Goal: Connect with others: Connect with others

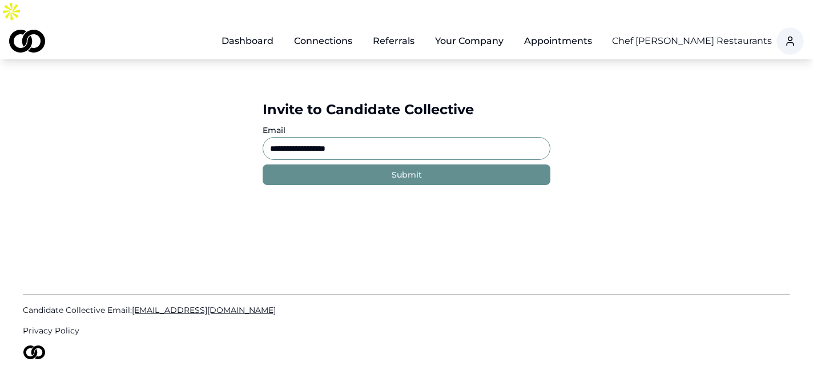
click at [348, 137] on input "**********" at bounding box center [407, 148] width 288 height 23
click at [259, 30] on link "Dashboard" at bounding box center [247, 41] width 70 height 23
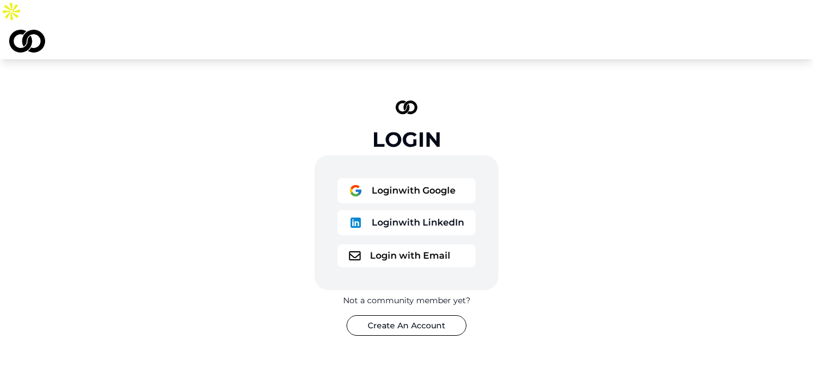
click at [419, 178] on button "Login with Google" at bounding box center [406, 190] width 138 height 25
click at [396, 178] on button "Login with Google" at bounding box center [406, 190] width 138 height 25
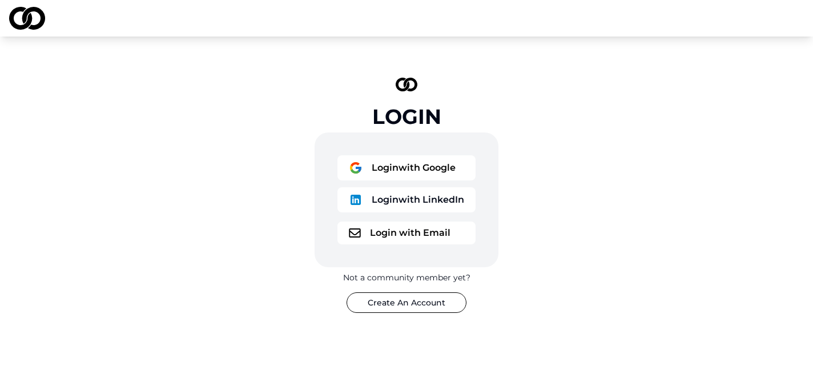
click at [399, 162] on button "Login with Google" at bounding box center [406, 167] width 138 height 25
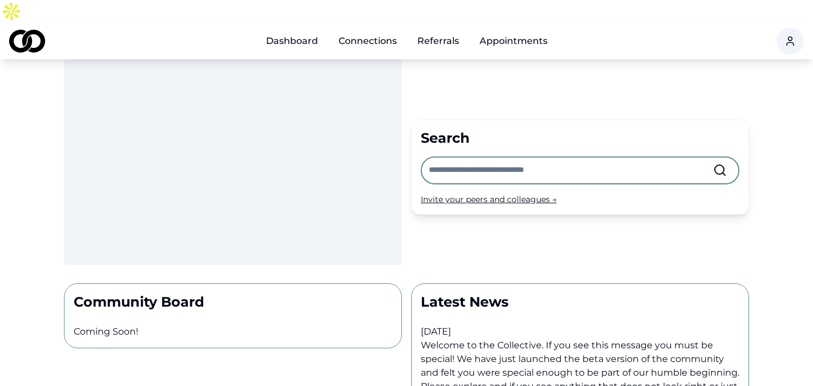
click at [291, 30] on link "Dashboard" at bounding box center [292, 41] width 70 height 23
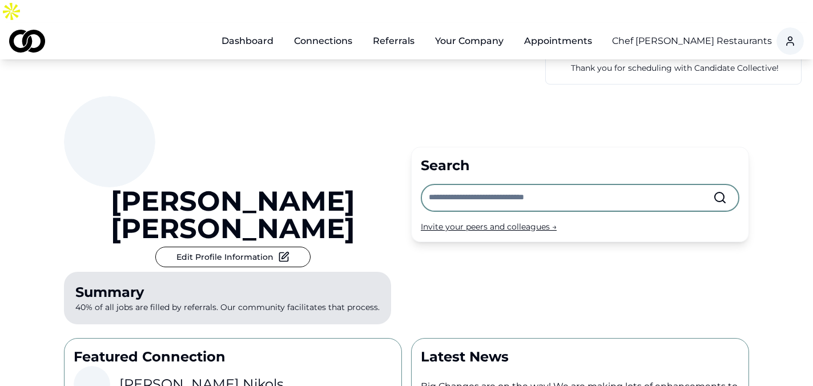
click at [488, 185] on input "text" at bounding box center [571, 197] width 284 height 25
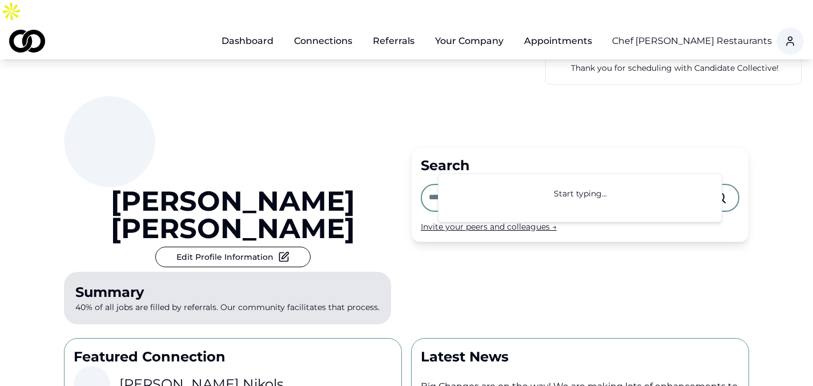
click at [368, 158] on div "[PERSON_NAME] Edit Profile Information Summary 40% of all jobs are filled by re…" at bounding box center [233, 212] width 338 height 233
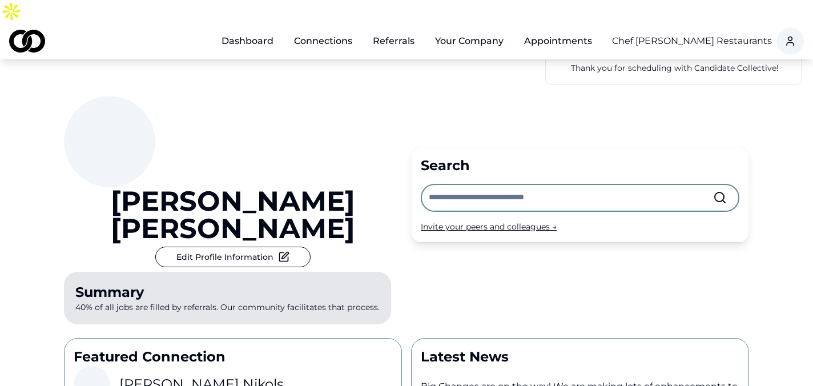
click at [251, 30] on link "Dashboard" at bounding box center [247, 41] width 70 height 23
click at [313, 30] on link "Connections" at bounding box center [323, 41] width 76 height 23
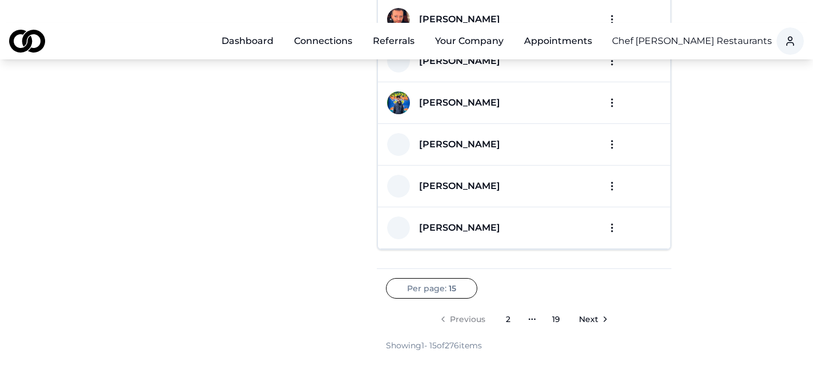
scroll to position [512, 0]
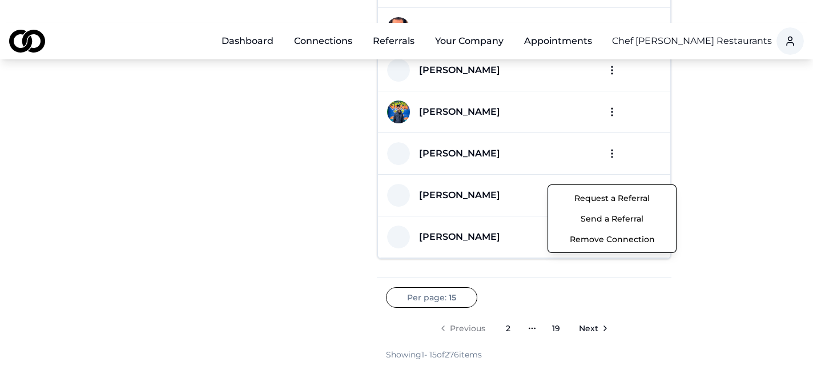
click at [619, 219] on button "Send a Referral" at bounding box center [612, 218] width 122 height 21
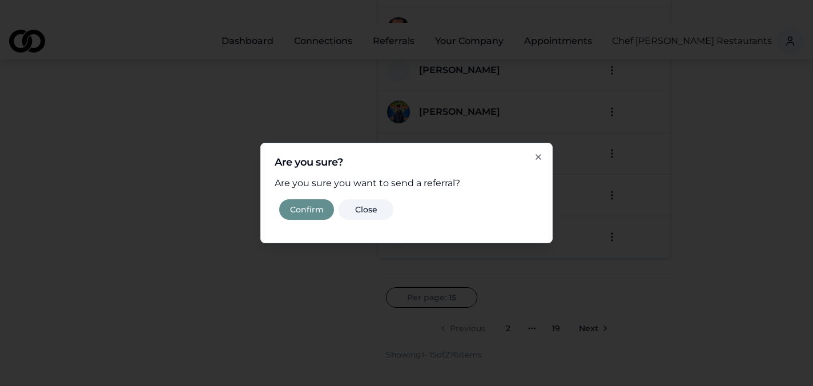
click at [315, 205] on button "Confirm" at bounding box center [306, 209] width 55 height 21
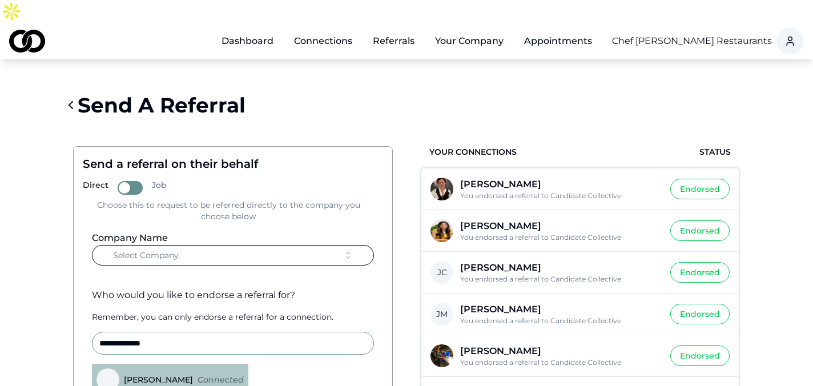
click at [226, 245] on button "Select Company" at bounding box center [233, 255] width 282 height 21
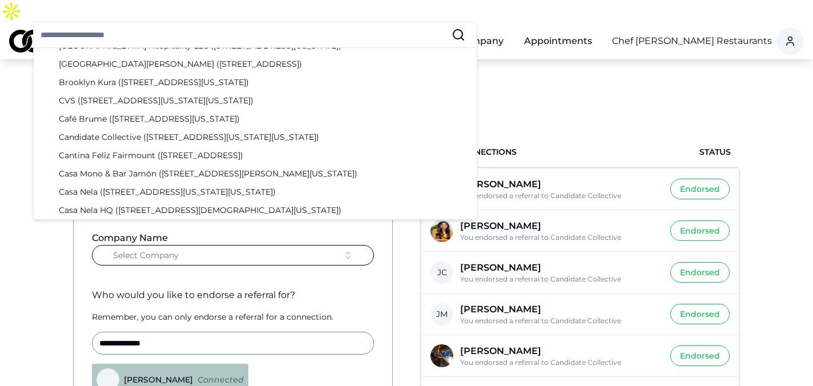
scroll to position [456, 0]
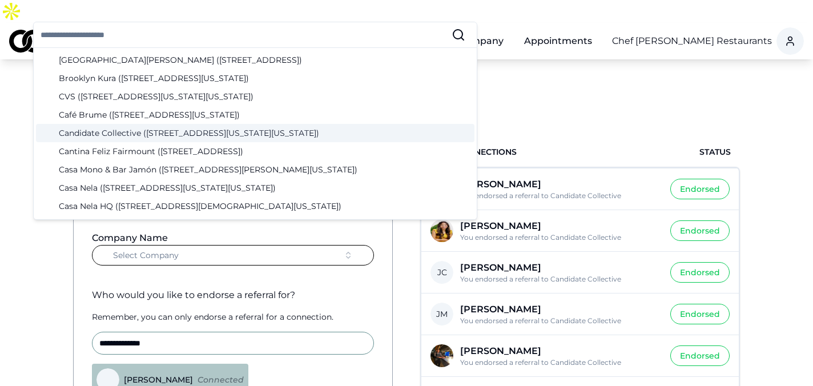
click at [224, 138] on div "Candidate Collective ([STREET_ADDRESS][US_STATE][US_STATE])" at bounding box center [255, 133] width 438 height 18
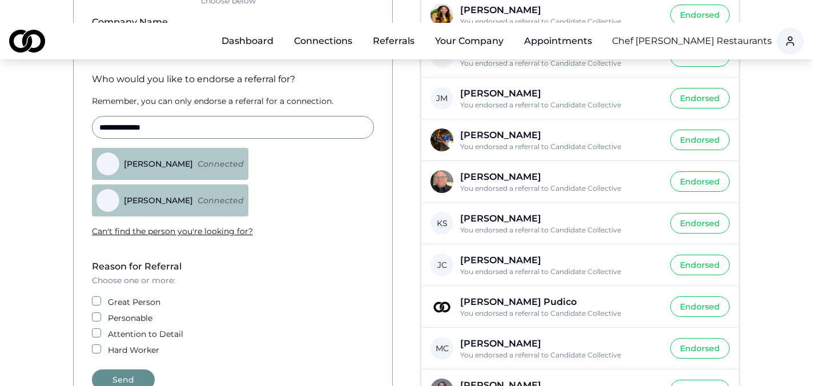
scroll to position [223, 0]
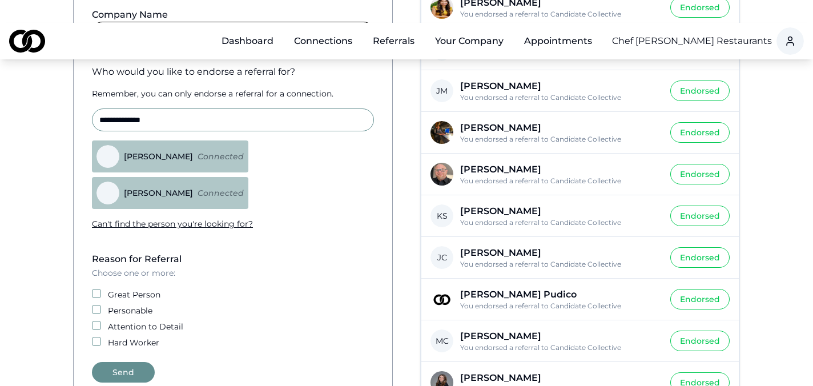
click at [105, 289] on div "Great Person" at bounding box center [233, 294] width 282 height 11
click at [94, 289] on button "Great Person" at bounding box center [96, 293] width 9 height 9
click at [124, 362] on button "Send" at bounding box center [123, 372] width 63 height 21
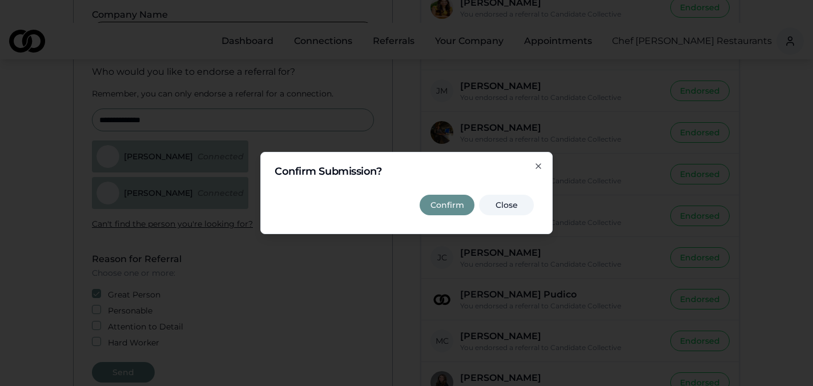
click at [456, 208] on button "Confirm" at bounding box center [447, 205] width 55 height 21
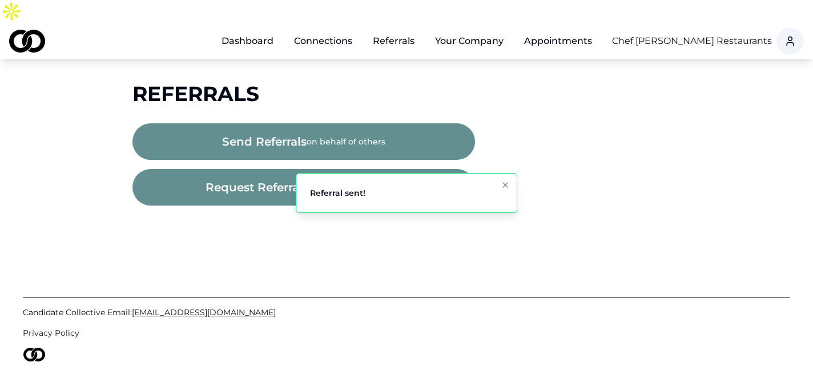
click at [475, 30] on button "Your Company" at bounding box center [469, 41] width 87 height 23
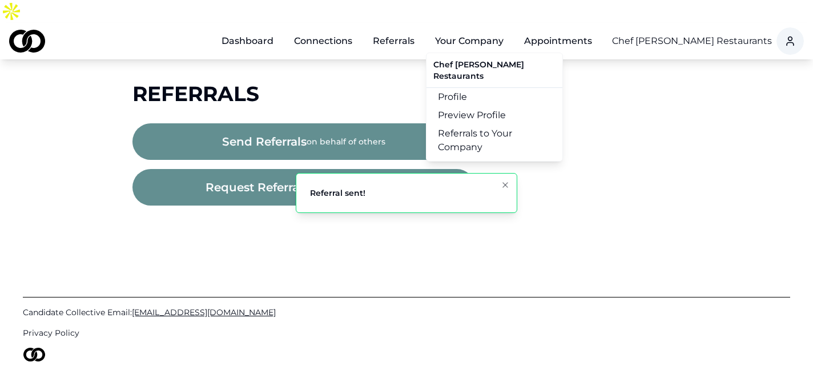
click at [478, 124] on link "Referrals to Your Company" at bounding box center [494, 140] width 136 height 32
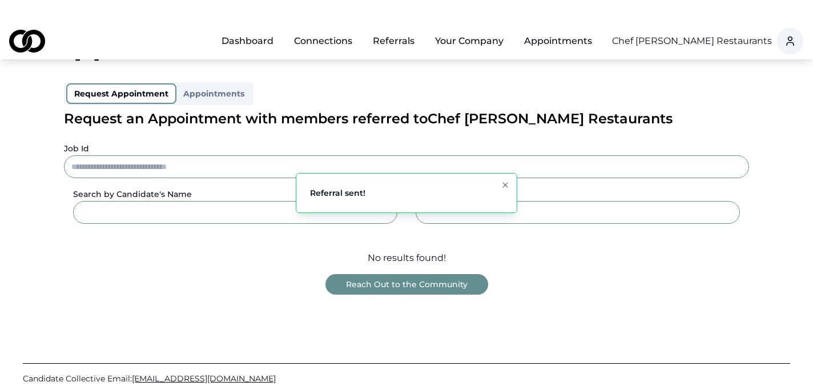
scroll to position [76, 0]
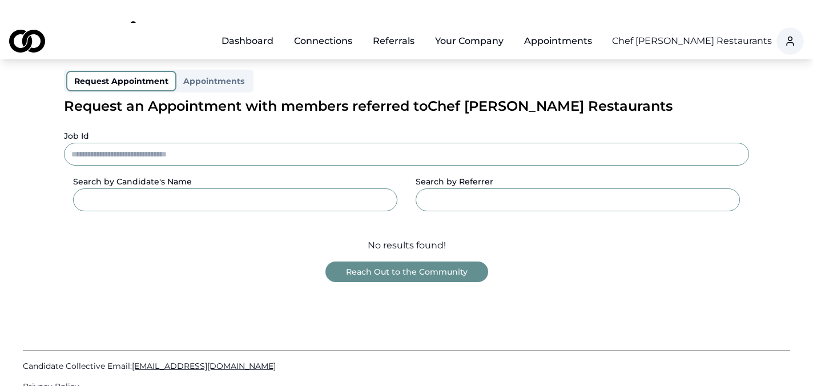
scroll to position [19, 0]
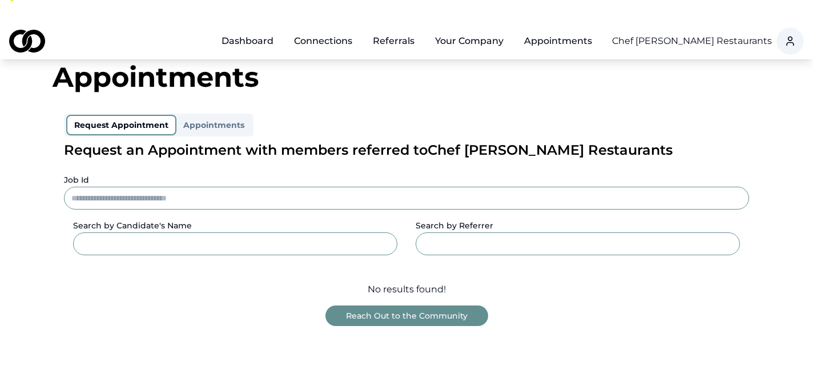
click at [699, 29] on div "Chef [PERSON_NAME] Restaurants" at bounding box center [692, 41] width 160 height 37
click at [702, 28] on div "Chef [PERSON_NAME] Restaurants" at bounding box center [692, 41] width 160 height 37
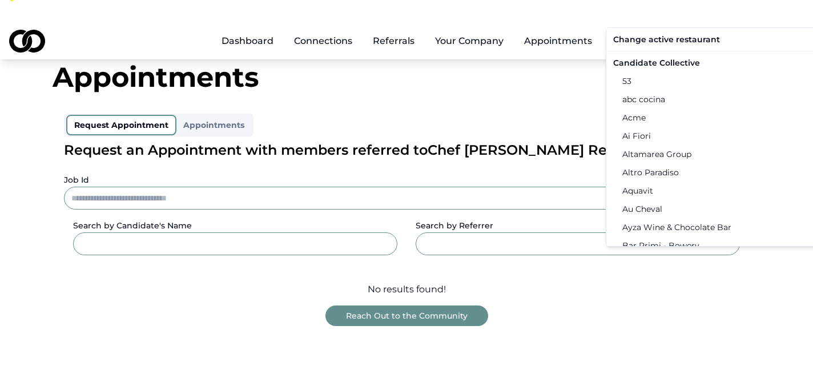
click at [710, 14] on html "Dashboard Connections Referrals Your Company Appointments Chef [PERSON_NAME] Re…" at bounding box center [406, 174] width 813 height 386
click at [674, 57] on div "Candidate Collective" at bounding box center [726, 63] width 236 height 18
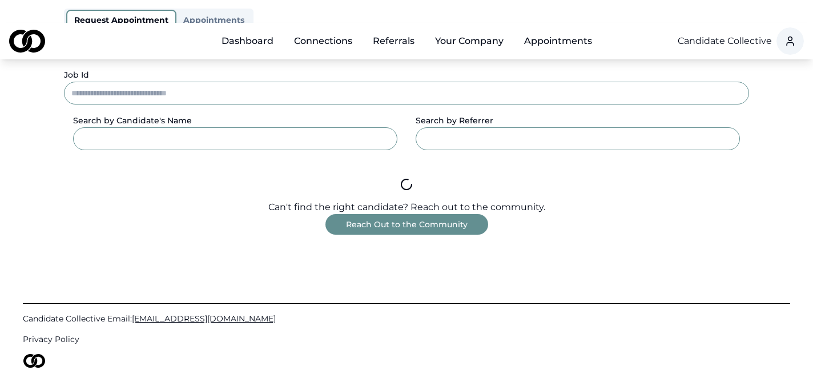
scroll to position [138, 0]
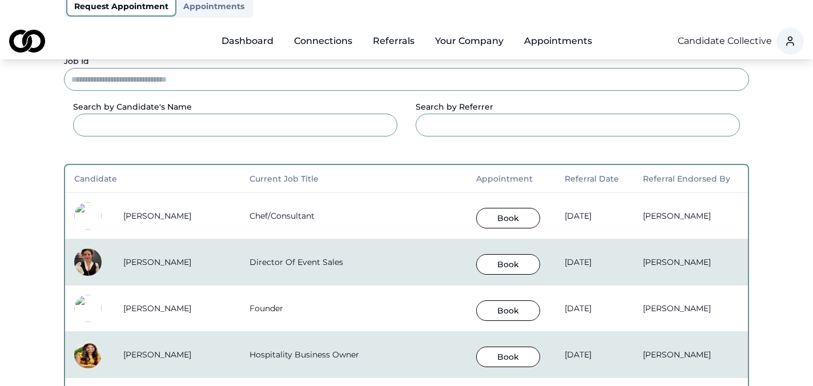
click at [476, 208] on button "Book" at bounding box center [508, 218] width 64 height 21
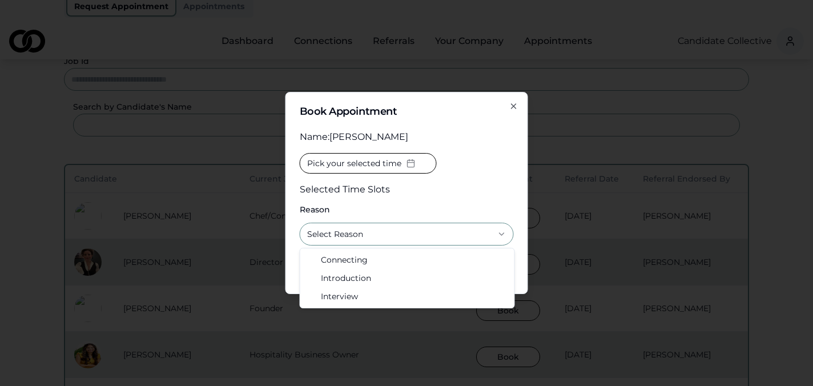
click at [401, 234] on button "Select Reason" at bounding box center [407, 234] width 214 height 23
click at [512, 102] on icon "button" at bounding box center [513, 106] width 9 height 9
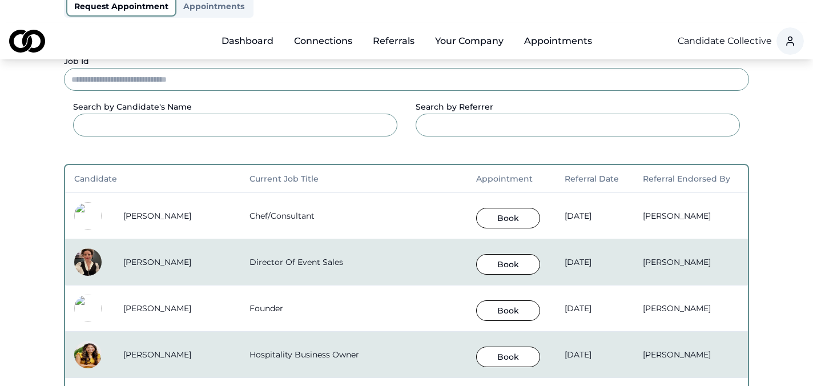
click at [547, 30] on link "Appointments" at bounding box center [558, 41] width 86 height 23
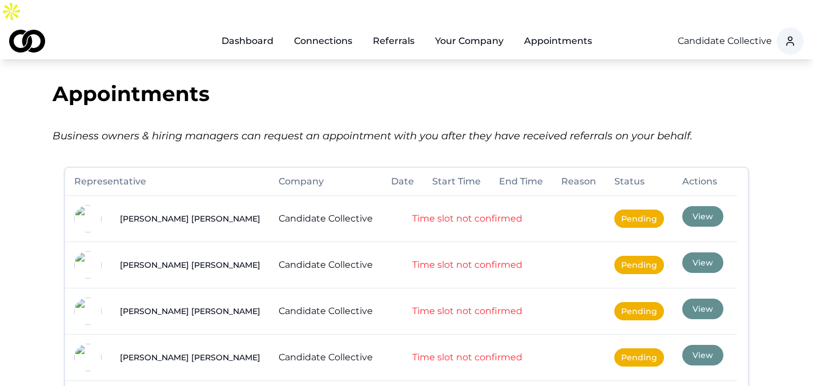
click at [392, 30] on link "Referrals" at bounding box center [394, 41] width 60 height 23
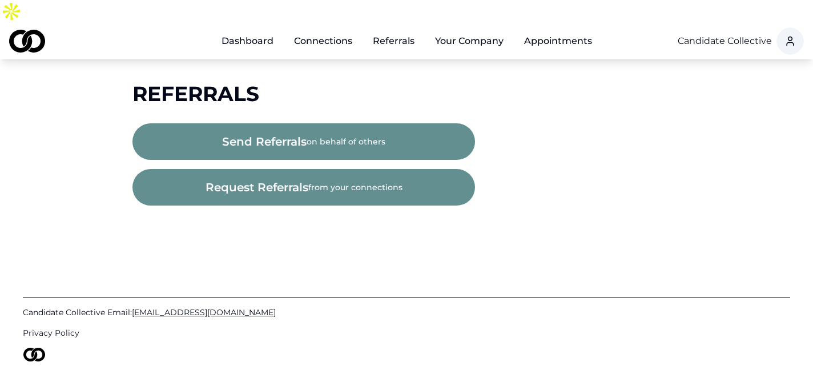
click at [245, 30] on link "Dashboard" at bounding box center [247, 41] width 70 height 23
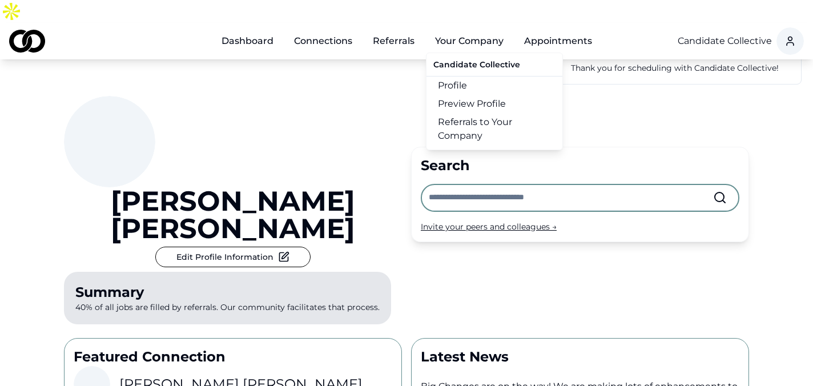
click at [440, 30] on button "Your Company" at bounding box center [469, 41] width 87 height 23
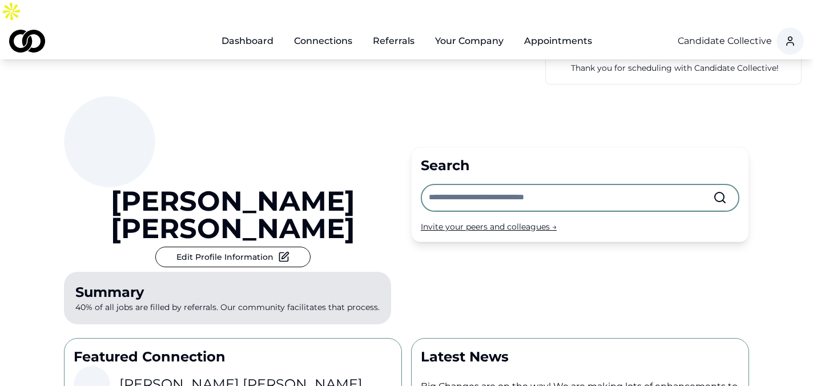
click at [445, 30] on button "Your Company" at bounding box center [469, 41] width 87 height 23
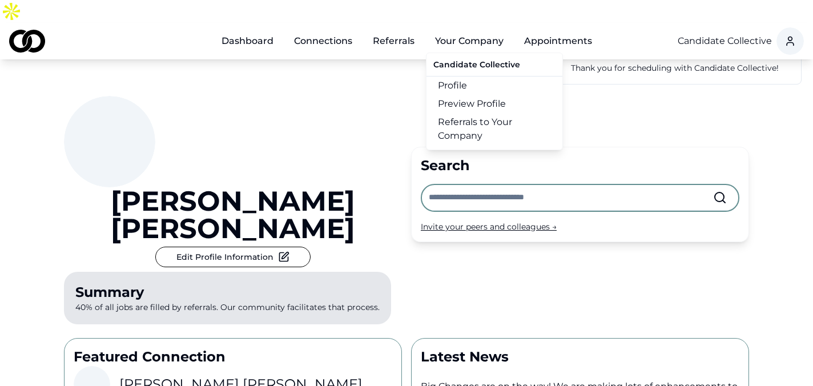
click at [456, 76] on link "Profile" at bounding box center [494, 85] width 136 height 18
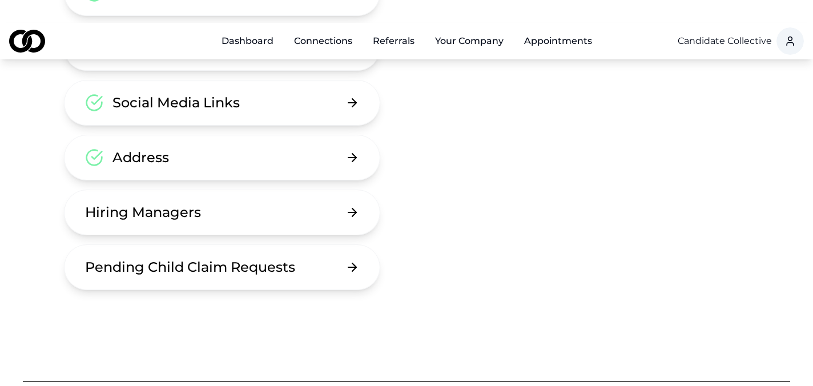
scroll to position [203, 0]
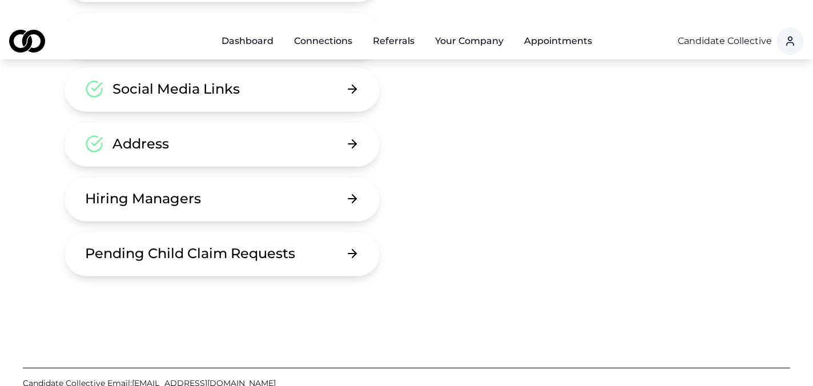
click at [305, 176] on button "Hiring Managers" at bounding box center [222, 199] width 316 height 46
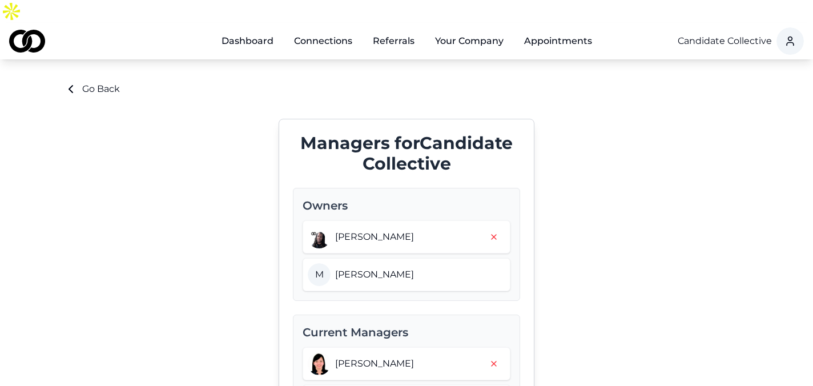
click at [255, 30] on link "Dashboard" at bounding box center [247, 41] width 70 height 23
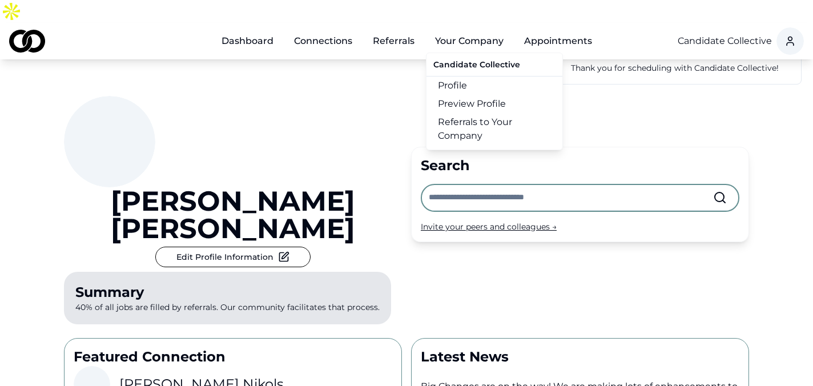
click at [462, 30] on button "Your Company" at bounding box center [469, 41] width 87 height 23
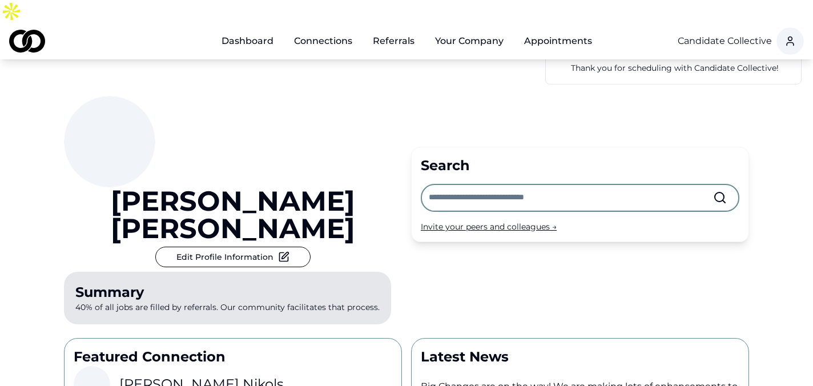
click at [462, 30] on button "Your Company" at bounding box center [469, 41] width 87 height 23
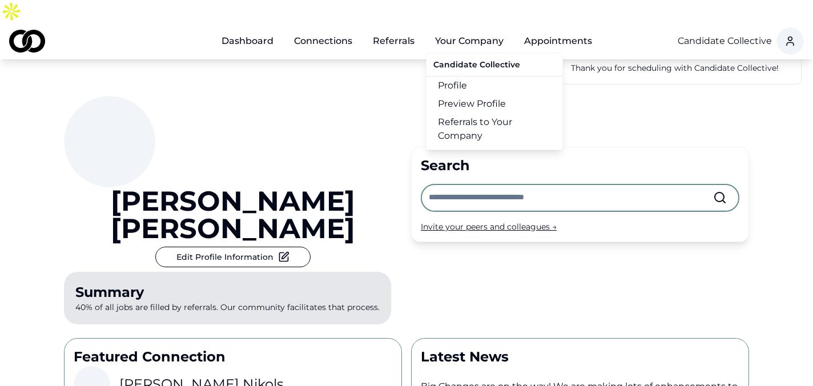
click at [469, 113] on link "Referrals to Your Company" at bounding box center [494, 129] width 136 height 32
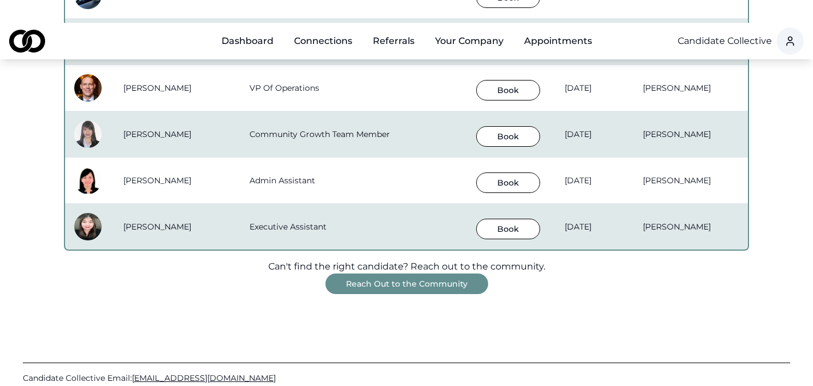
scroll to position [985, 0]
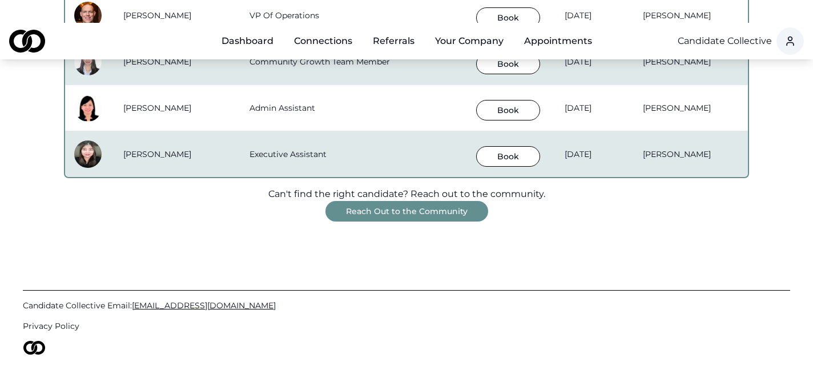
click at [453, 201] on button "Reach Out to the Community" at bounding box center [406, 211] width 163 height 21
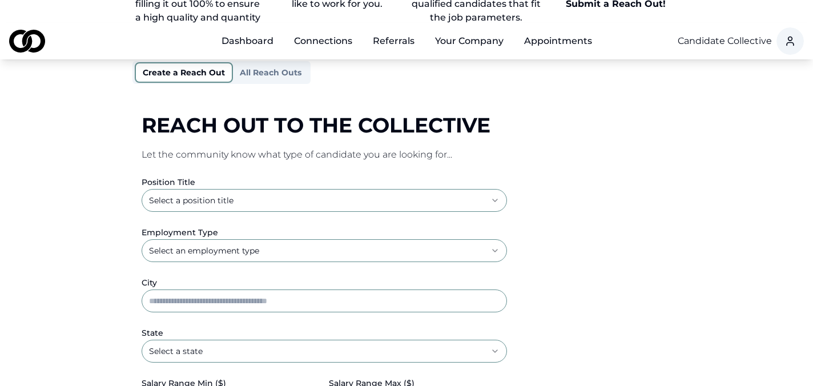
scroll to position [152, 0]
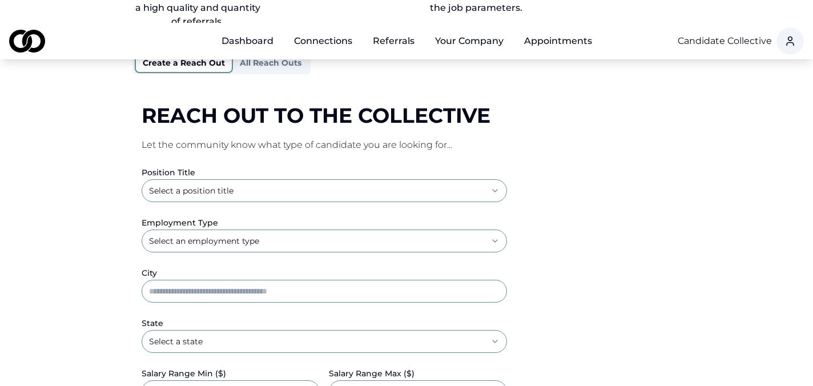
click at [251, 166] on html "**********" at bounding box center [406, 41] width 813 height 386
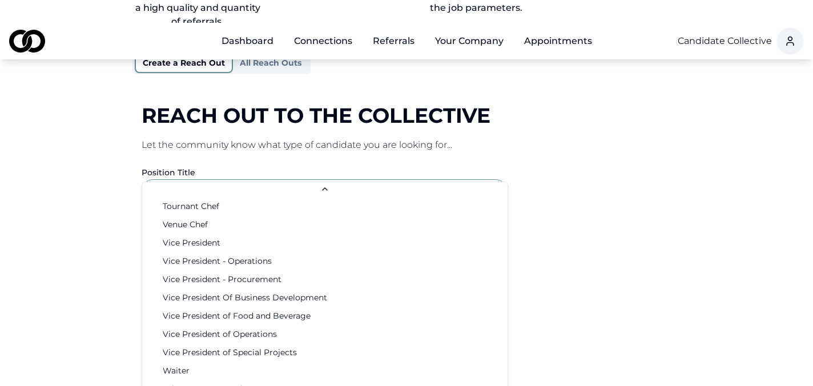
scroll to position [1846, 0]
select select "**********"
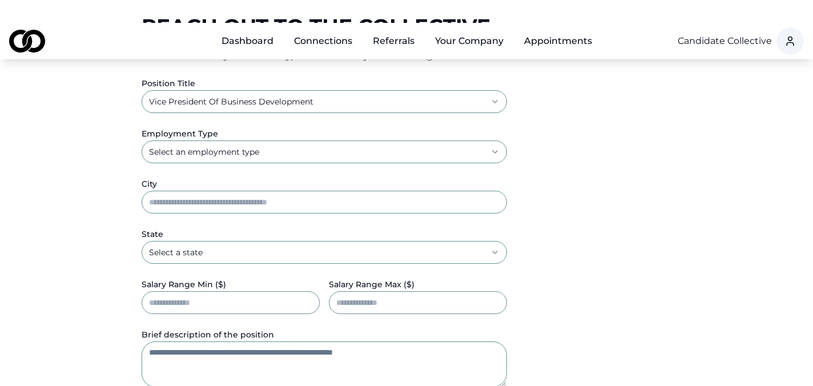
scroll to position [0, 0]
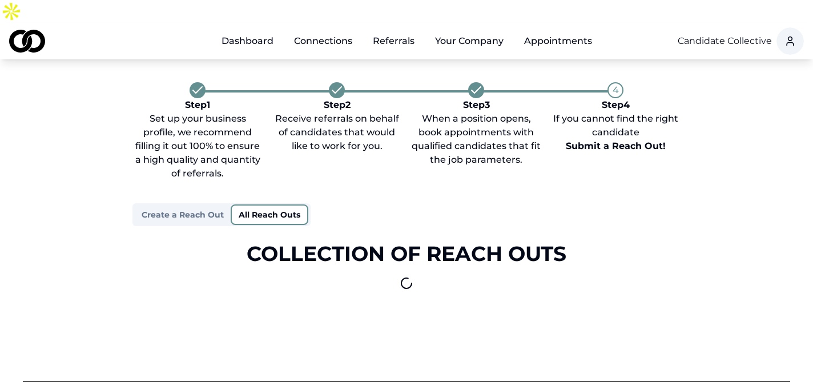
click at [272, 204] on button "All Reach Outs" at bounding box center [270, 214] width 78 height 21
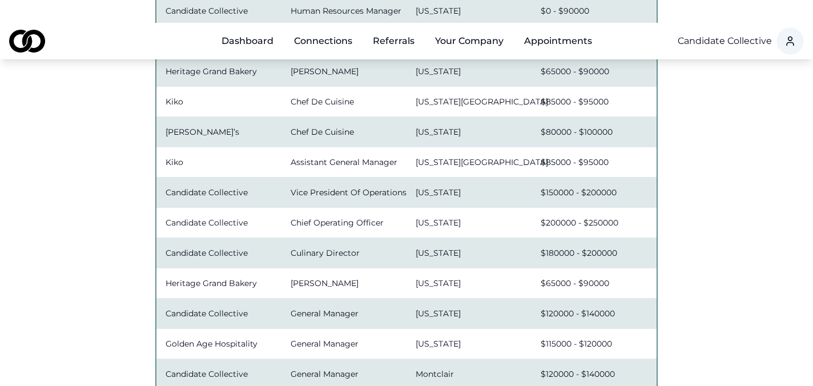
scroll to position [1068, 0]
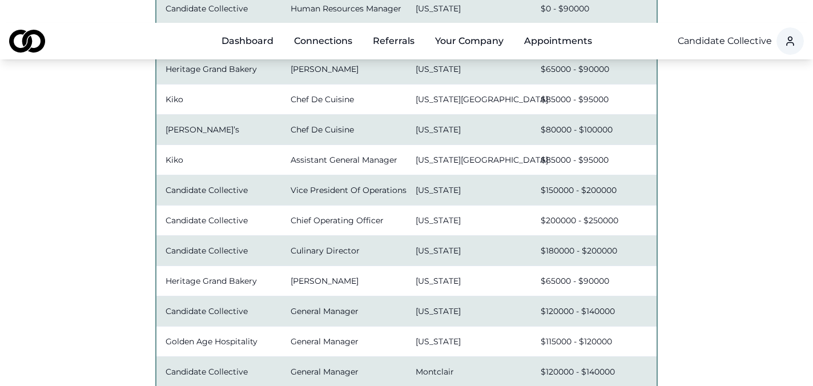
click at [264, 30] on link "Dashboard" at bounding box center [247, 41] width 70 height 23
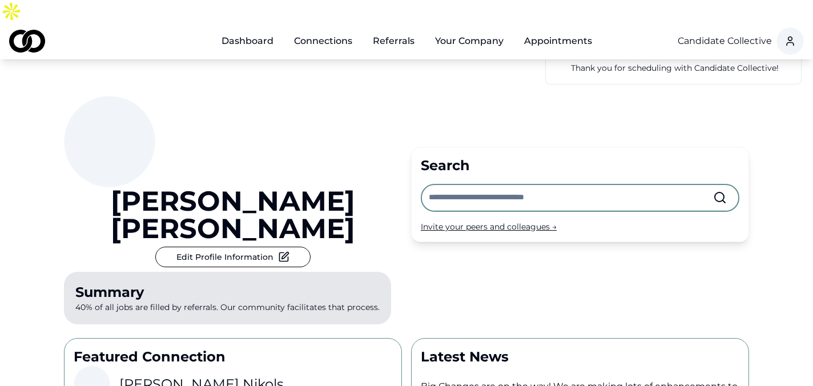
click at [504, 221] on div "Invite your peers and colleagues →" at bounding box center [580, 226] width 319 height 11
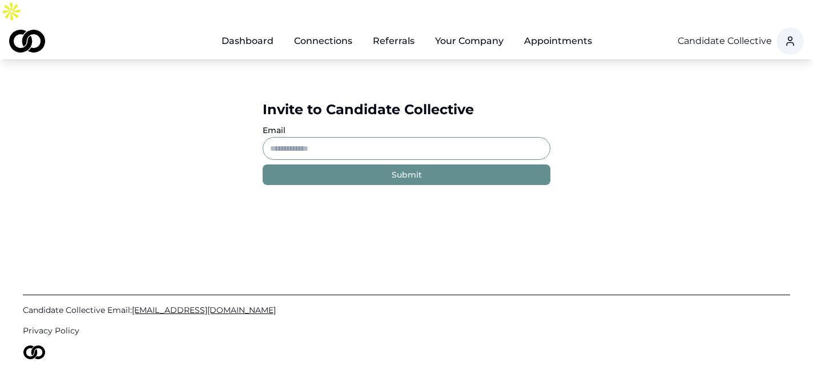
click at [442, 137] on input "Email" at bounding box center [407, 148] width 288 height 23
paste input "**********"
type input "**********"
click at [430, 164] on button "Submit" at bounding box center [407, 174] width 288 height 21
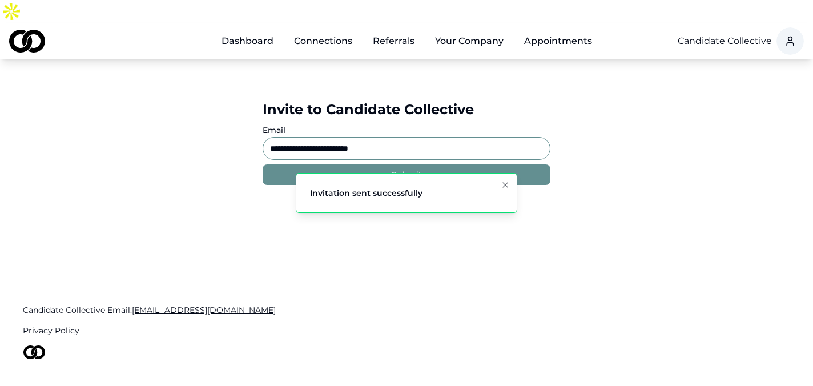
click at [432, 164] on button "Submit" at bounding box center [407, 174] width 288 height 21
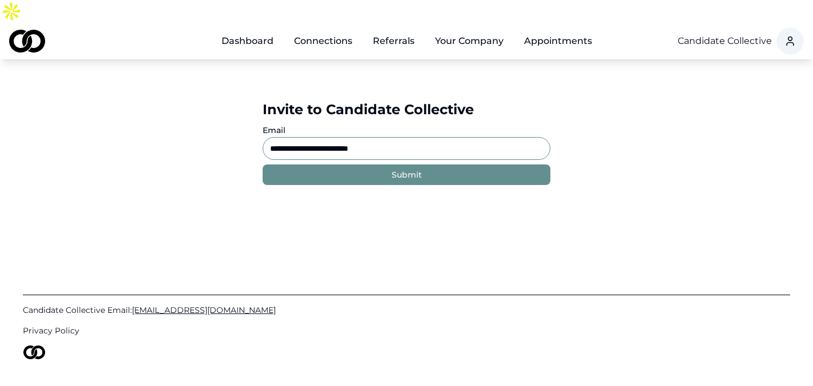
click at [256, 30] on link "Dashboard" at bounding box center [247, 41] width 70 height 23
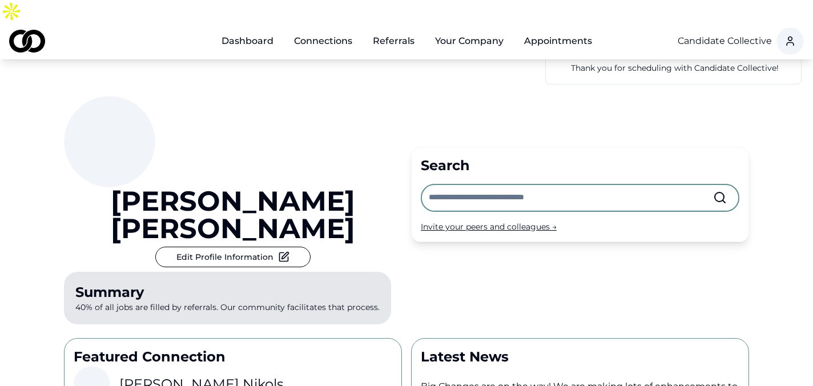
click at [472, 185] on input "text" at bounding box center [571, 197] width 284 height 25
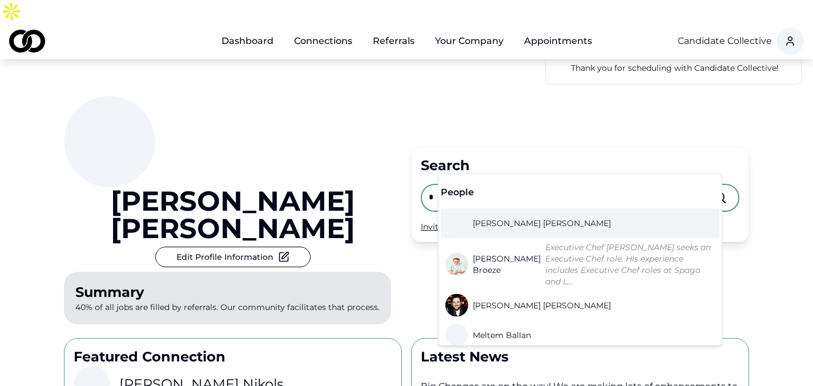
type input "*"
click at [523, 221] on span "Marcus Marshall" at bounding box center [542, 222] width 138 height 11
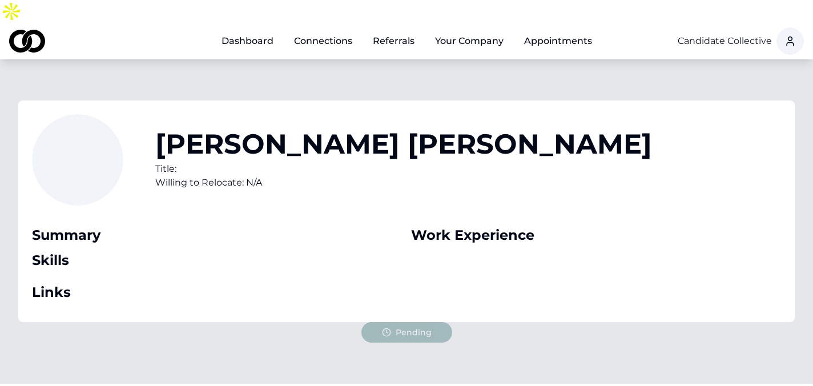
click at [253, 30] on link "Dashboard" at bounding box center [247, 41] width 70 height 23
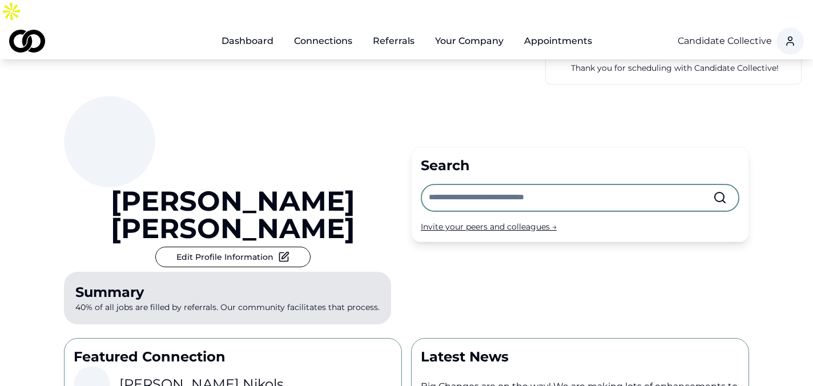
click at [514, 185] on input "text" at bounding box center [571, 197] width 284 height 25
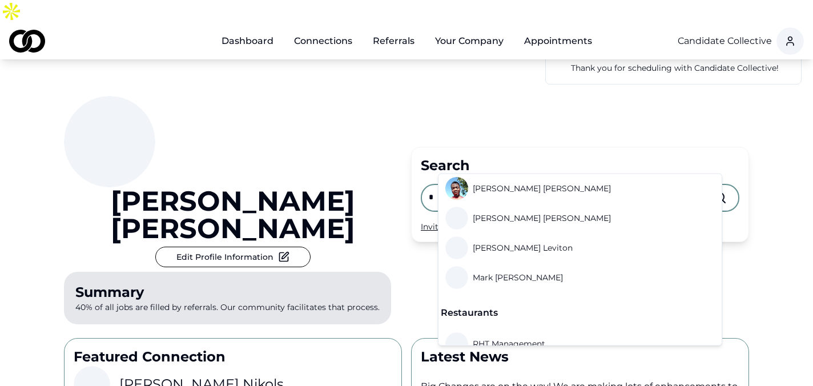
scroll to position [581, 0]
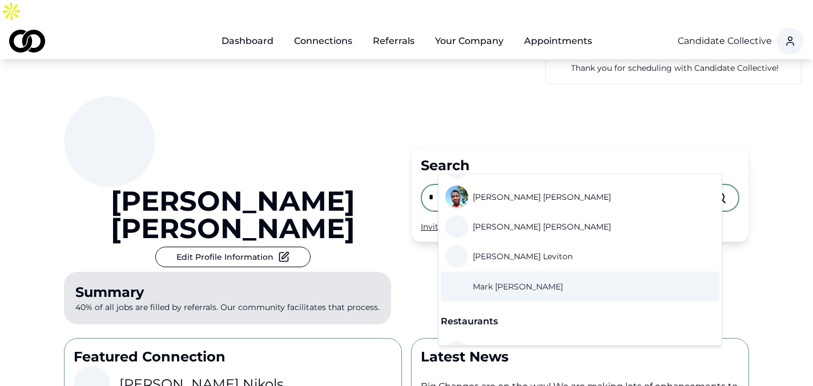
type input "*"
click at [506, 281] on span "Mark Rivera" at bounding box center [518, 286] width 90 height 11
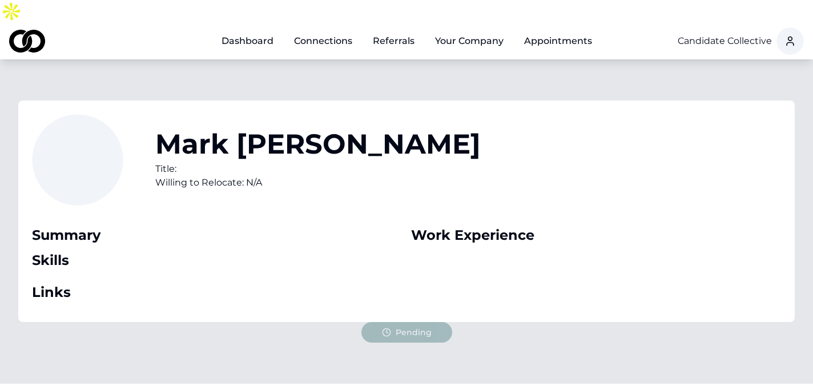
click at [260, 30] on link "Dashboard" at bounding box center [247, 41] width 70 height 23
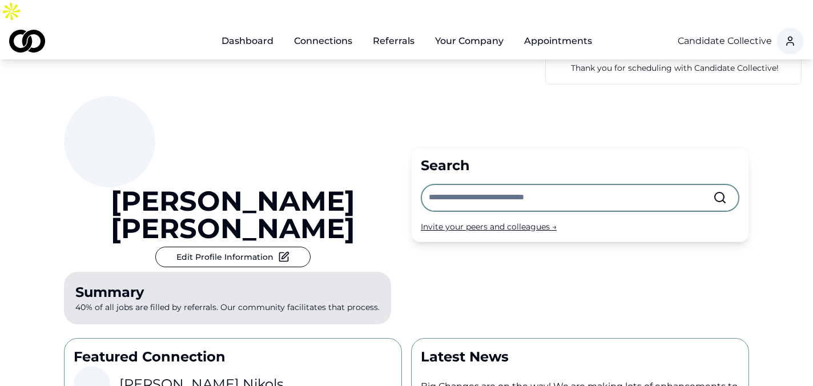
click at [443, 185] on input "text" at bounding box center [571, 197] width 284 height 25
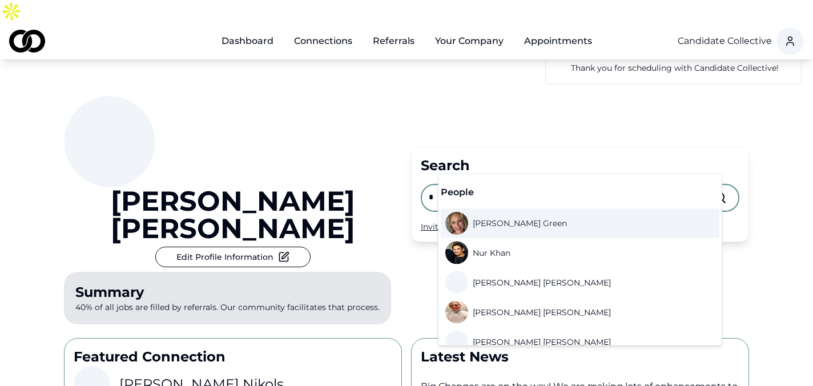
type input "*"
click at [508, 221] on span "Nicole Green" at bounding box center [520, 222] width 94 height 11
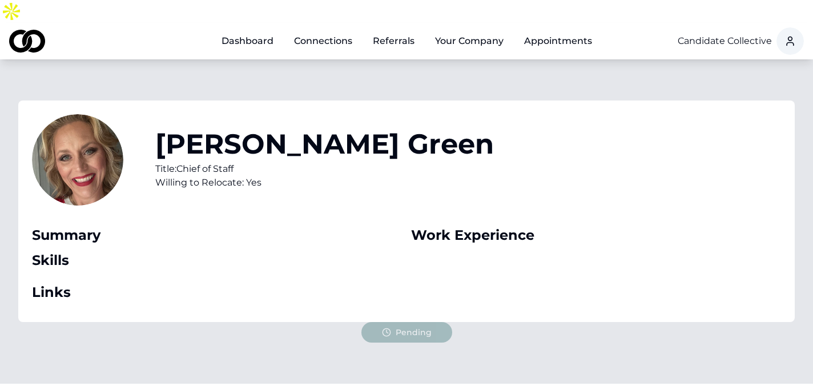
click at [250, 30] on link "Dashboard" at bounding box center [247, 41] width 70 height 23
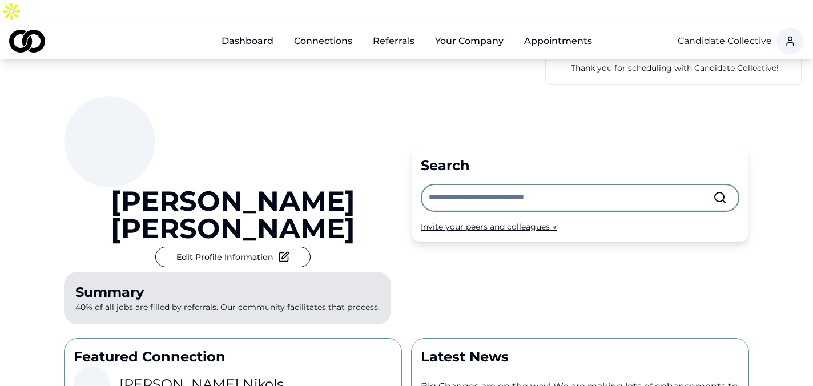
click at [467, 185] on input "text" at bounding box center [571, 197] width 284 height 25
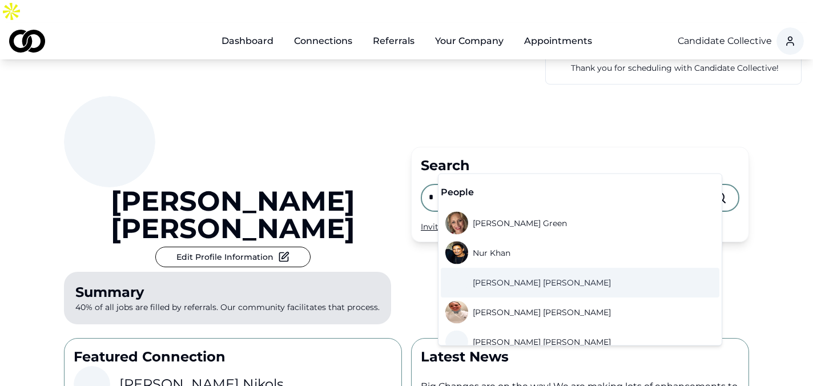
type input "*"
click at [499, 287] on span "Nathaniel Horwitz" at bounding box center [542, 282] width 138 height 11
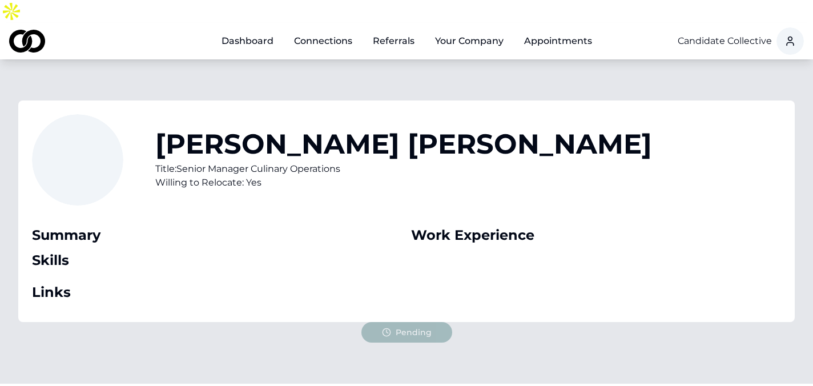
click at [252, 30] on link "Dashboard" at bounding box center [247, 41] width 70 height 23
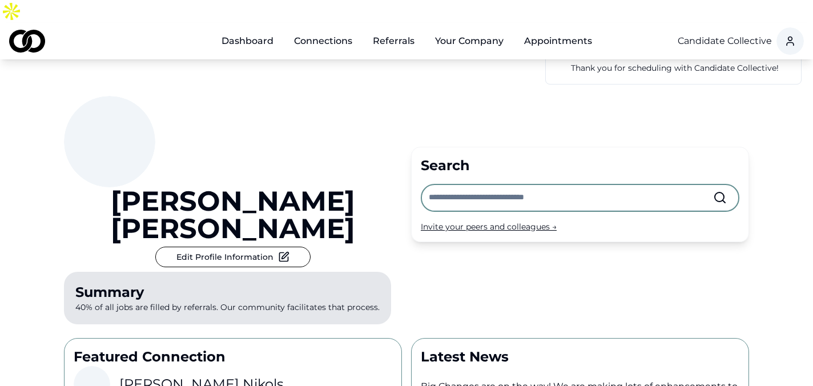
click at [446, 185] on input "text" at bounding box center [571, 197] width 284 height 25
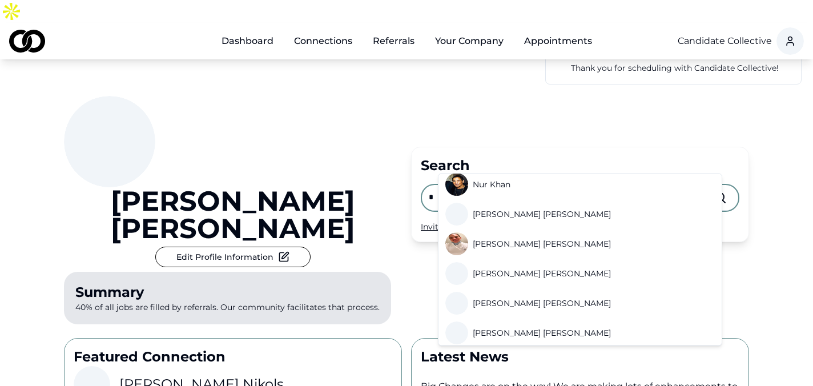
scroll to position [69, 0]
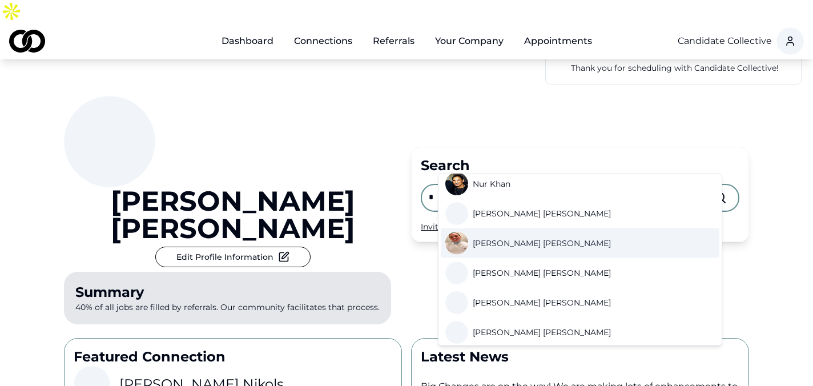
type input "*"
click at [507, 246] on span "Natasha Dupuy" at bounding box center [542, 242] width 138 height 11
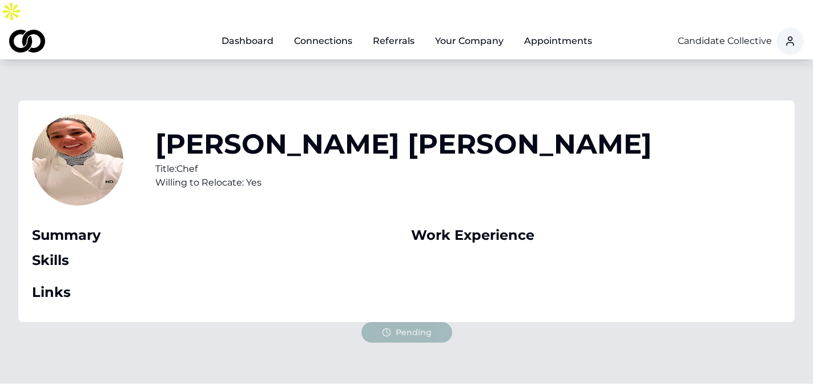
click at [261, 30] on link "Dashboard" at bounding box center [247, 41] width 70 height 23
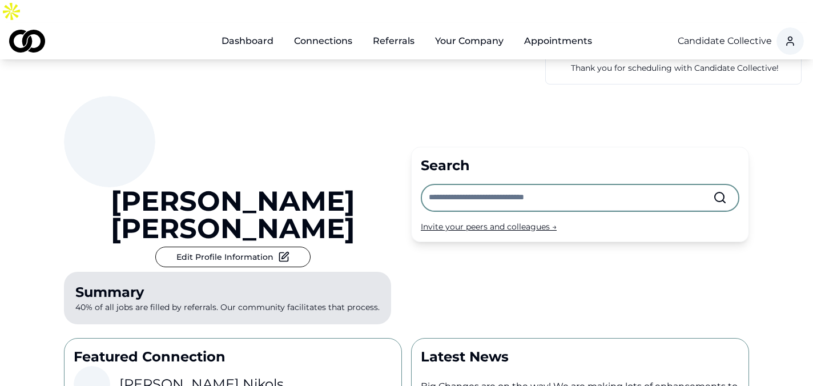
click at [458, 185] on input "text" at bounding box center [571, 197] width 284 height 25
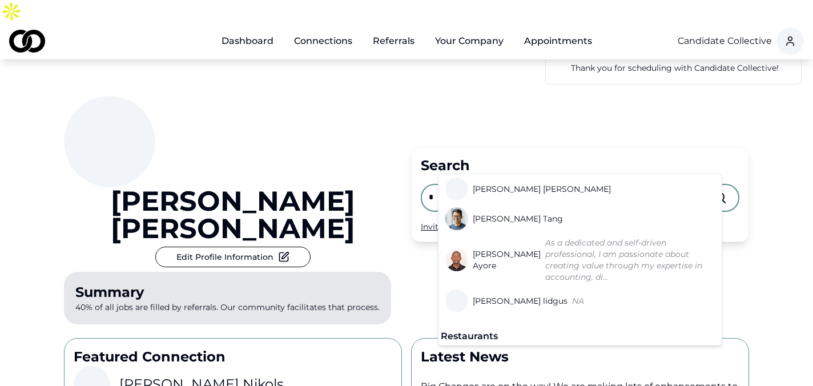
scroll to position [530, 0]
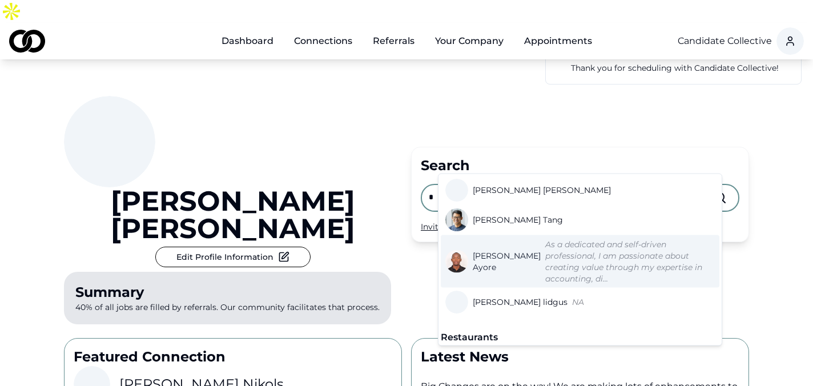
type input "*"
click at [492, 250] on span "Naftali Ayore" at bounding box center [507, 261] width 68 height 23
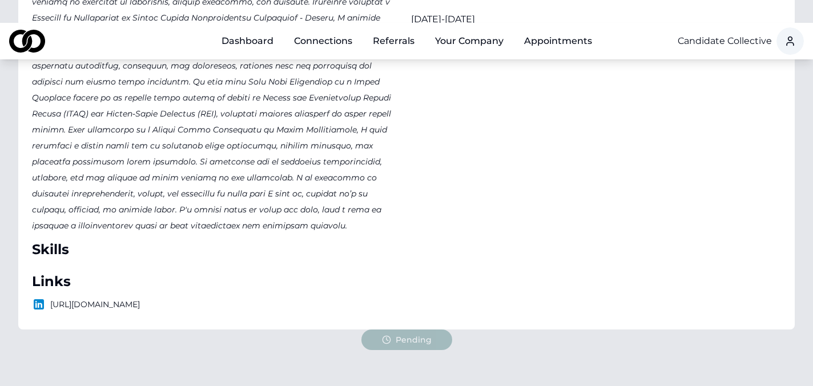
scroll to position [198, 0]
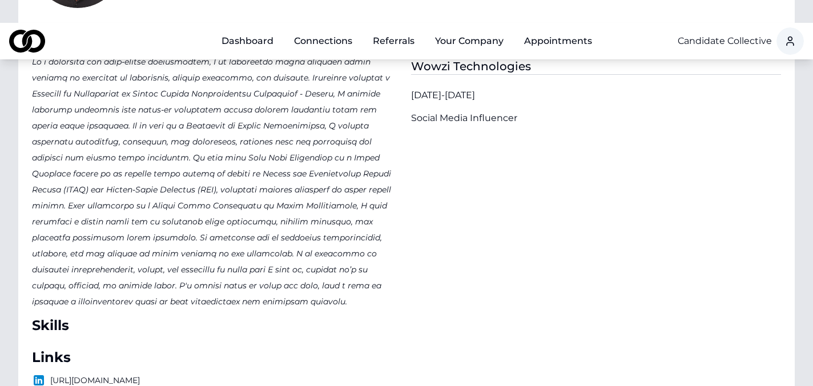
click at [262, 30] on link "Dashboard" at bounding box center [247, 41] width 70 height 23
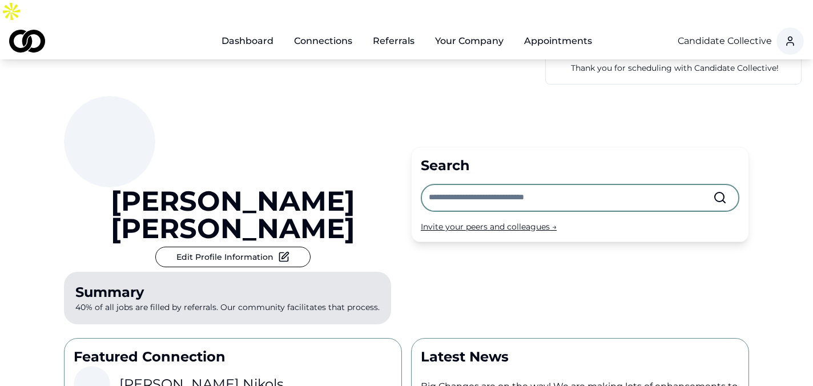
click at [484, 185] on input "text" at bounding box center [571, 197] width 284 height 25
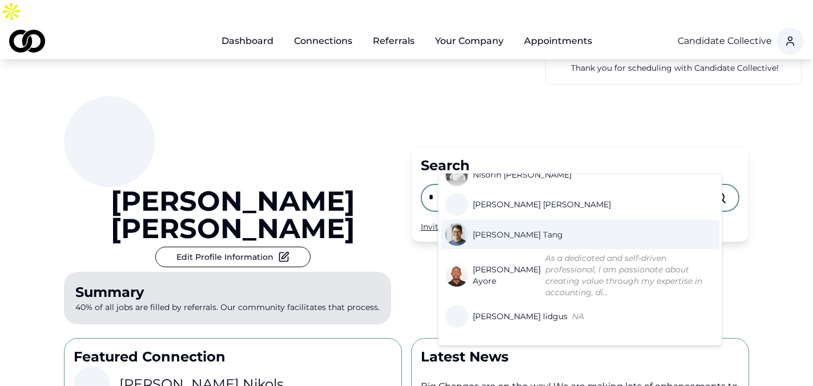
scroll to position [521, 0]
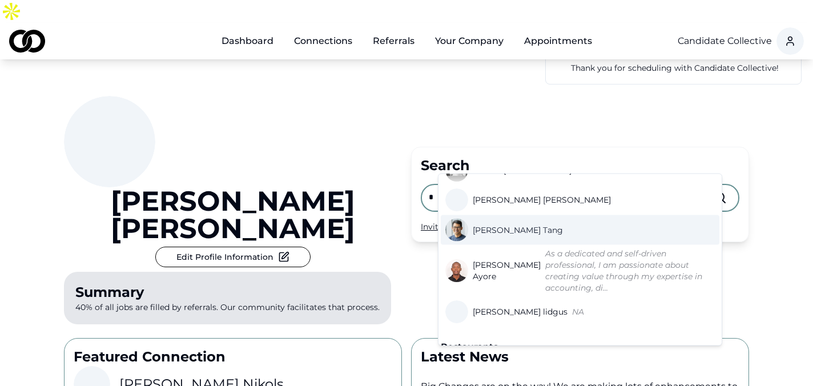
type input "*"
click at [502, 224] on span "Nicholas Tang" at bounding box center [518, 229] width 90 height 11
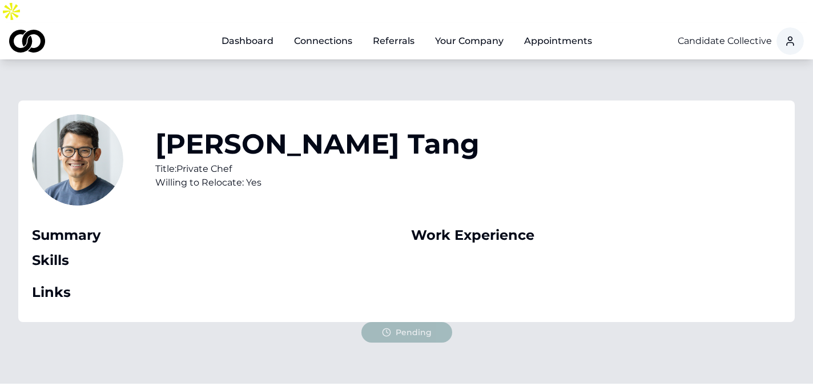
click at [245, 30] on link "Dashboard" at bounding box center [247, 41] width 70 height 23
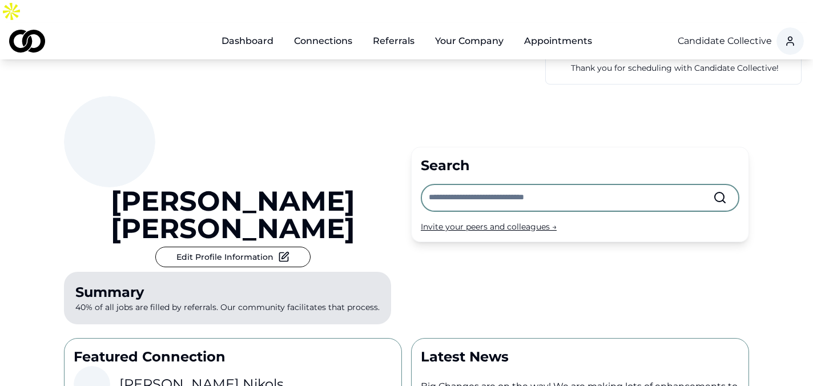
click at [450, 185] on input "text" at bounding box center [571, 197] width 284 height 25
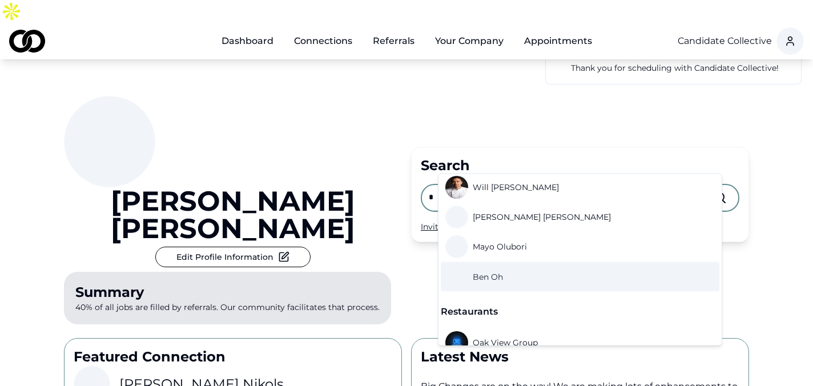
scroll to position [581, 0]
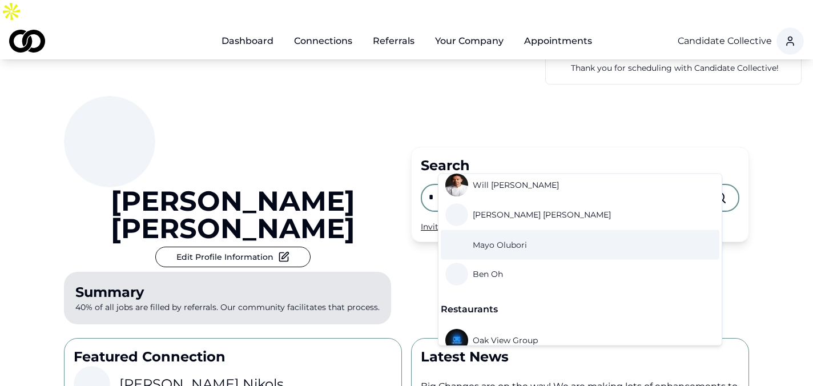
type input "*"
click at [505, 239] on span "Mayo Olubori" at bounding box center [500, 244] width 54 height 11
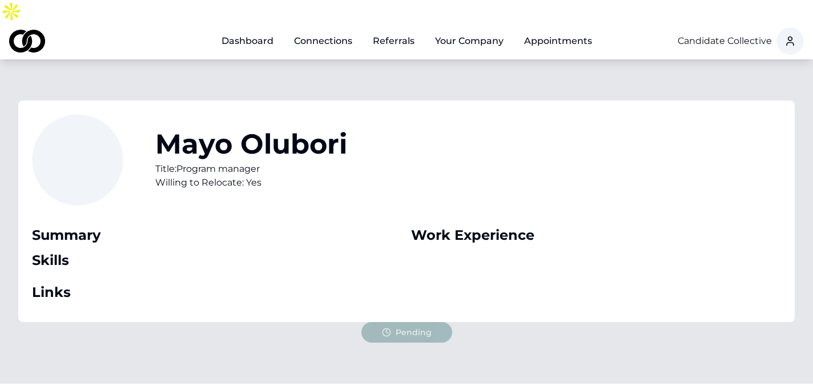
click at [243, 30] on link "Dashboard" at bounding box center [247, 41] width 70 height 23
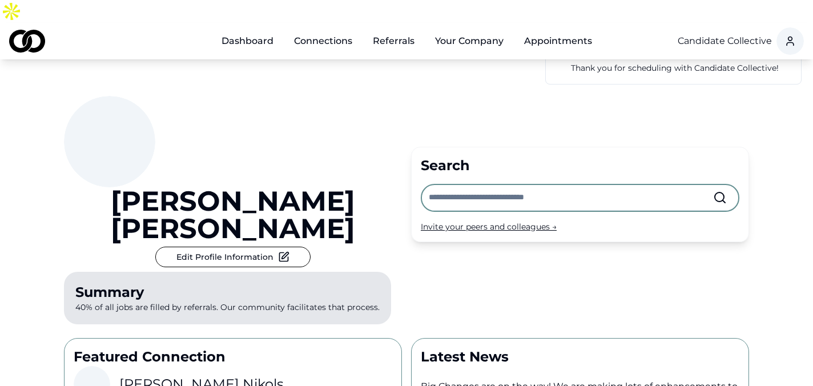
click at [457, 185] on input "text" at bounding box center [571, 197] width 284 height 25
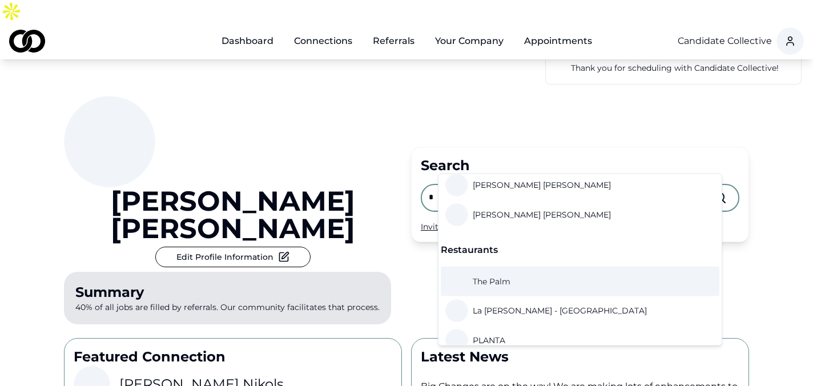
scroll to position [575, 0]
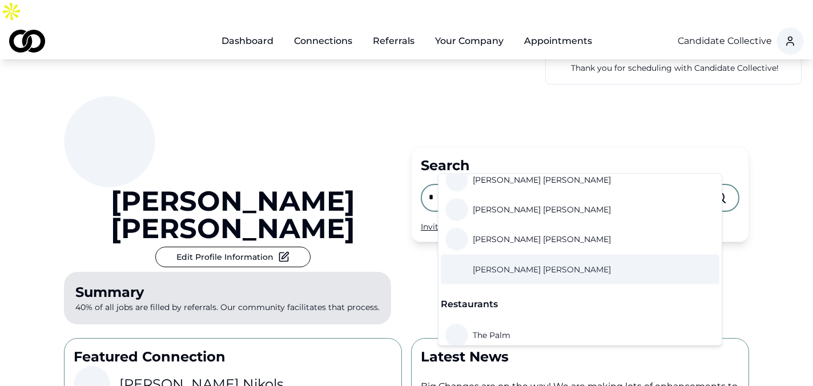
type input "*"
click at [513, 264] on span "Paul Eschbach" at bounding box center [542, 269] width 138 height 11
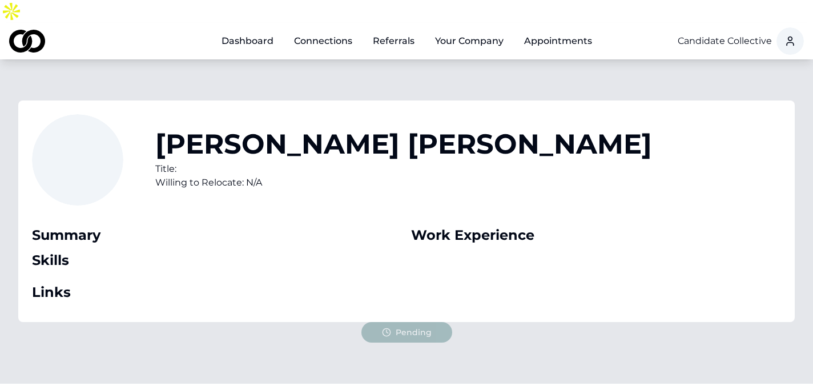
click at [263, 30] on link "Dashboard" at bounding box center [247, 41] width 70 height 23
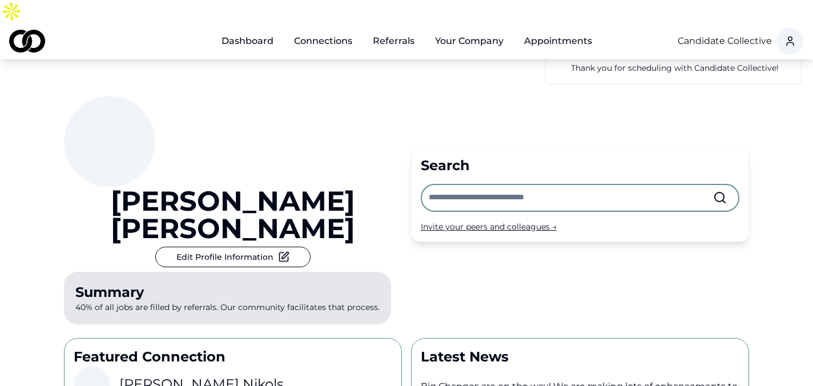
click at [473, 185] on input "text" at bounding box center [571, 197] width 284 height 25
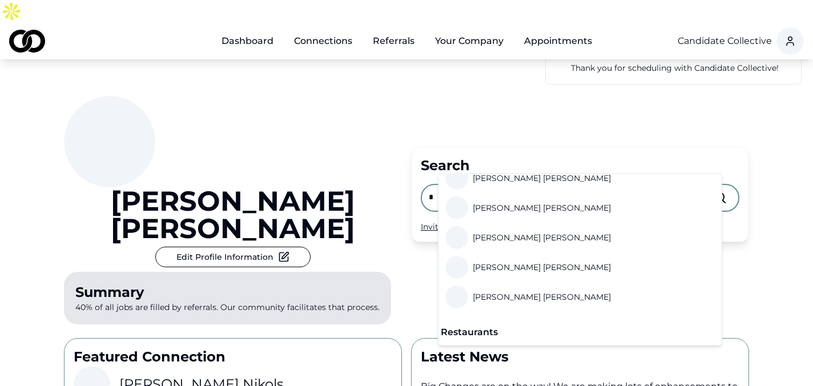
scroll to position [548, 0]
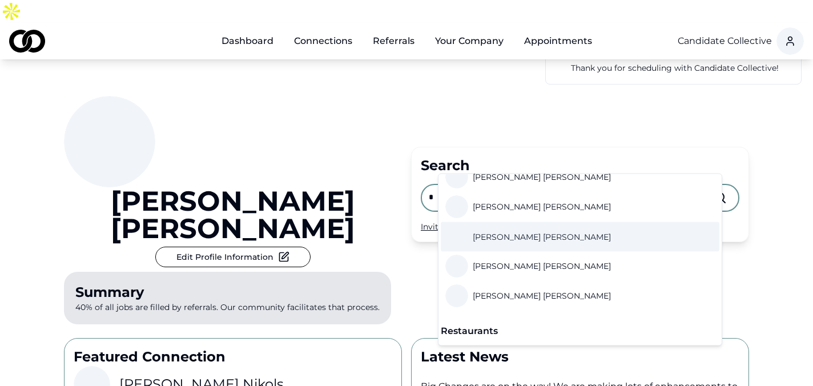
type input "*"
click at [505, 231] on span "Pedro Cruz" at bounding box center [542, 236] width 138 height 11
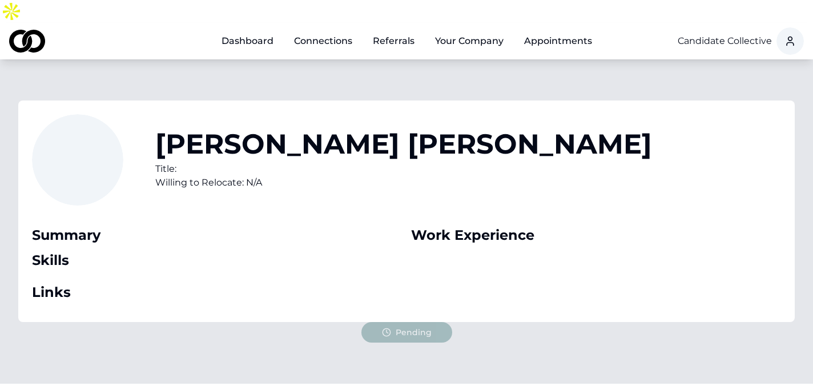
scroll to position [3, 0]
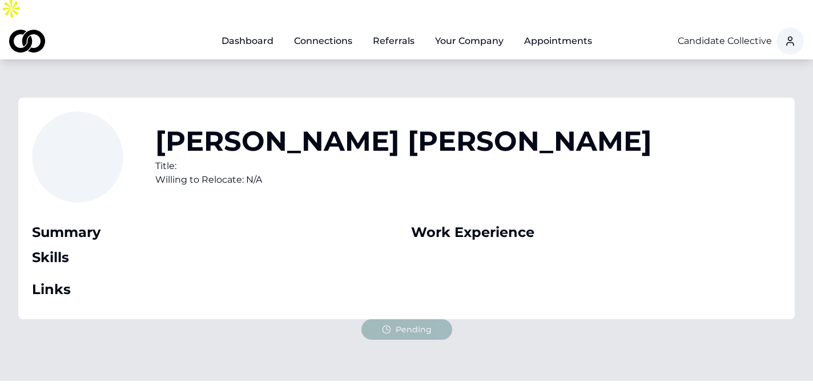
click at [263, 30] on link "Dashboard" at bounding box center [247, 41] width 70 height 23
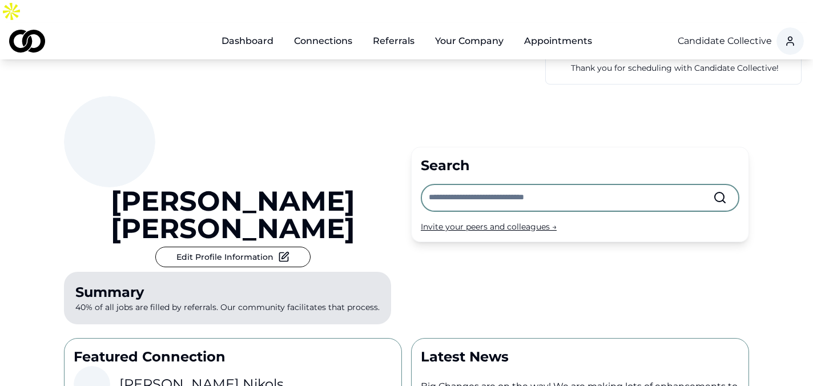
click at [456, 185] on input "text" at bounding box center [571, 197] width 284 height 25
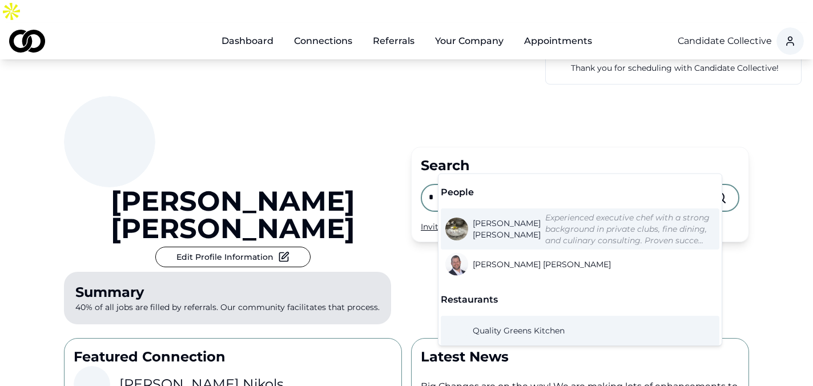
type input "*"
click at [493, 233] on span "Quint Smith" at bounding box center [507, 228] width 68 height 23
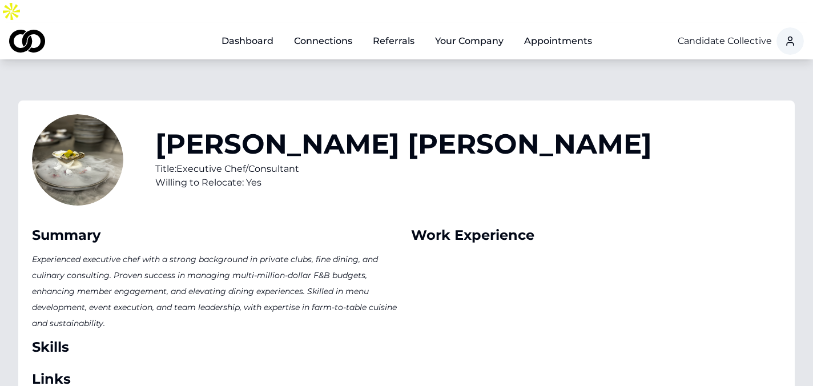
click at [243, 30] on link "Dashboard" at bounding box center [247, 41] width 70 height 23
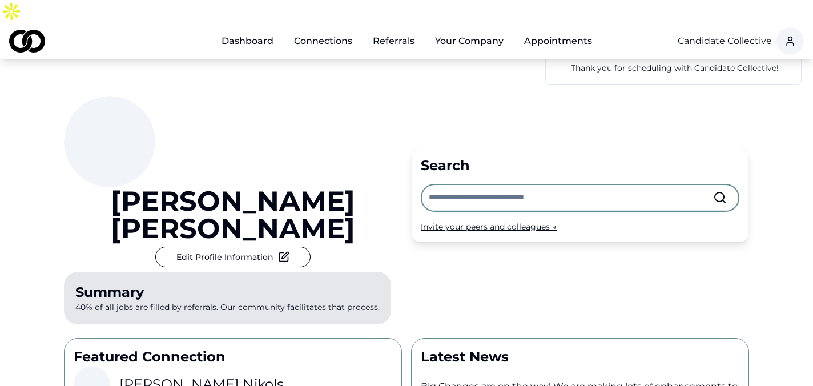
click at [462, 185] on input "text" at bounding box center [571, 197] width 284 height 25
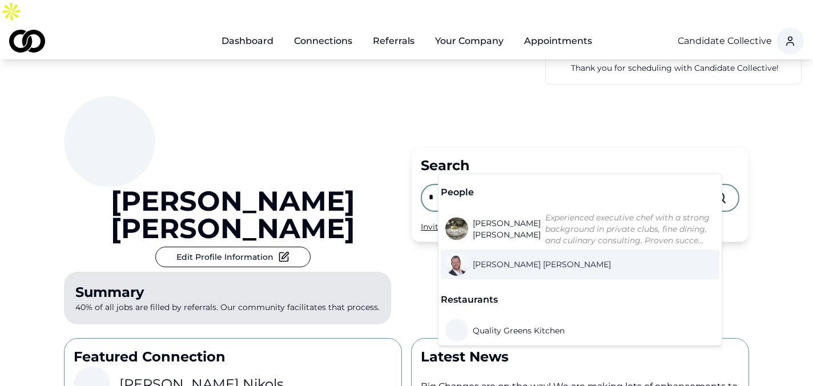
type input "*"
click at [502, 261] on span "Maximilian Quattrone" at bounding box center [542, 264] width 138 height 11
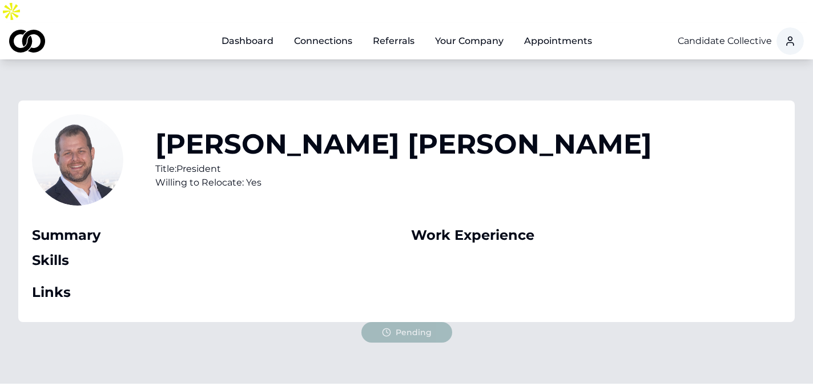
click at [251, 30] on link "Dashboard" at bounding box center [247, 41] width 70 height 23
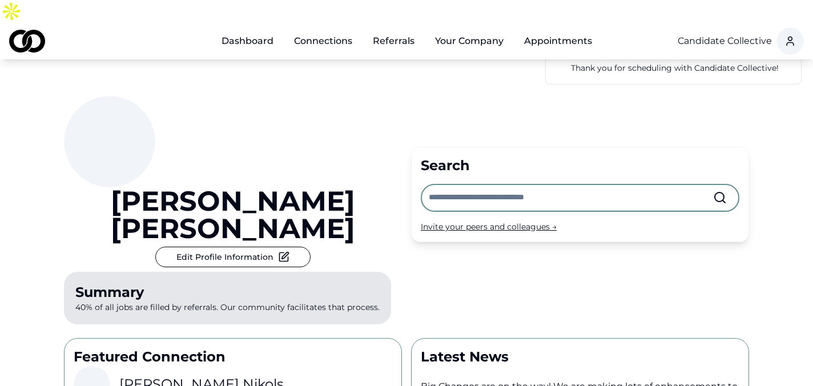
click at [466, 185] on input "text" at bounding box center [571, 197] width 284 height 25
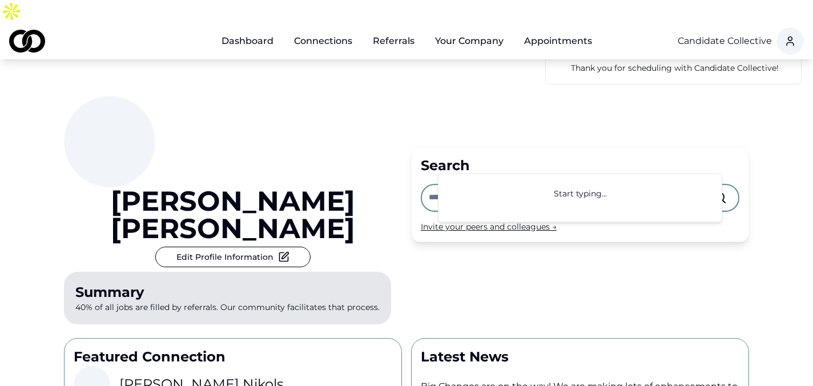
type input "*"
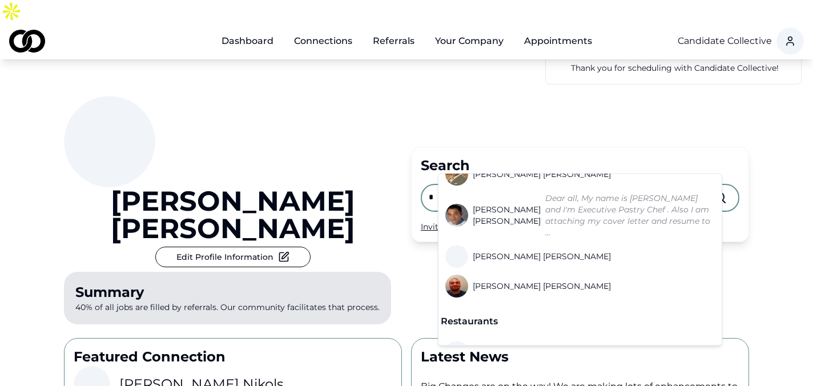
scroll to position [550, 0]
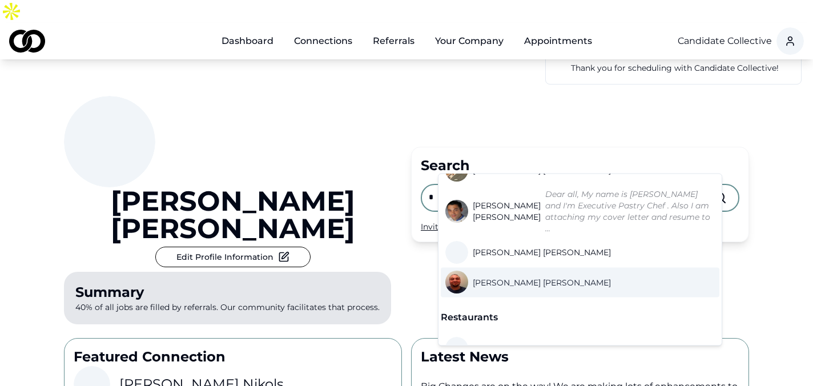
type input "*"
click at [521, 277] on span "ROBERT POLLACK" at bounding box center [542, 282] width 138 height 11
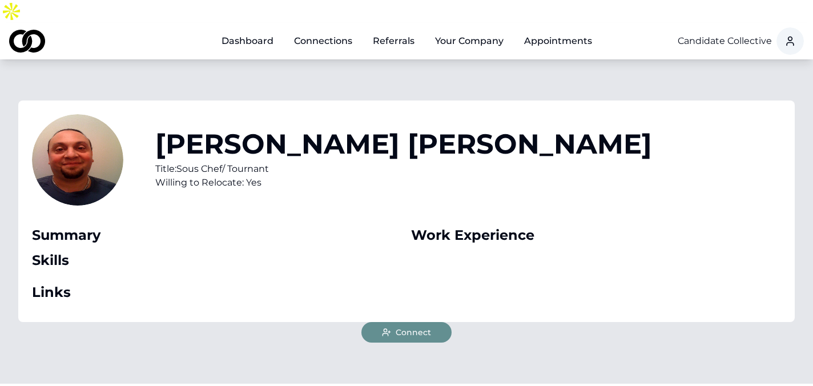
click at [412, 327] on span "Connect" at bounding box center [413, 332] width 35 height 11
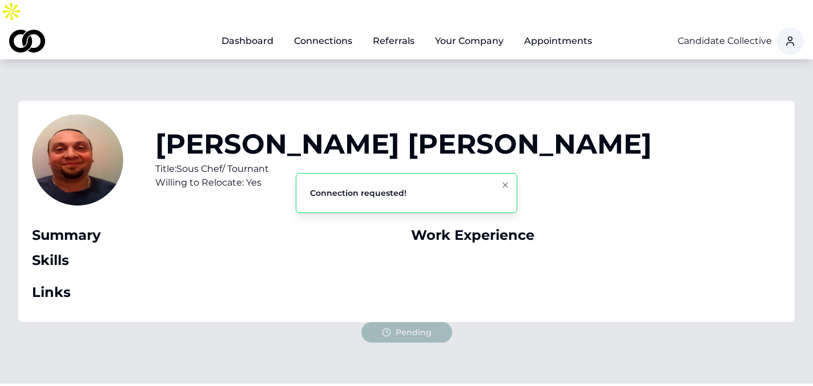
click at [263, 30] on link "Dashboard" at bounding box center [247, 41] width 70 height 23
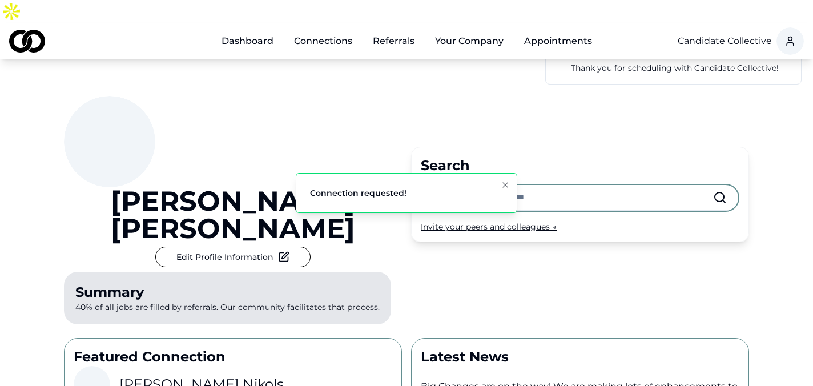
click at [448, 185] on input "text" at bounding box center [571, 197] width 284 height 25
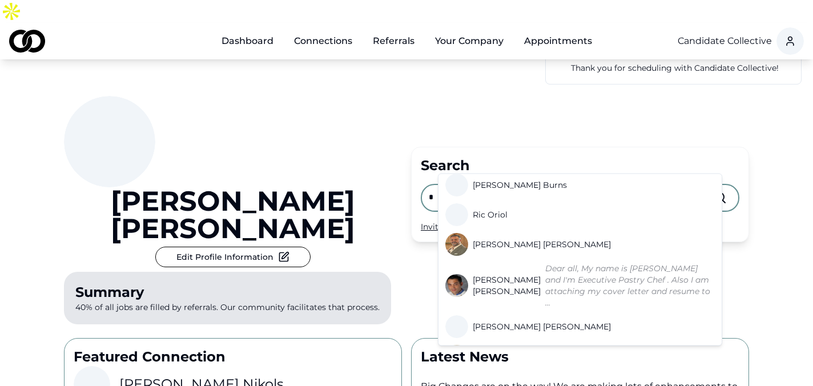
scroll to position [477, 0]
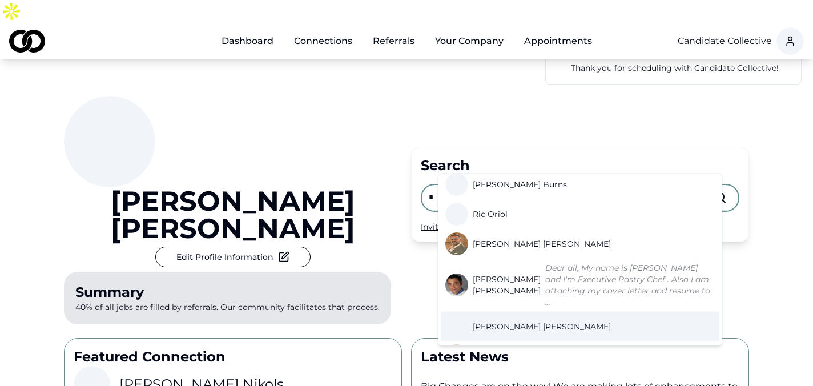
type input "*"
click at [518, 321] on span "Russell Zimmerman" at bounding box center [542, 326] width 138 height 11
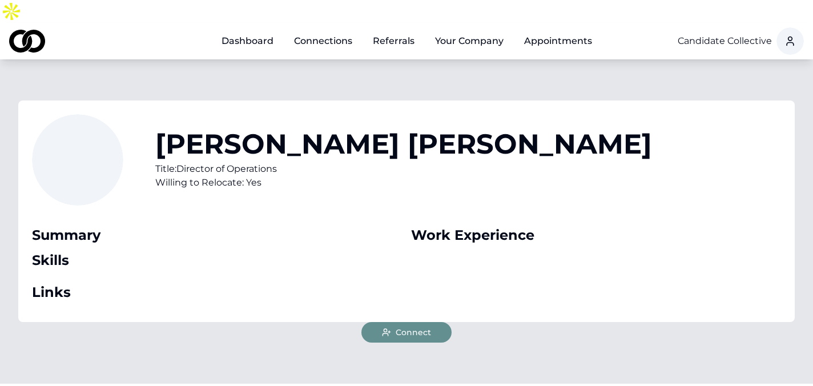
click at [404, 327] on span "Connect" at bounding box center [413, 332] width 35 height 11
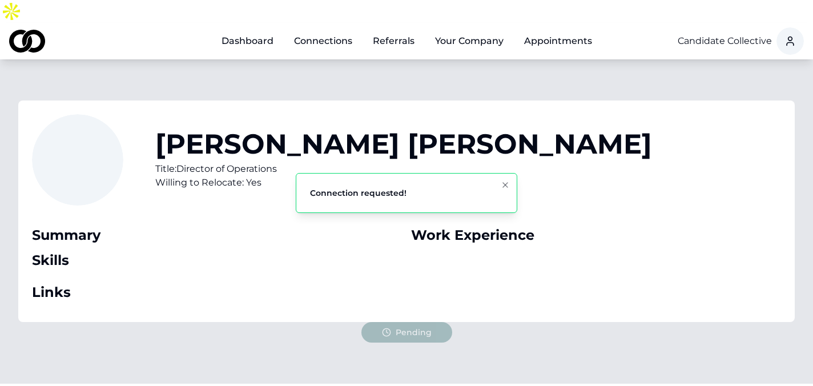
click at [264, 30] on link "Dashboard" at bounding box center [247, 41] width 70 height 23
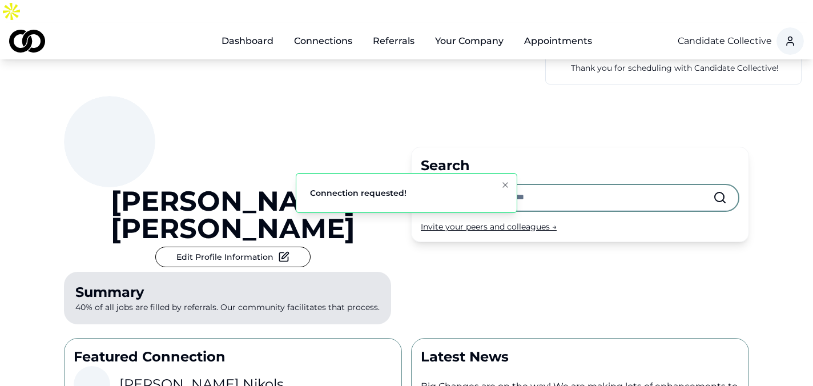
click at [485, 185] on input "text" at bounding box center [571, 197] width 284 height 25
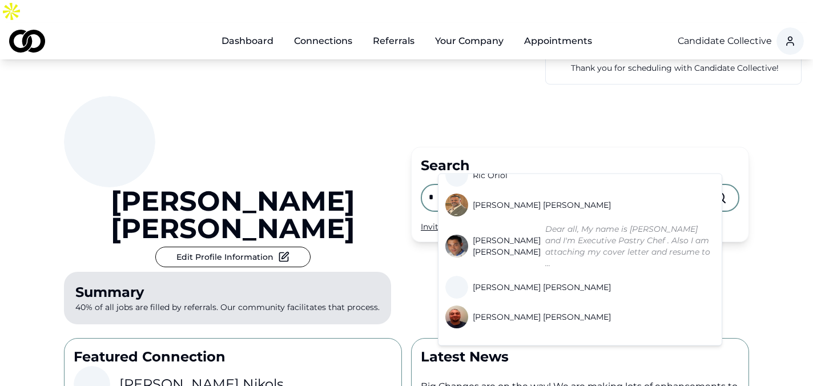
scroll to position [517, 0]
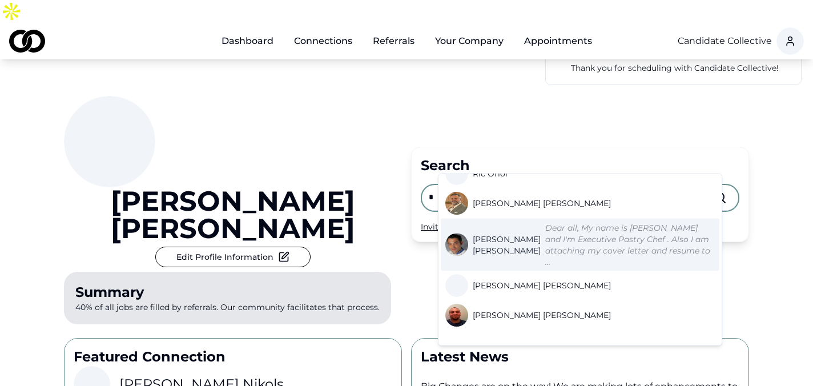
type input "*"
click at [498, 233] on span "Raffaele Grasso" at bounding box center [507, 244] width 68 height 23
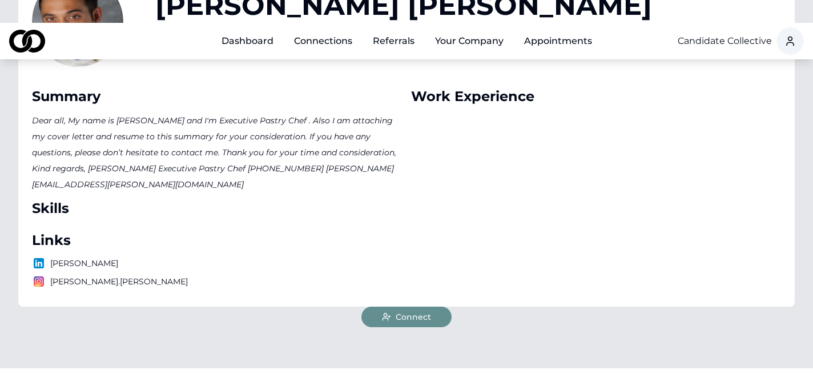
scroll to position [232, 0]
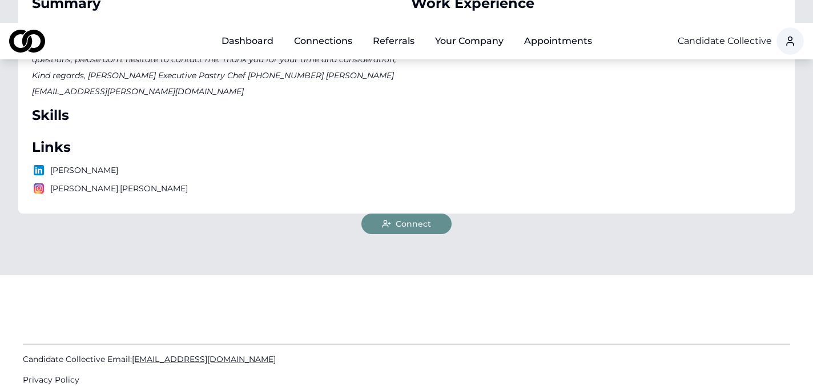
click at [434, 213] on button "Connect" at bounding box center [406, 223] width 90 height 21
click at [408, 202] on ol "Notifications (F8)" at bounding box center [407, 193] width 240 height 18
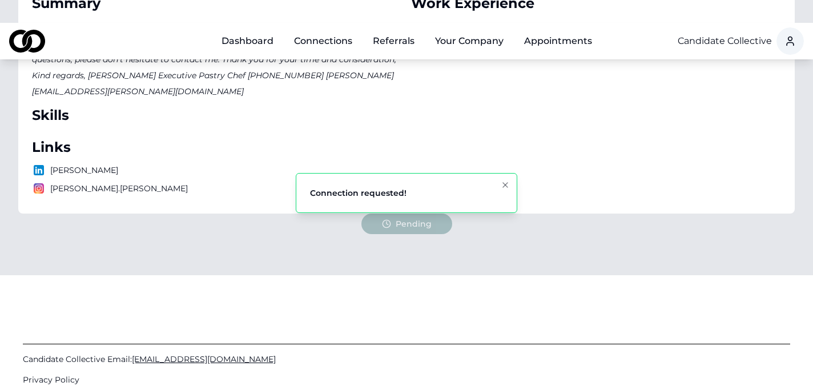
click at [255, 30] on link "Dashboard" at bounding box center [247, 41] width 70 height 23
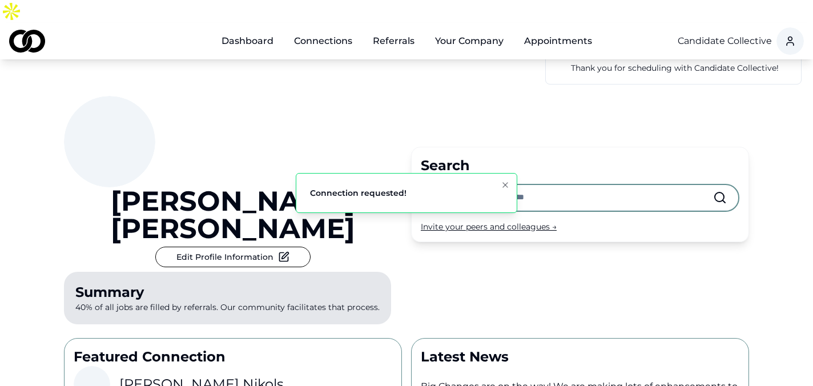
click at [468, 185] on input "text" at bounding box center [571, 197] width 284 height 25
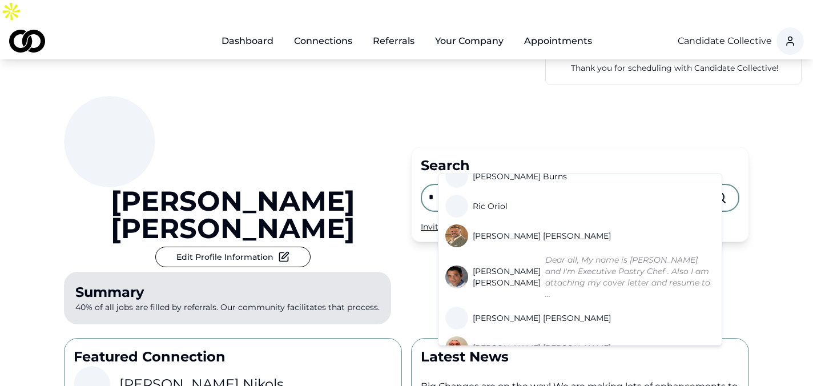
scroll to position [481, 0]
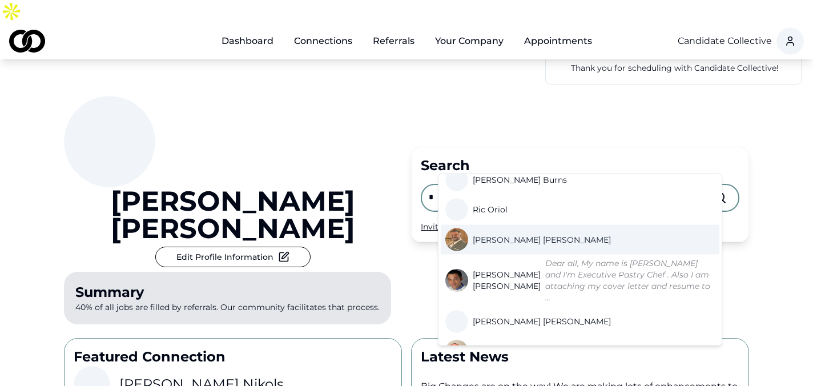
type input "*"
click at [506, 234] on span "Robert Mitchell" at bounding box center [542, 239] width 138 height 11
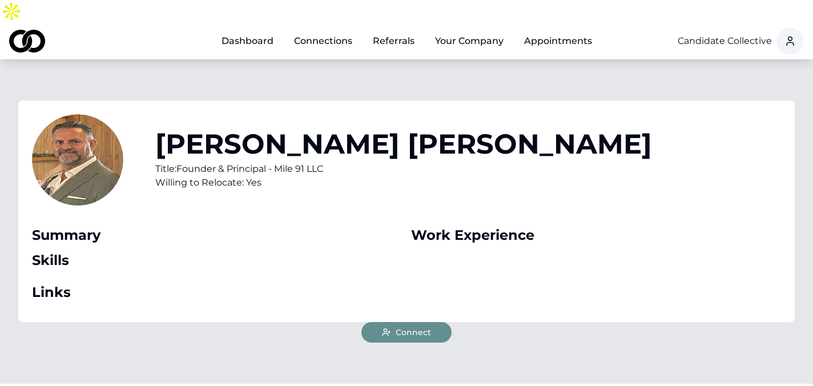
click at [414, 327] on span "Connect" at bounding box center [413, 332] width 35 height 11
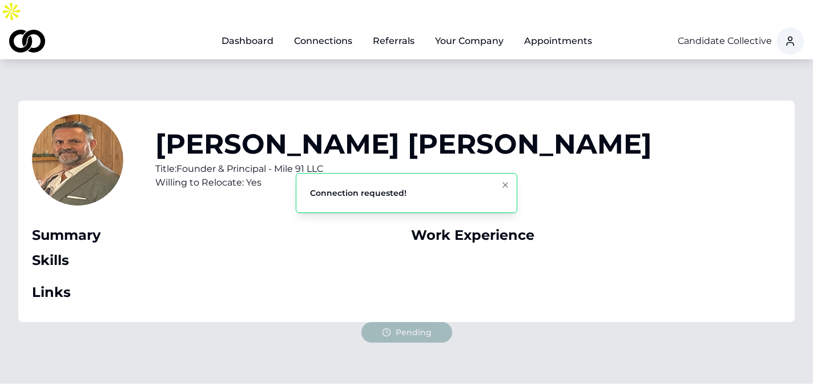
click at [262, 30] on link "Dashboard" at bounding box center [247, 41] width 70 height 23
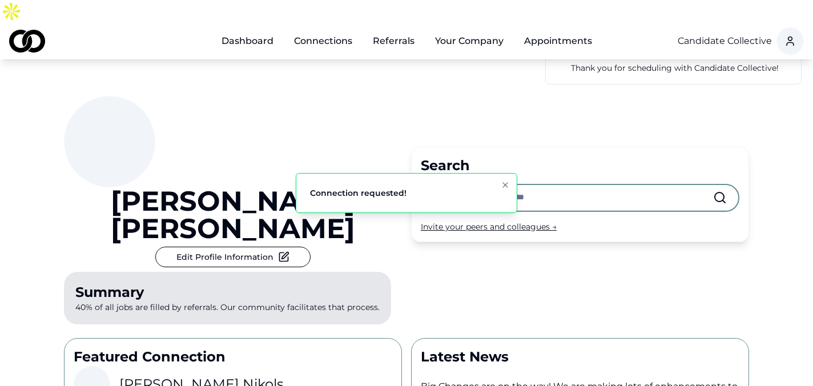
click at [513, 185] on input "text" at bounding box center [571, 197] width 284 height 25
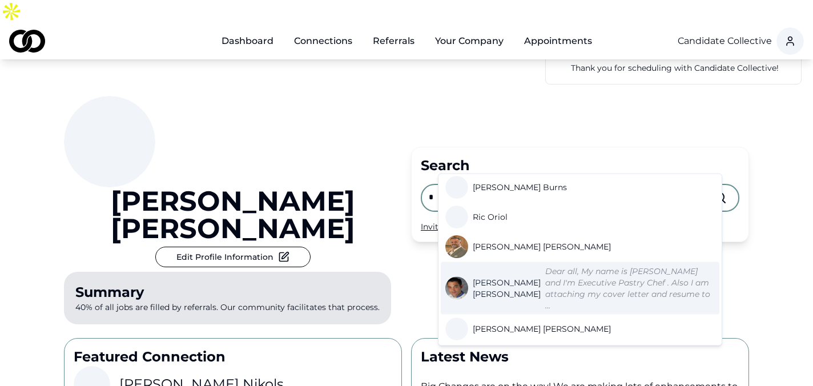
scroll to position [465, 0]
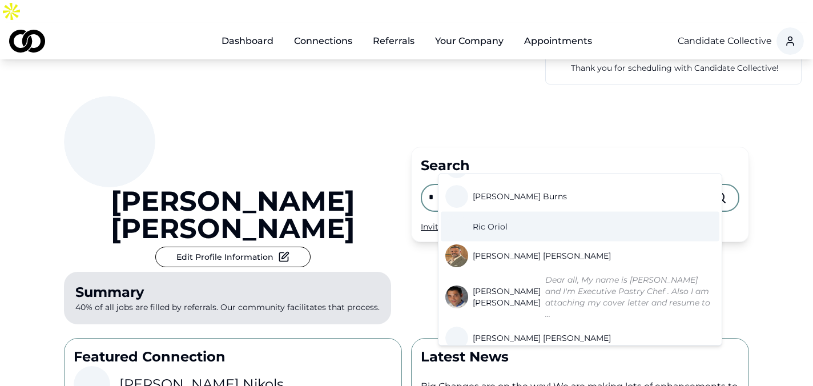
type input "*"
click at [498, 221] on span "Ric Oriol" at bounding box center [490, 226] width 35 height 11
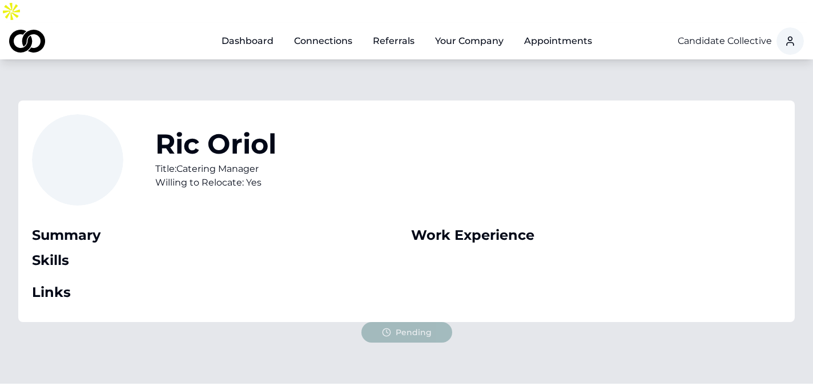
click at [256, 30] on link "Dashboard" at bounding box center [247, 41] width 70 height 23
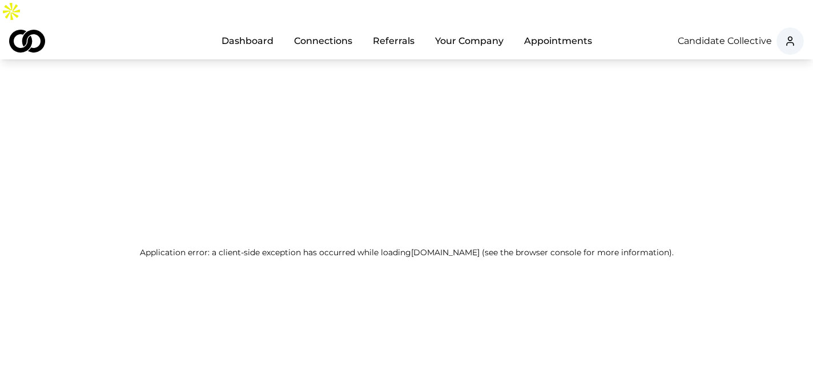
click at [237, 30] on link "Dashboard" at bounding box center [247, 41] width 70 height 23
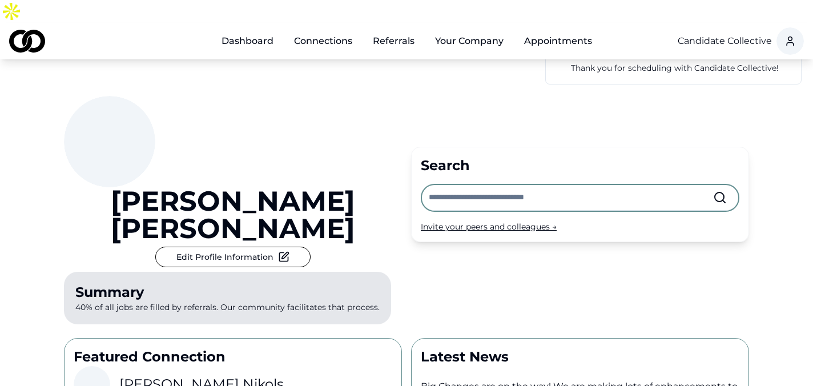
click at [452, 185] on input "text" at bounding box center [571, 197] width 284 height 25
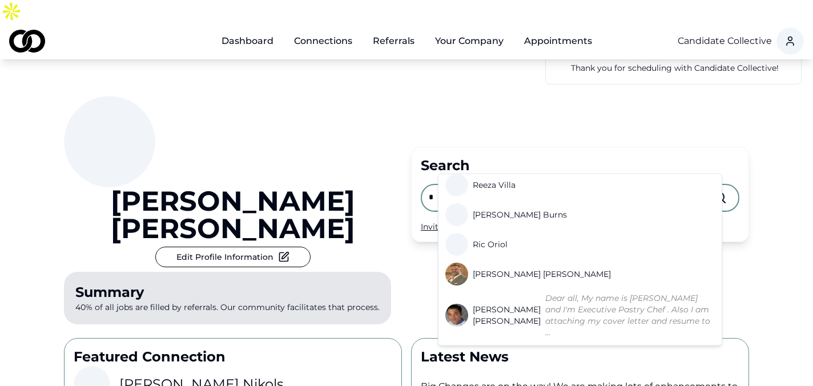
scroll to position [442, 0]
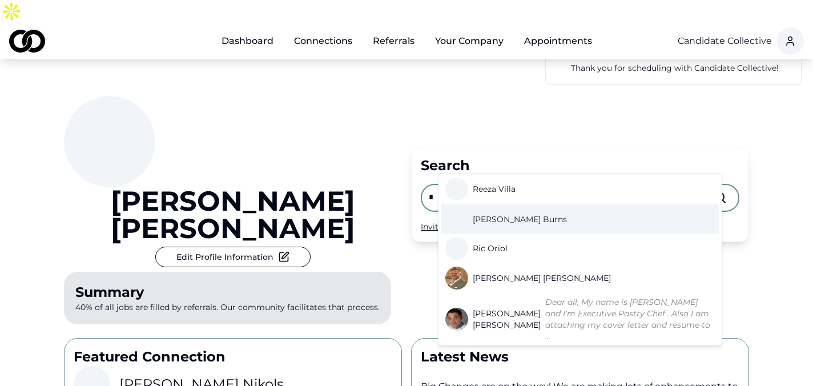
type input "*"
click at [501, 213] on span "Rob Burns" at bounding box center [520, 218] width 94 height 11
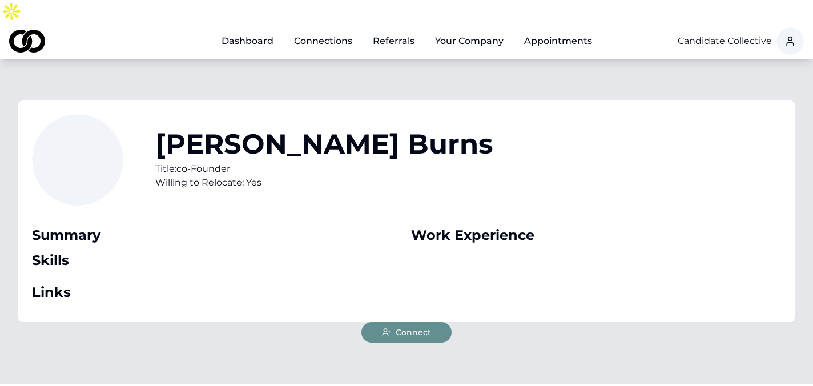
click at [414, 327] on span "Connect" at bounding box center [413, 332] width 35 height 11
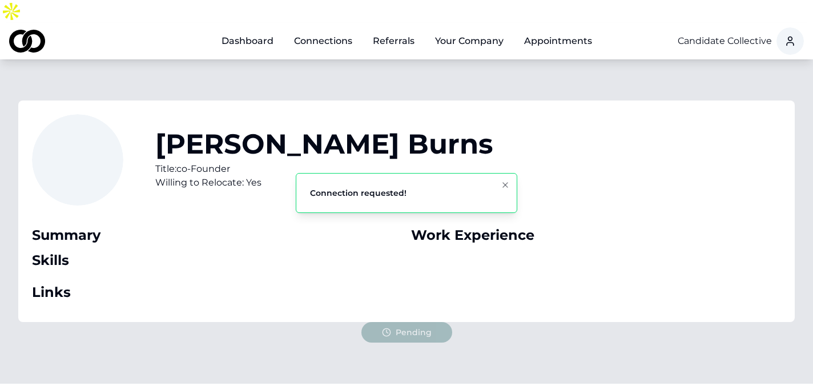
click at [253, 30] on link "Dashboard" at bounding box center [247, 41] width 70 height 23
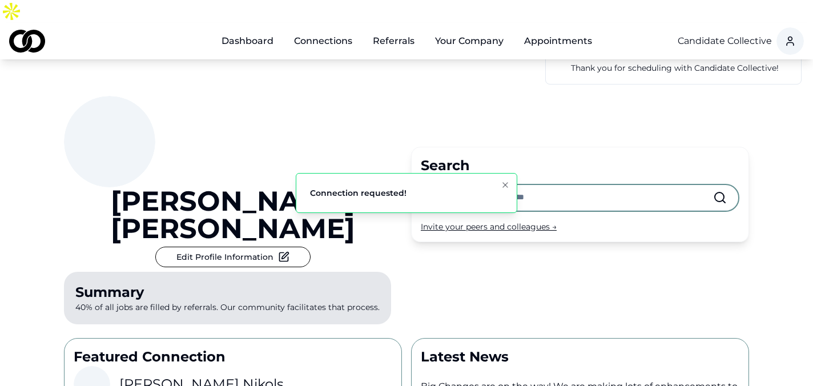
click at [454, 185] on input "text" at bounding box center [571, 197] width 284 height 25
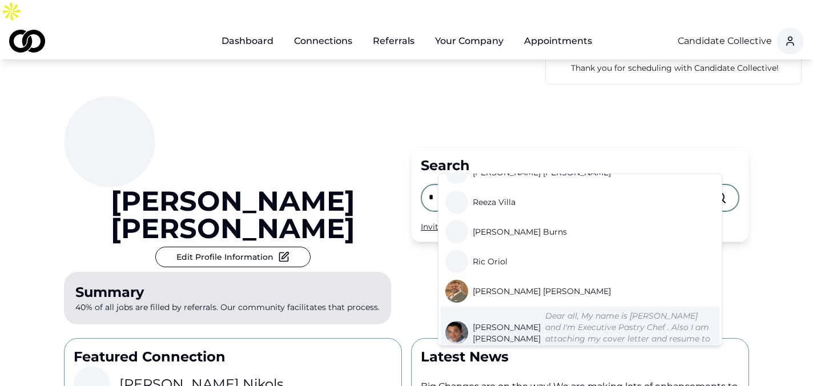
scroll to position [429, 0]
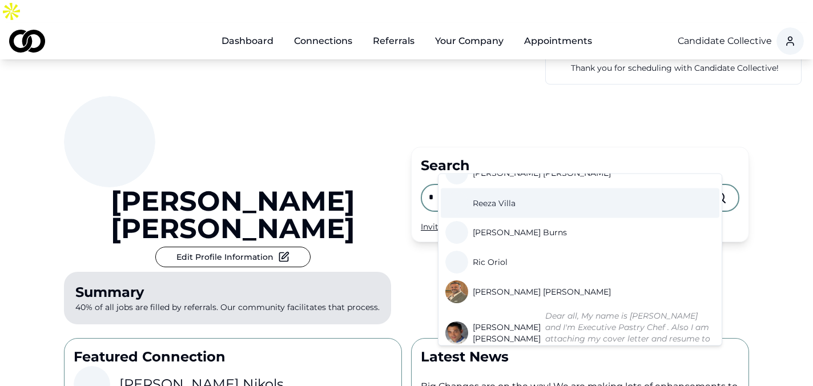
type input "*"
click at [499, 197] on link "Reeza Villa" at bounding box center [482, 203] width 75 height 23
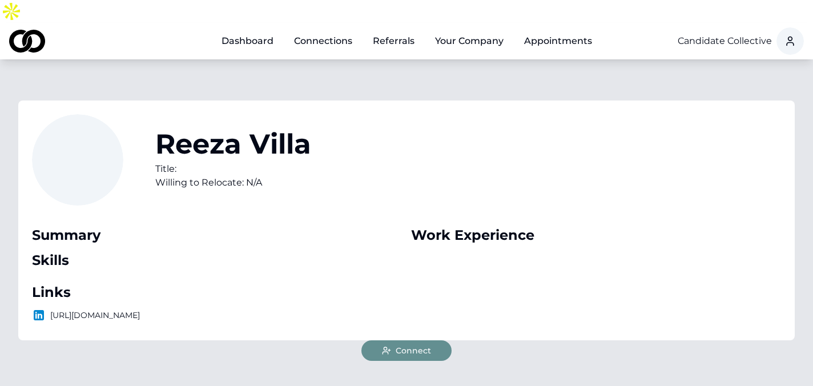
click at [433, 340] on button "Connect" at bounding box center [406, 350] width 90 height 21
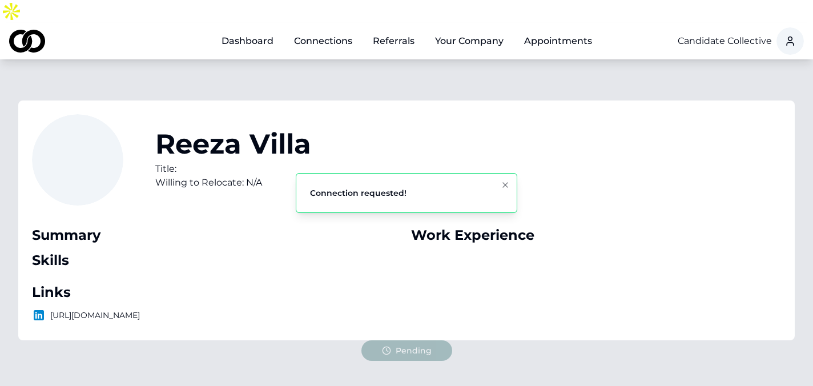
click at [255, 30] on link "Dashboard" at bounding box center [247, 41] width 70 height 23
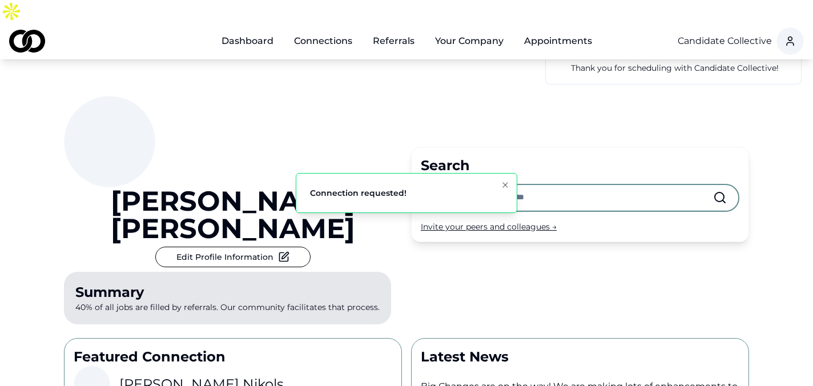
click at [472, 185] on input "text" at bounding box center [571, 197] width 284 height 25
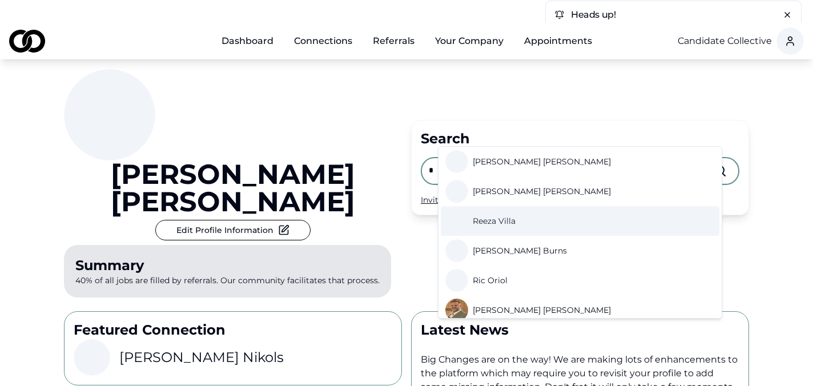
scroll to position [383, 0]
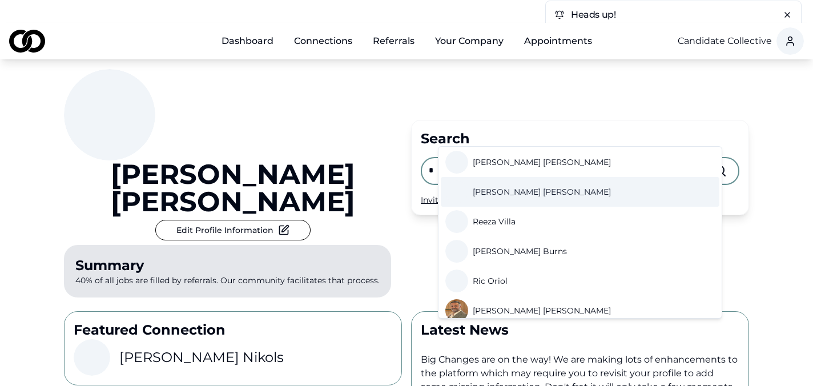
type input "*"
click at [508, 186] on span "Rodrigo Campos" at bounding box center [542, 191] width 138 height 11
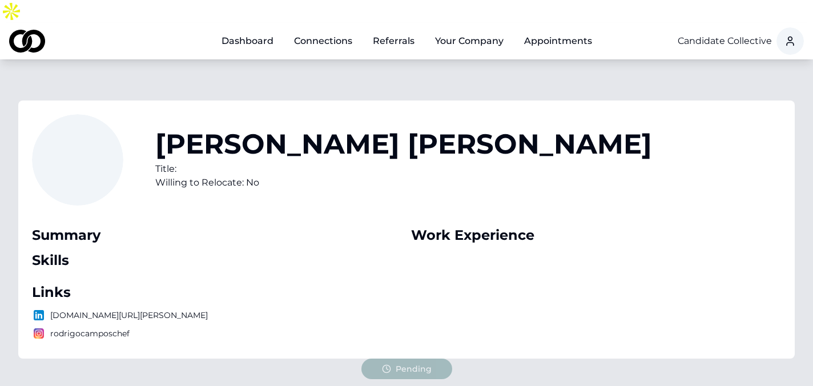
click at [251, 30] on link "Dashboard" at bounding box center [247, 41] width 70 height 23
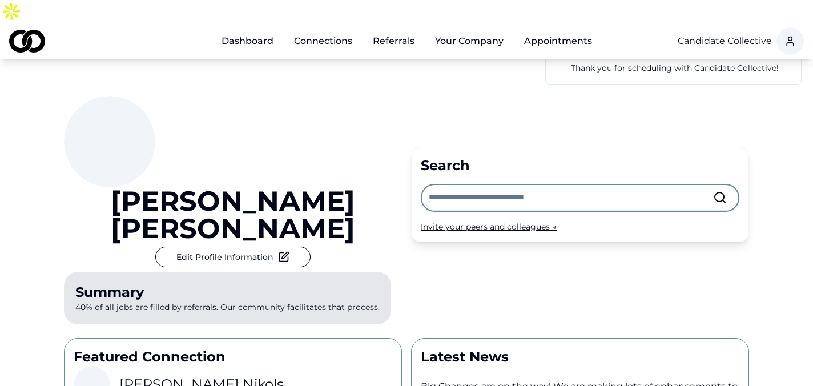
click at [454, 185] on input "text" at bounding box center [571, 197] width 284 height 25
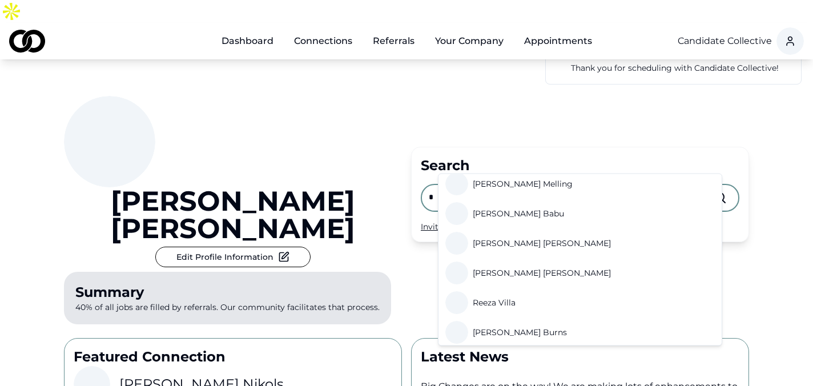
scroll to position [332, 0]
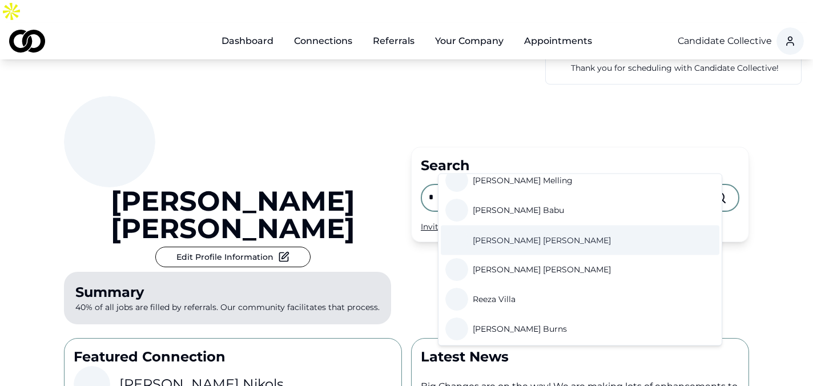
type input "*"
click at [502, 234] on link "Robb Garceau" at bounding box center [530, 240] width 170 height 23
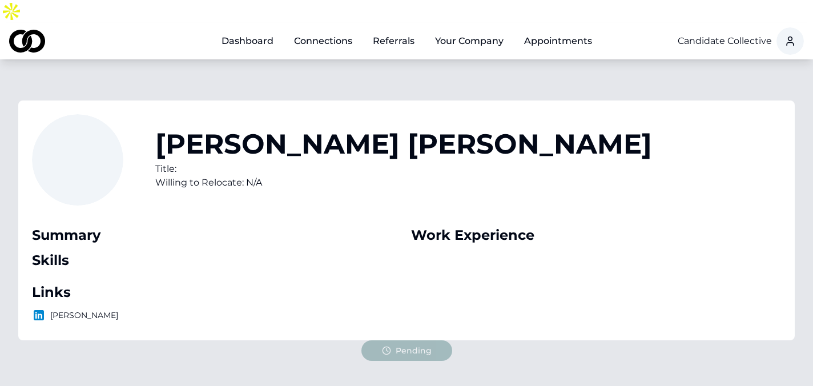
click at [253, 30] on link "Dashboard" at bounding box center [247, 41] width 70 height 23
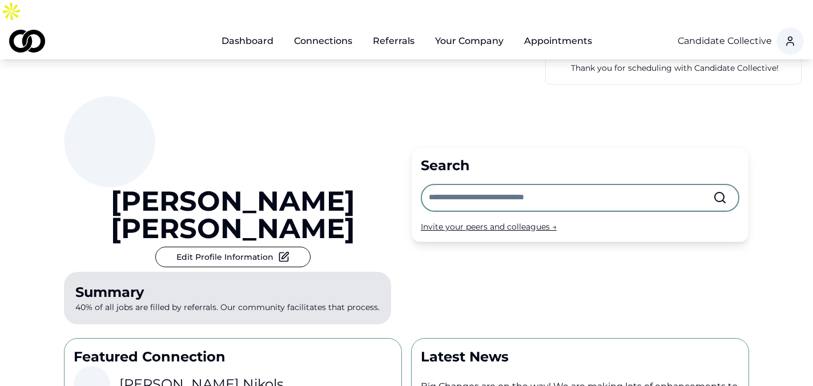
click at [455, 185] on input "text" at bounding box center [571, 197] width 284 height 25
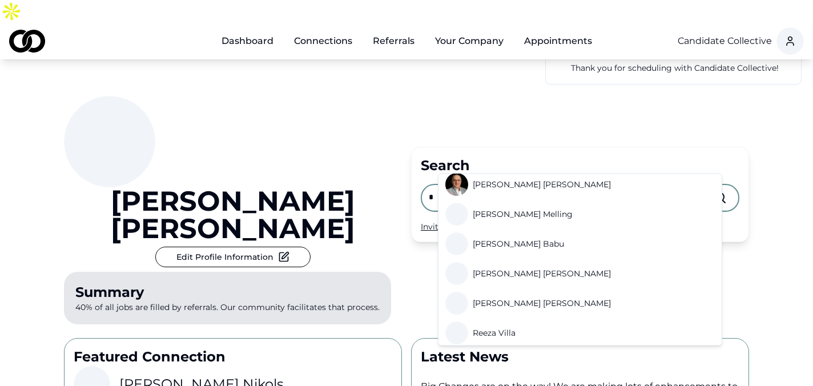
scroll to position [303, 0]
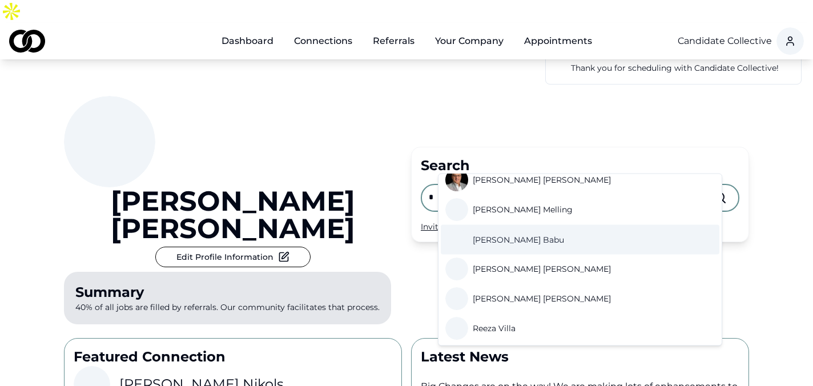
type input "*"
click at [496, 234] on span "Ravi Babu" at bounding box center [518, 239] width 91 height 11
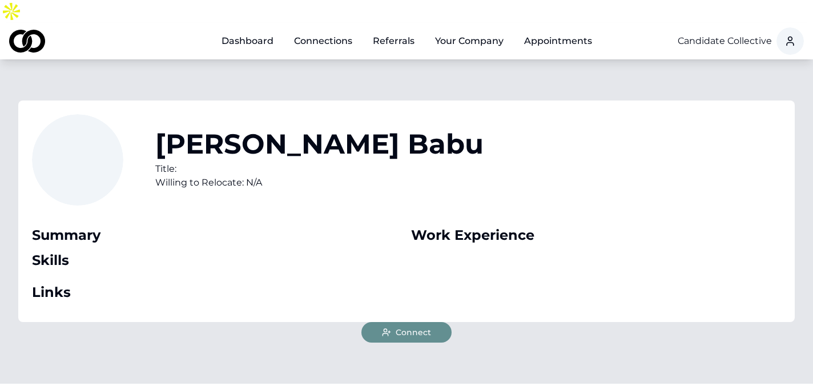
click at [415, 327] on span "Connect" at bounding box center [413, 332] width 35 height 11
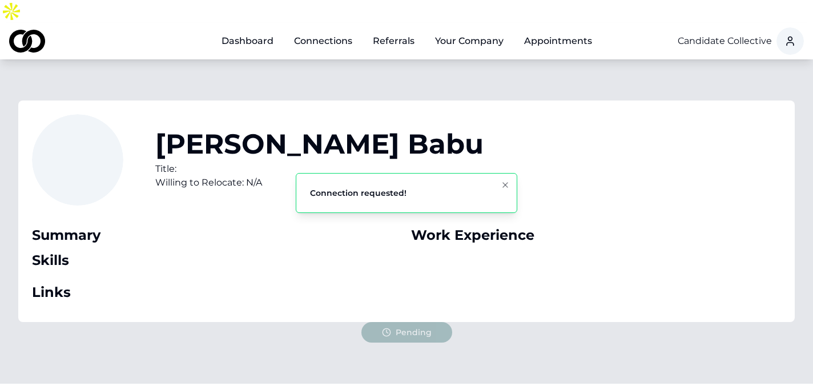
click at [264, 30] on link "Dashboard" at bounding box center [247, 41] width 70 height 23
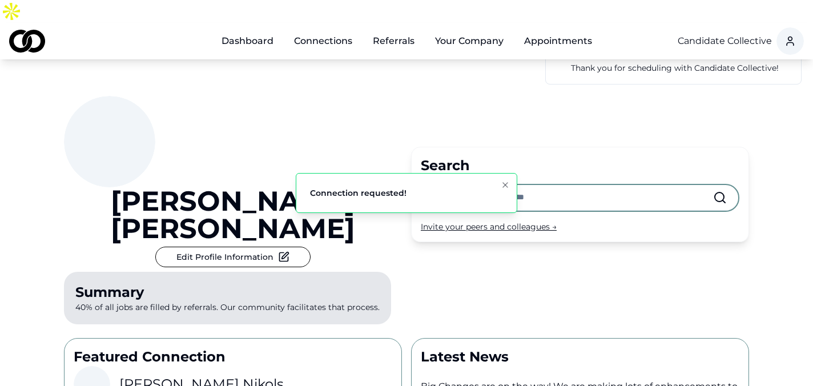
click at [442, 185] on input "text" at bounding box center [571, 197] width 284 height 25
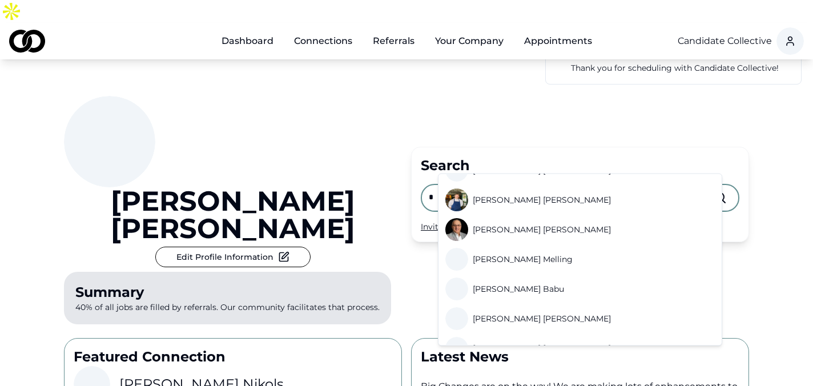
scroll to position [257, 0]
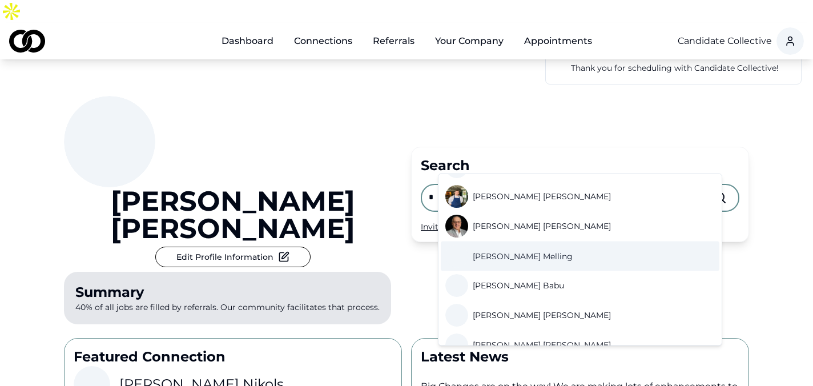
type input "*"
click at [506, 251] on span "Ross A Melling" at bounding box center [523, 256] width 100 height 11
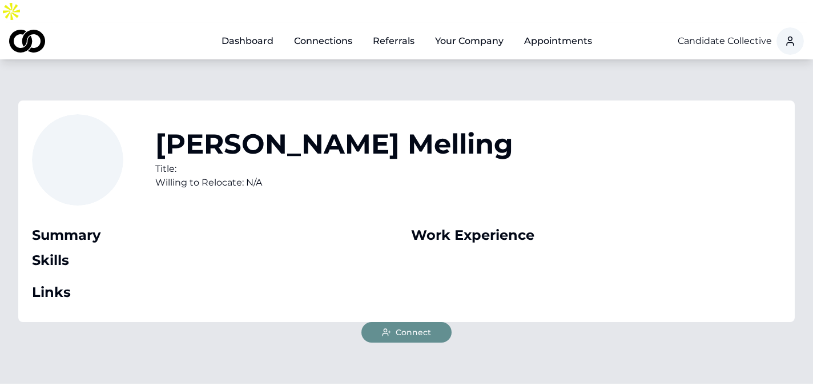
click at [405, 327] on span "Connect" at bounding box center [413, 332] width 35 height 11
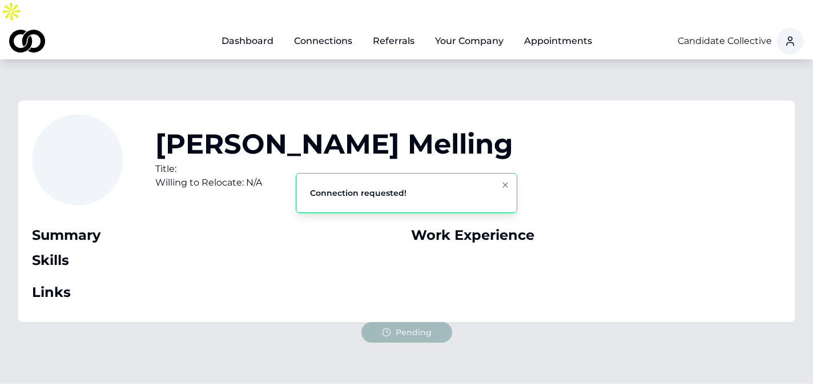
click at [243, 30] on link "Dashboard" at bounding box center [247, 41] width 70 height 23
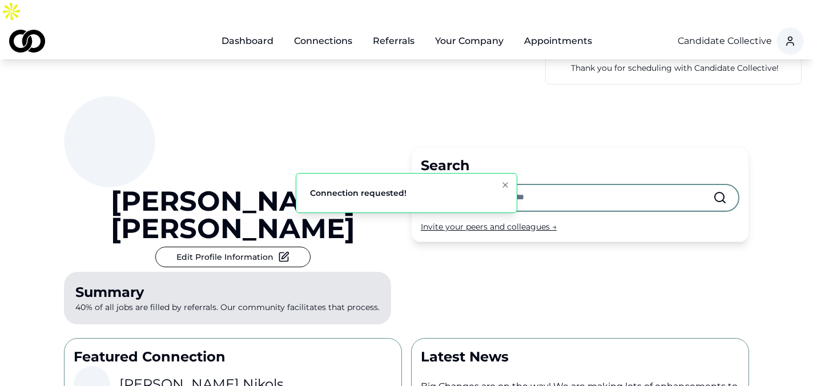
click at [461, 185] on input "text" at bounding box center [571, 197] width 284 height 25
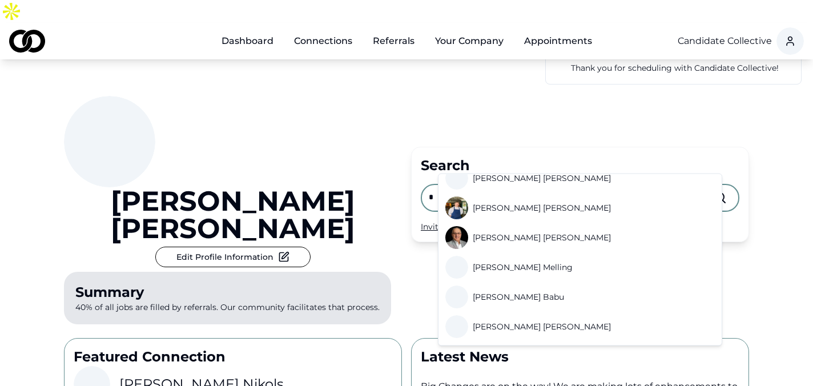
scroll to position [247, 0]
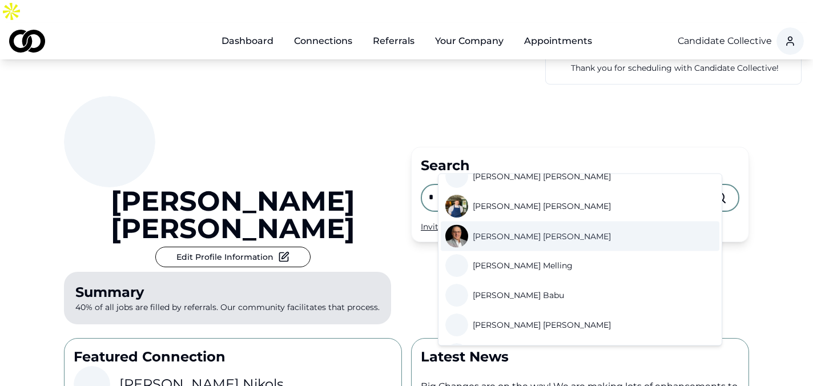
type input "*"
click at [505, 231] on span "Ralph Mercuro" at bounding box center [542, 236] width 138 height 11
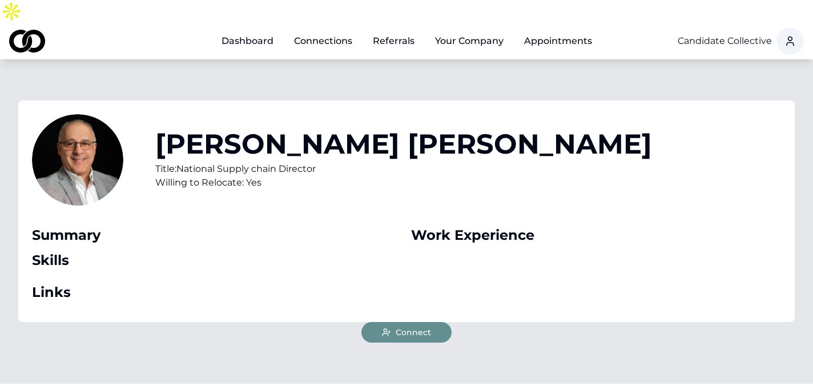
click at [401, 327] on span "Connect" at bounding box center [413, 332] width 35 height 11
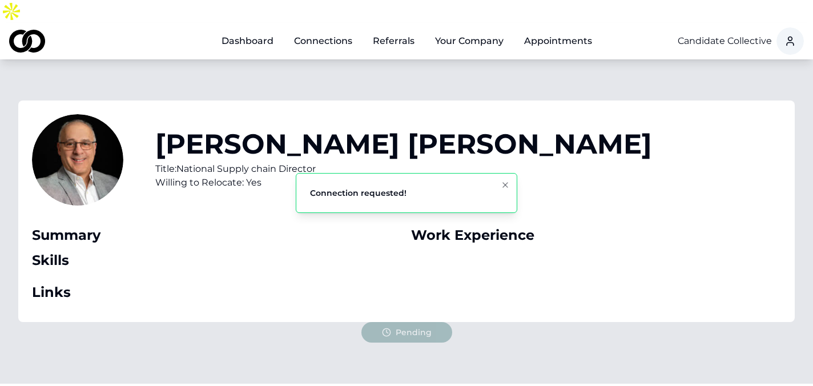
click at [253, 30] on link "Dashboard" at bounding box center [247, 41] width 70 height 23
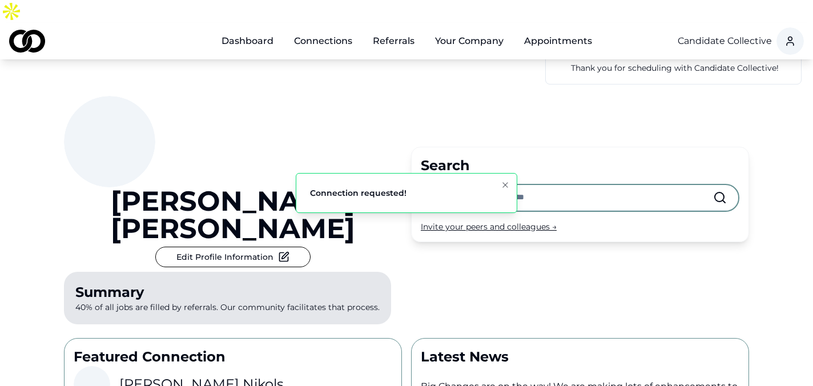
click at [477, 185] on input "text" at bounding box center [571, 197] width 284 height 25
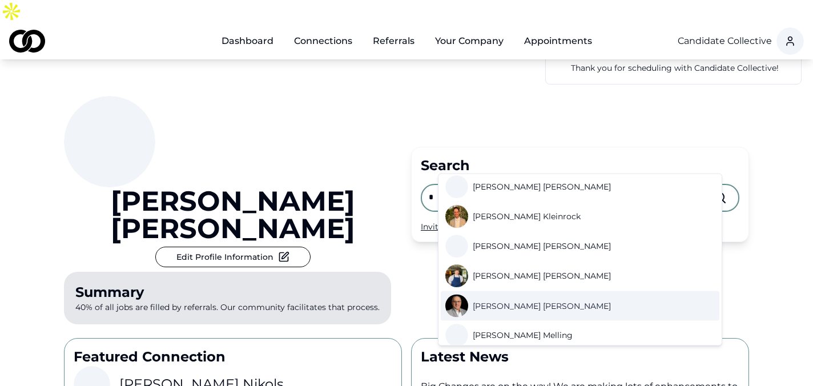
scroll to position [194, 0]
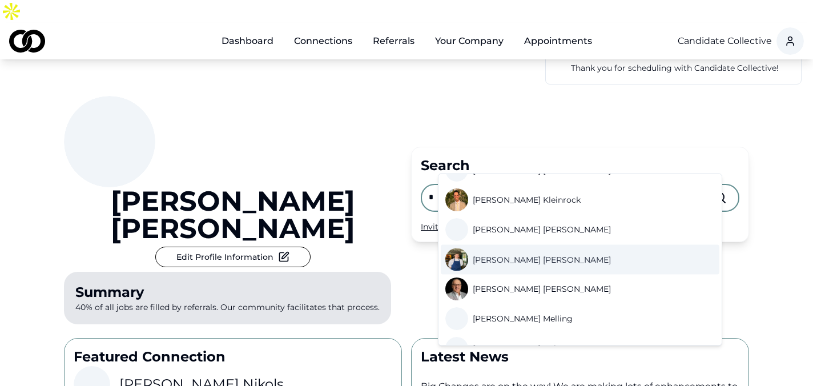
type input "*"
click at [515, 254] on span "Robert Hartman" at bounding box center [542, 259] width 138 height 11
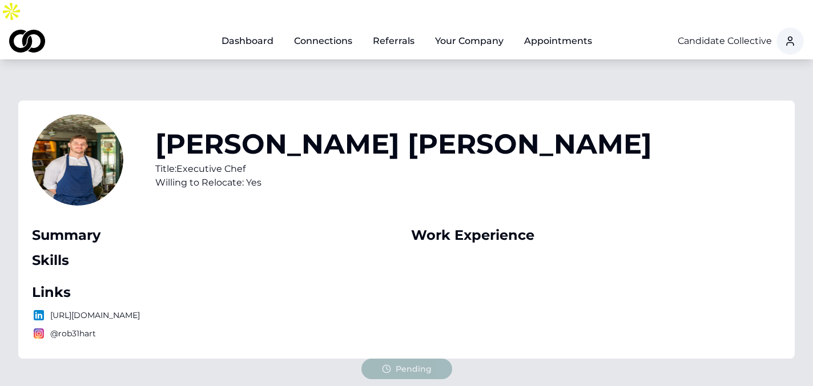
click at [252, 30] on link "Dashboard" at bounding box center [247, 41] width 70 height 23
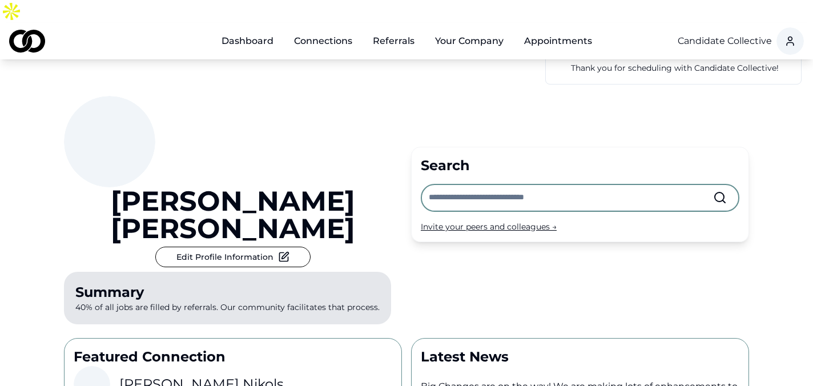
click at [454, 185] on input "text" at bounding box center [571, 197] width 284 height 25
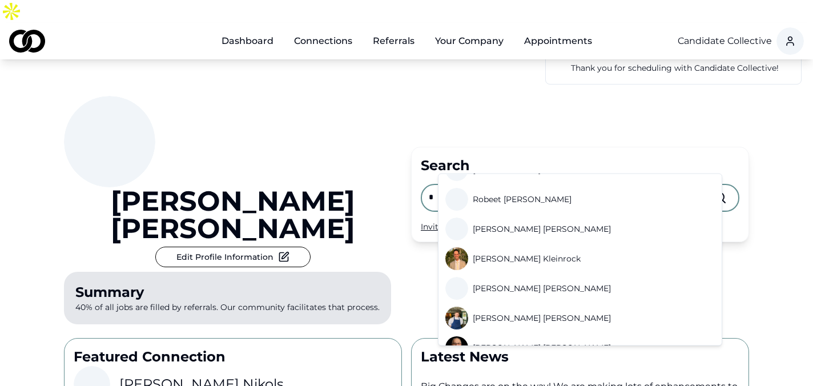
scroll to position [141, 0]
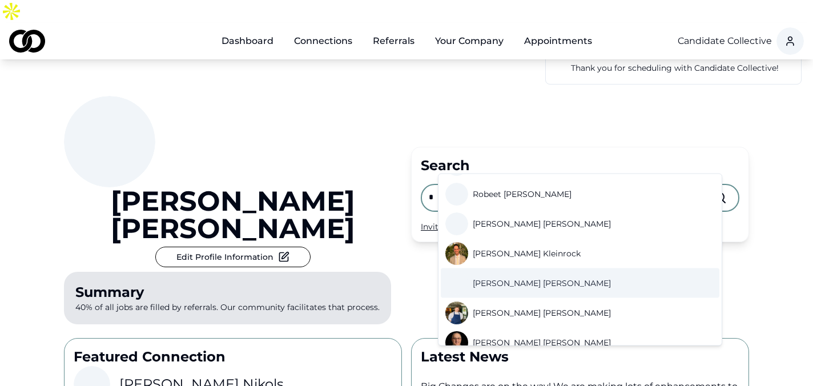
type input "*"
click at [512, 277] on span "Robert Ritchie" at bounding box center [542, 282] width 138 height 11
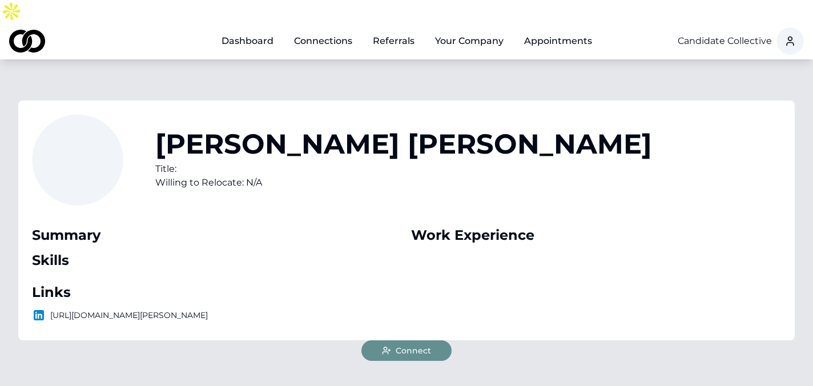
click at [401, 345] on span "Connect" at bounding box center [413, 350] width 35 height 11
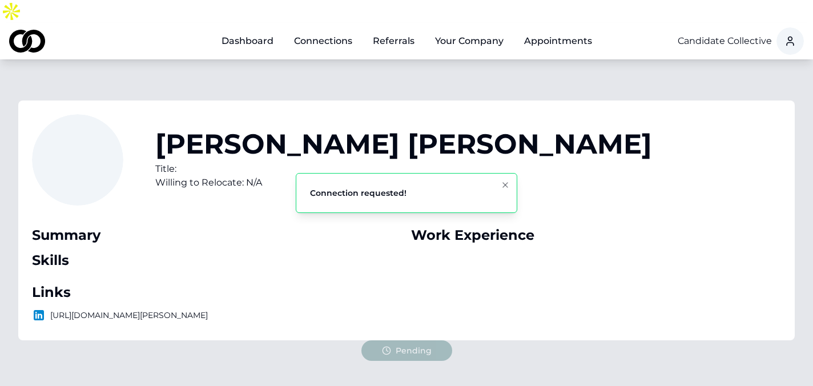
click at [264, 30] on link "Dashboard" at bounding box center [247, 41] width 70 height 23
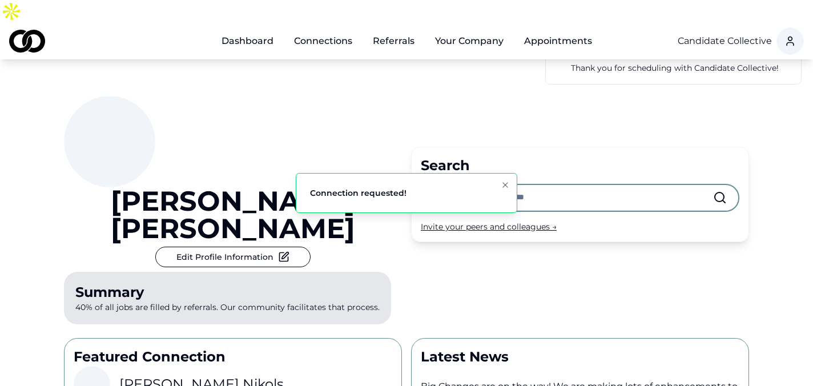
click at [455, 185] on input "text" at bounding box center [571, 197] width 284 height 25
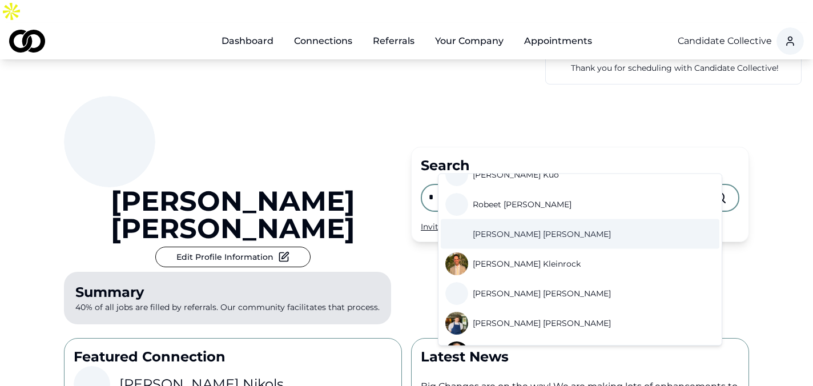
scroll to position [126, 0]
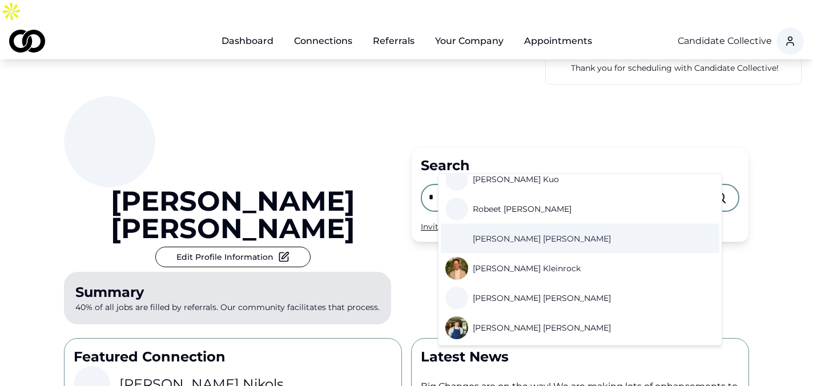
type input "*"
click at [508, 233] on span "Robert Leahy" at bounding box center [542, 238] width 138 height 11
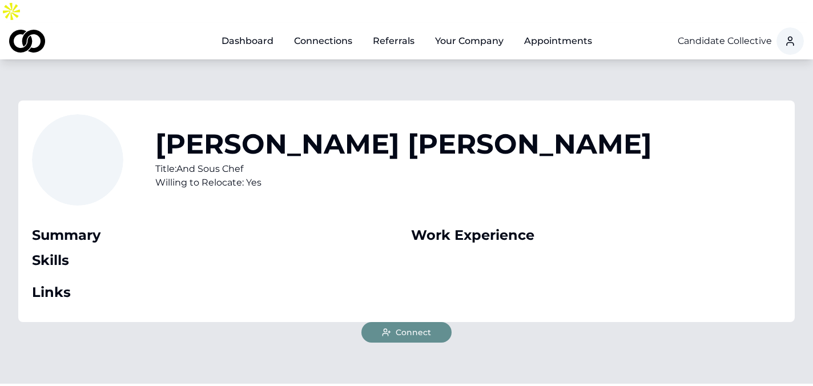
click at [429, 327] on span "Connect" at bounding box center [413, 332] width 35 height 11
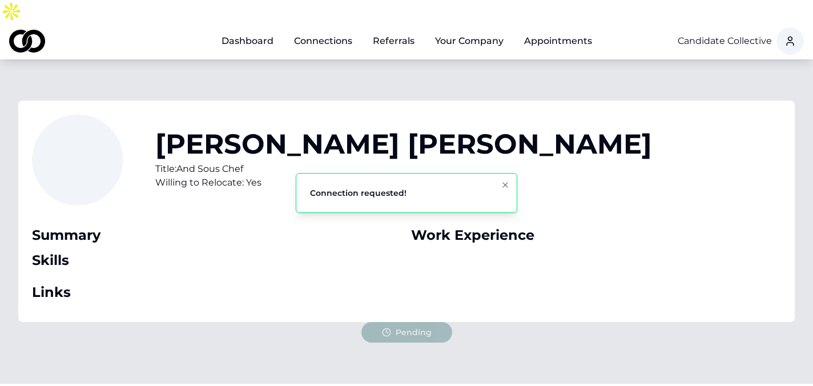
click at [263, 30] on link "Dashboard" at bounding box center [247, 41] width 70 height 23
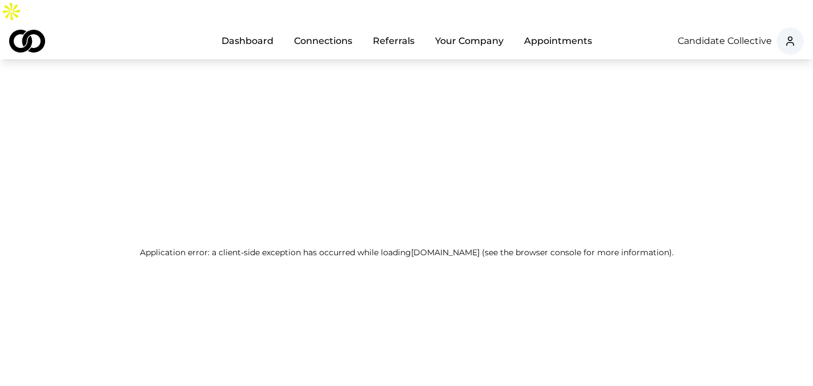
click at [384, 30] on link "Referrals" at bounding box center [394, 41] width 60 height 23
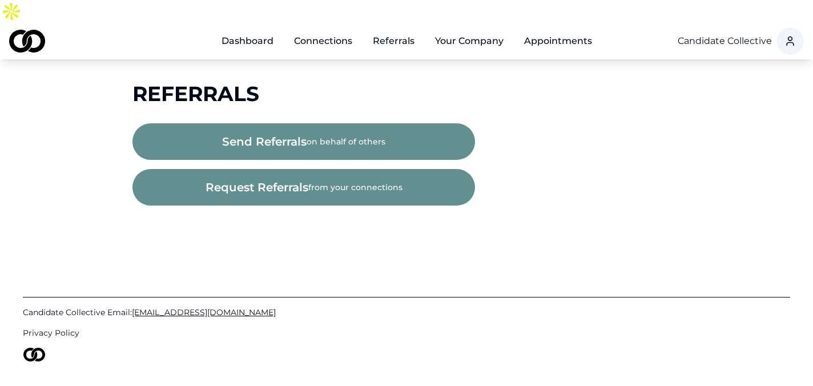
click at [263, 30] on link "Dashboard" at bounding box center [247, 41] width 70 height 23
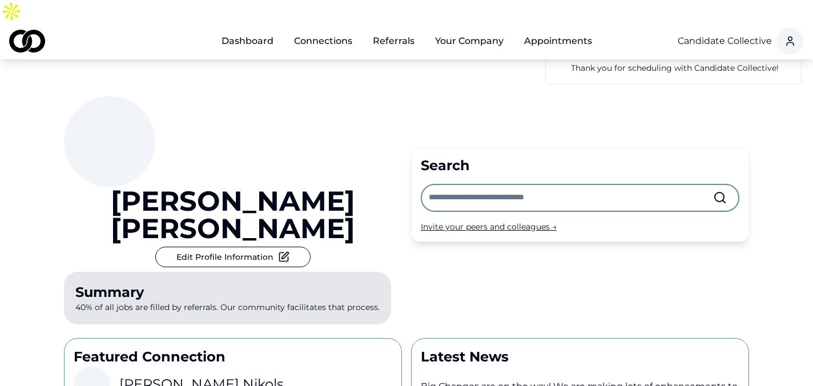
click at [452, 185] on input "text" at bounding box center [571, 197] width 284 height 25
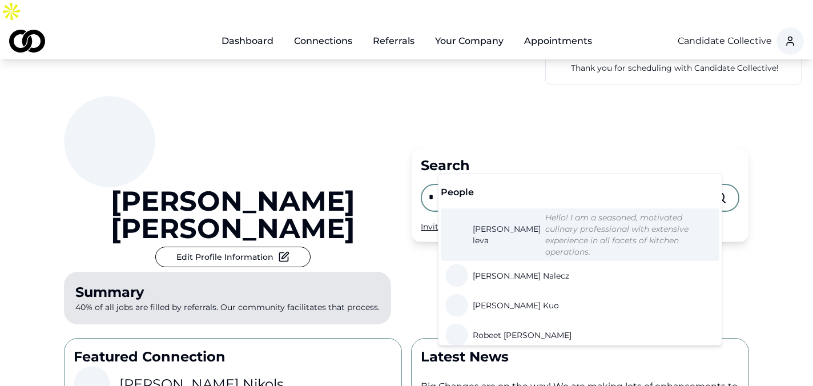
type input "*"
click at [487, 226] on span "robert leva" at bounding box center [507, 234] width 68 height 23
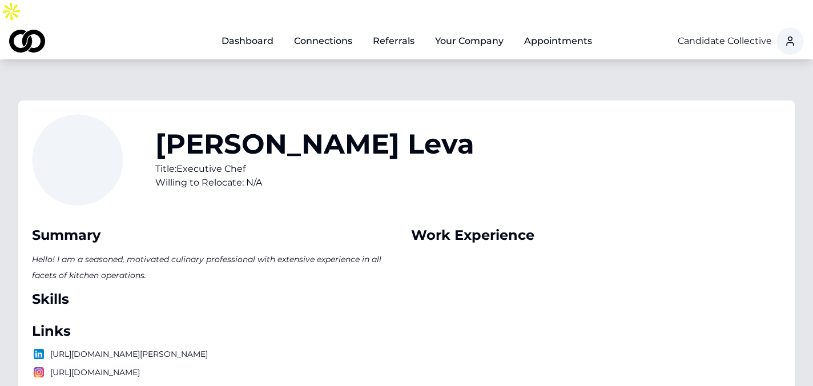
click at [256, 30] on link "Dashboard" at bounding box center [247, 41] width 70 height 23
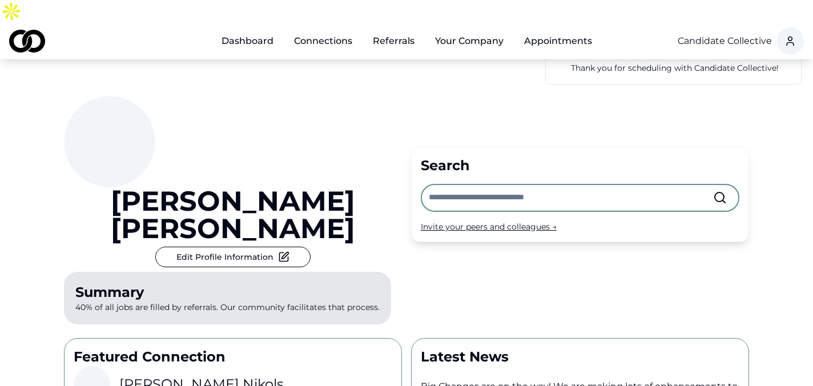
click at [456, 185] on input "text" at bounding box center [571, 197] width 284 height 25
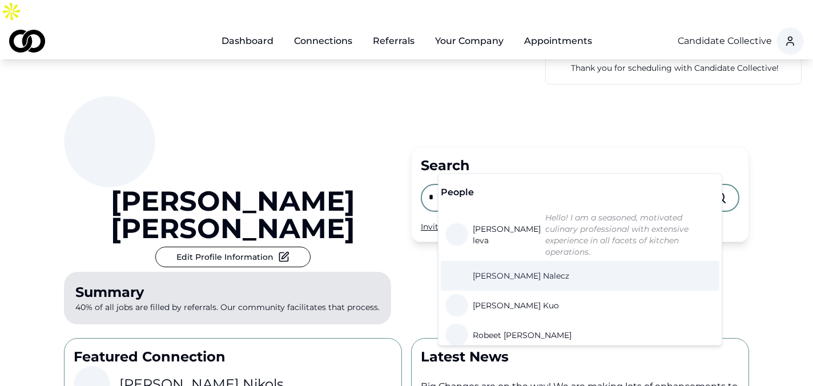
type input "*"
click at [498, 270] on span "Robert Nalecz" at bounding box center [521, 275] width 96 height 11
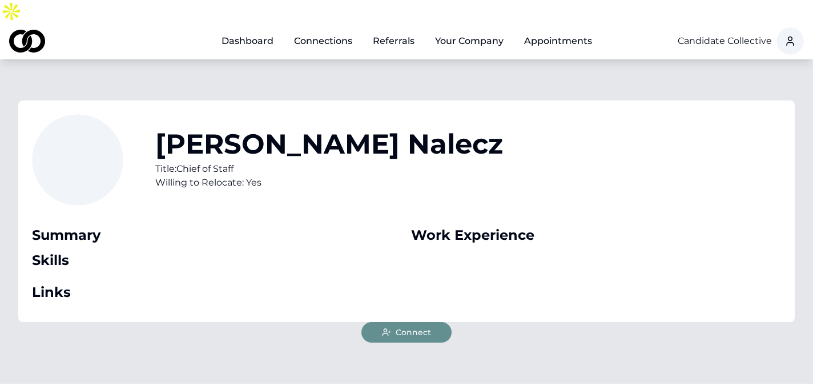
click at [425, 324] on div "Robert Nalecz Title: Chief of Staff Willing to Relocate: Yes Summary Skills Lin…" at bounding box center [406, 221] width 813 height 324
click at [421, 327] on span "Connect" at bounding box center [413, 332] width 35 height 11
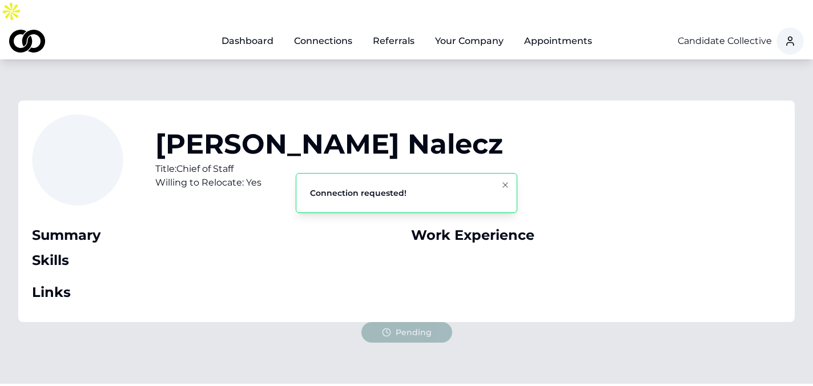
click at [249, 30] on link "Dashboard" at bounding box center [247, 41] width 70 height 23
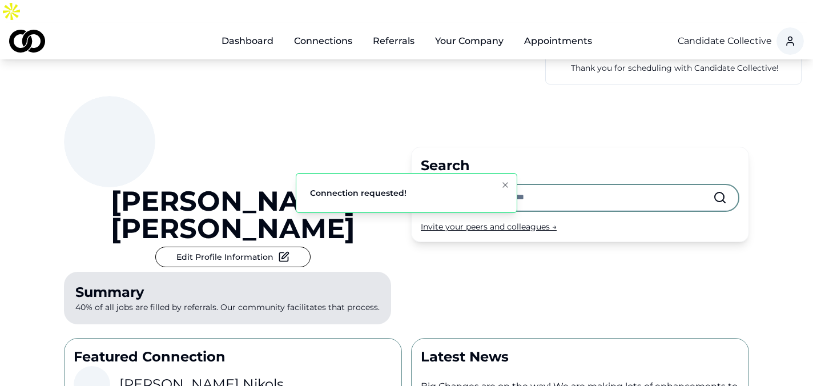
click at [438, 147] on div "Search Invite your peers and colleagues →" at bounding box center [580, 194] width 338 height 95
click at [445, 185] on input "text" at bounding box center [571, 197] width 284 height 25
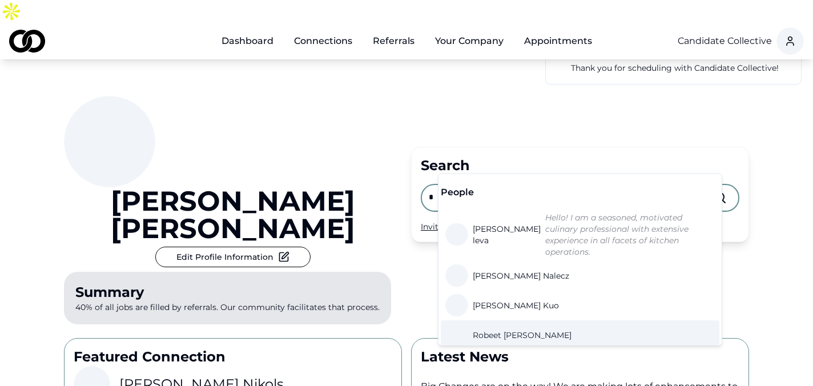
type input "*"
click at [511, 329] on span "Robeet Bowden" at bounding box center [522, 334] width 99 height 11
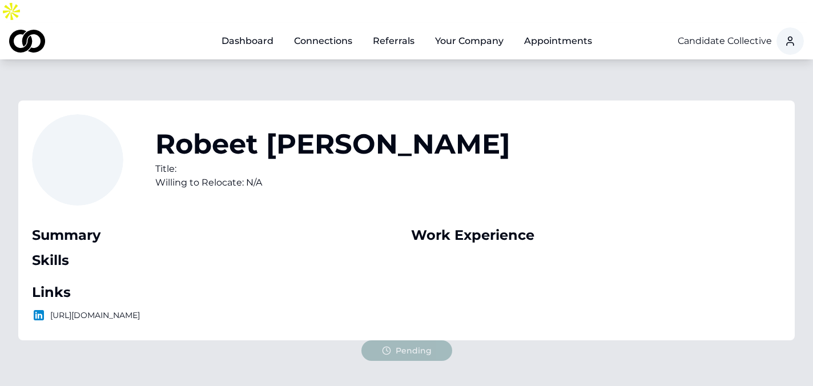
click at [252, 30] on link "Dashboard" at bounding box center [247, 41] width 70 height 23
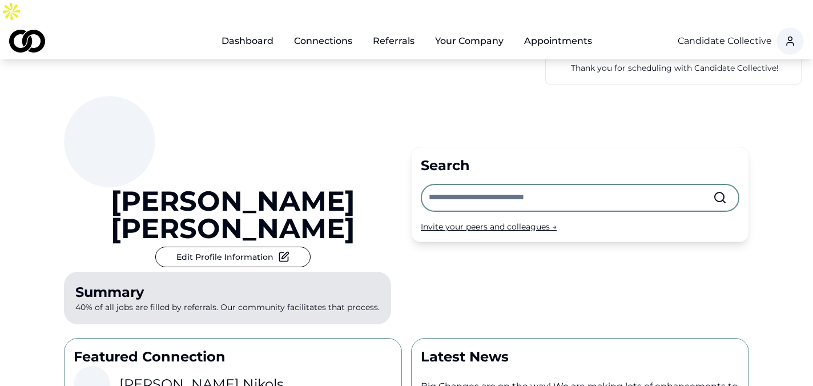
click at [483, 185] on input "text" at bounding box center [571, 197] width 284 height 25
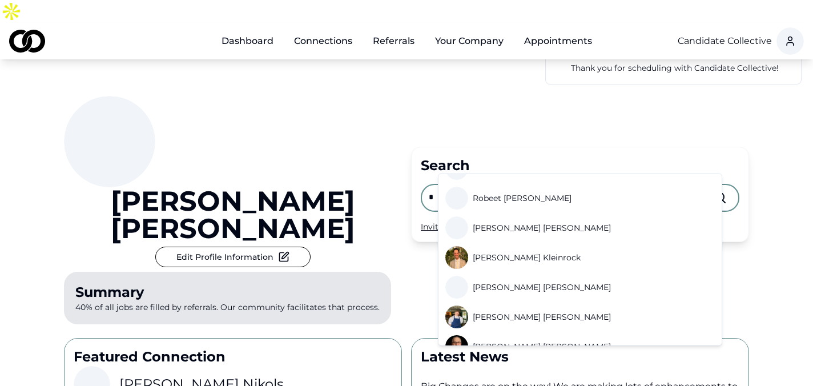
scroll to position [144, 0]
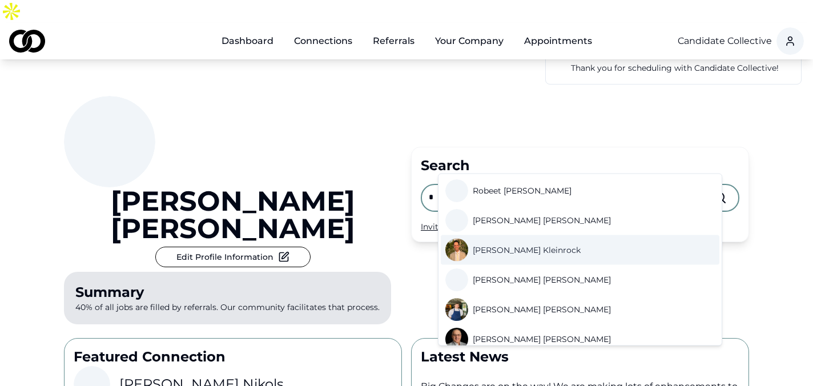
type input "*"
click at [511, 244] on span "Ross Kleinrock" at bounding box center [527, 249] width 108 height 11
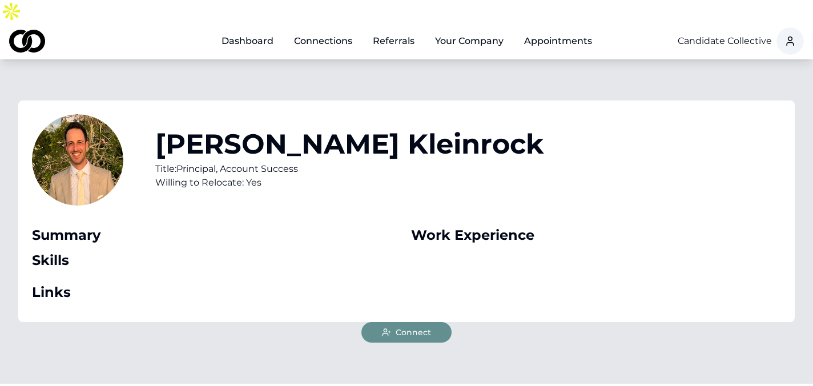
click at [396, 327] on span "Connect" at bounding box center [413, 332] width 35 height 11
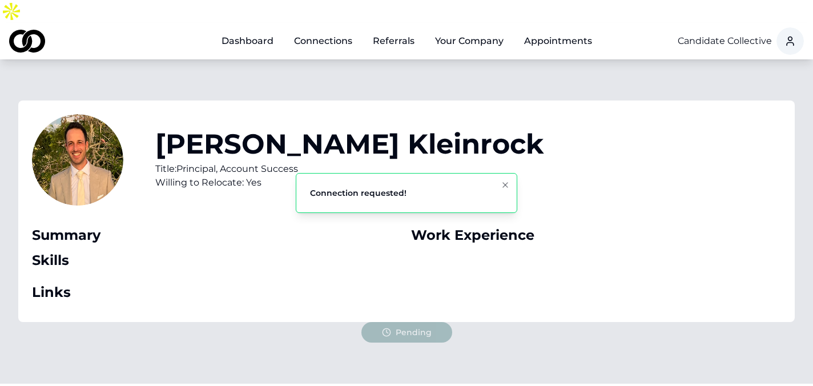
click at [248, 30] on link "Dashboard" at bounding box center [247, 41] width 70 height 23
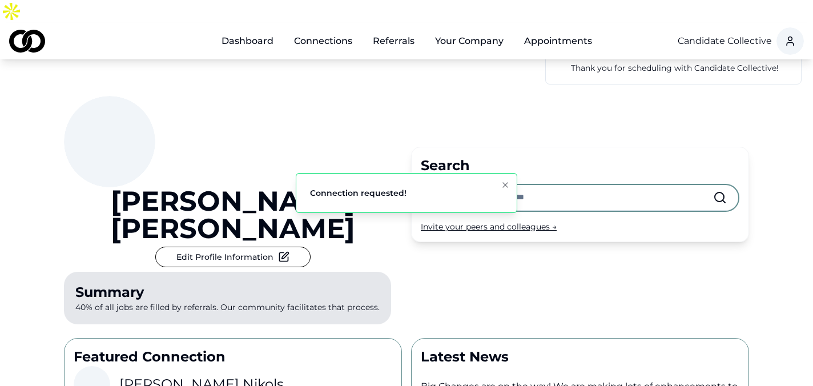
click at [467, 185] on input "text" at bounding box center [571, 197] width 284 height 25
type input "*"
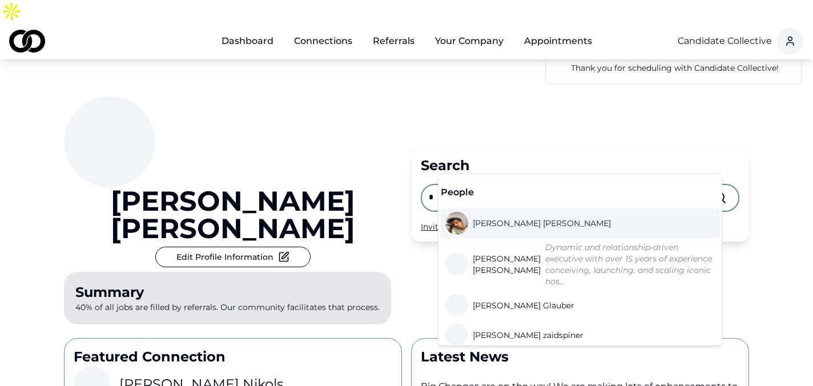
type input "*"
click at [527, 229] on link "Shreyansh Bhalla" at bounding box center [530, 223] width 170 height 23
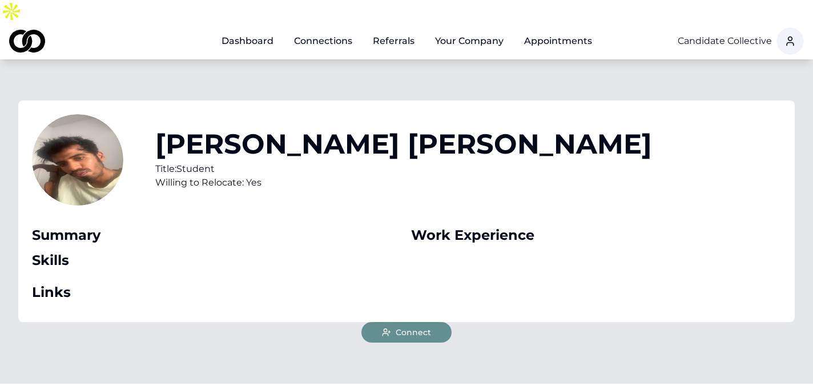
click at [406, 322] on button "Connect" at bounding box center [406, 332] width 90 height 21
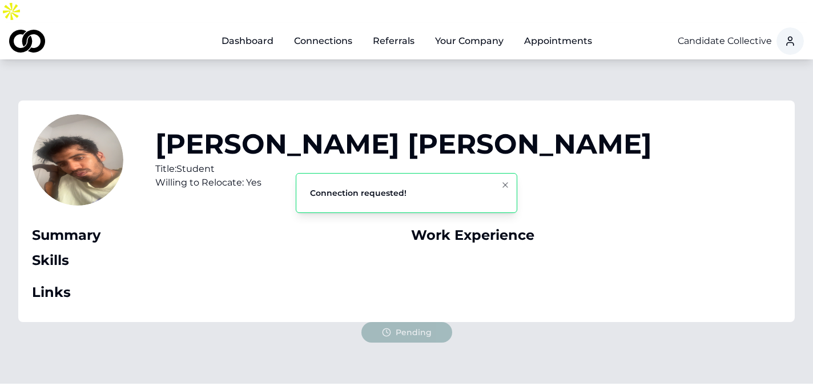
click at [239, 30] on link "Dashboard" at bounding box center [247, 41] width 70 height 23
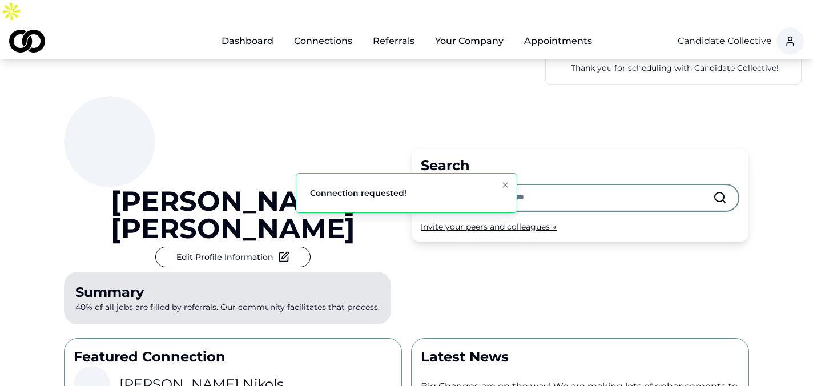
click at [518, 185] on input "text" at bounding box center [571, 197] width 284 height 25
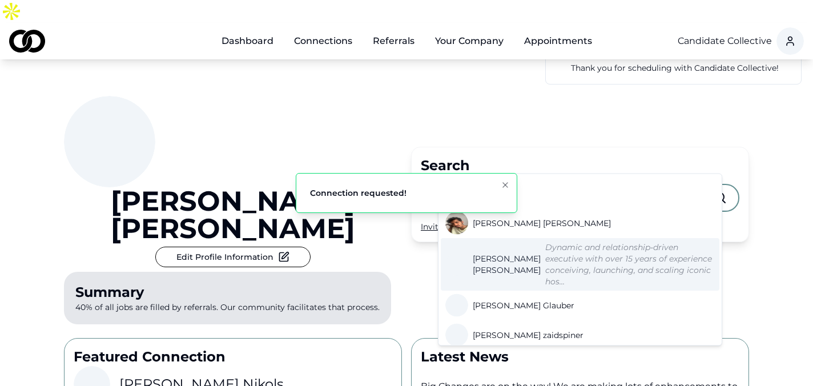
type input "*"
click at [503, 253] on span "Sarah Schneider" at bounding box center [507, 264] width 68 height 23
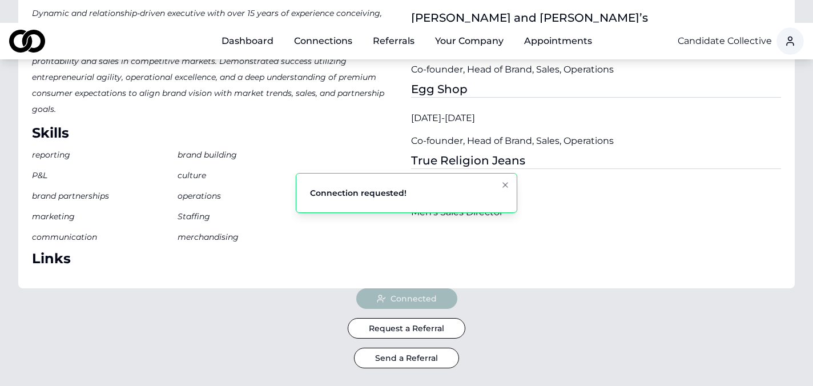
scroll to position [434, 0]
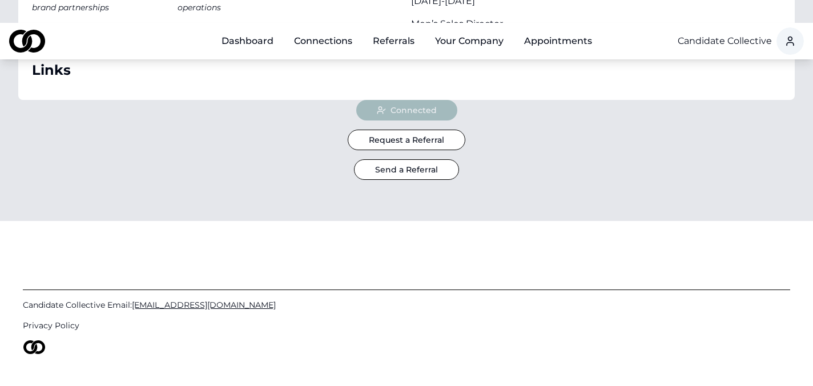
click at [221, 47] on div "Main" at bounding box center [221, 47] width 0 height 1
click at [259, 30] on link "Dashboard" at bounding box center [247, 41] width 70 height 23
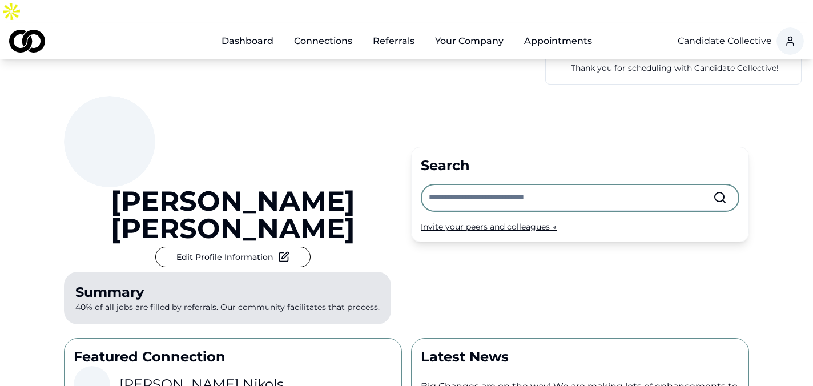
click at [467, 185] on input "text" at bounding box center [571, 197] width 284 height 25
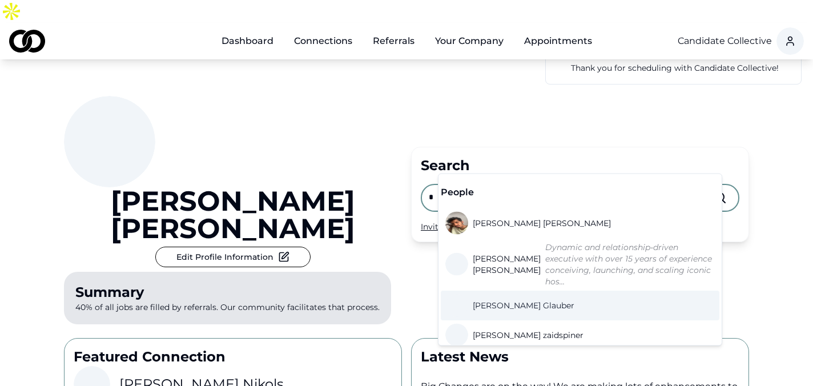
type input "*"
click at [502, 300] on span "Scott Glauber" at bounding box center [524, 305] width 102 height 11
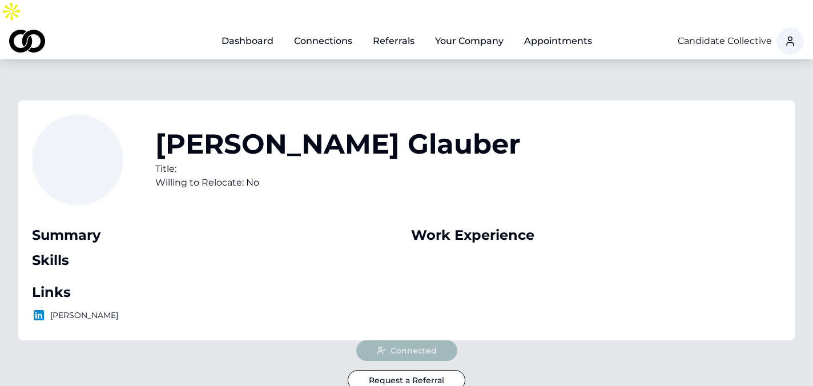
click at [241, 30] on link "Dashboard" at bounding box center [247, 41] width 70 height 23
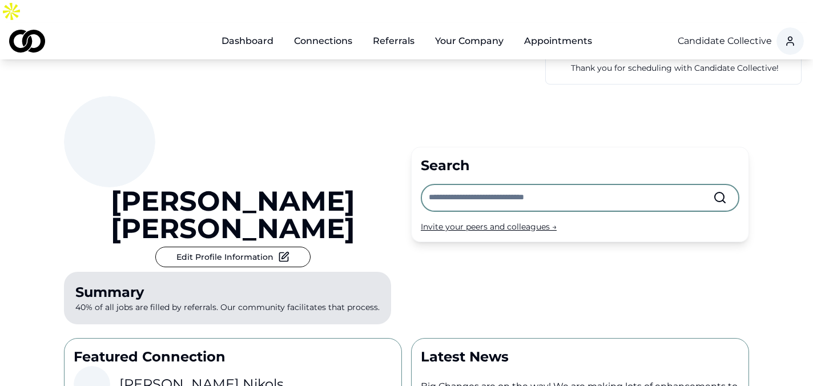
click at [453, 185] on input "text" at bounding box center [571, 197] width 284 height 25
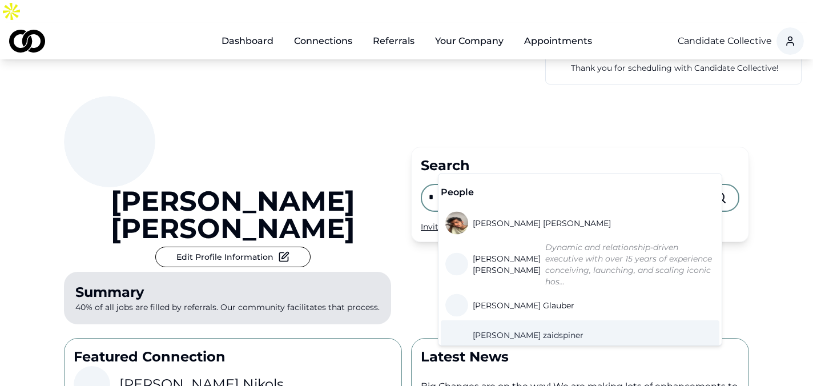
type input "*"
click at [509, 329] on span "sara zaidspiner" at bounding box center [528, 334] width 111 height 11
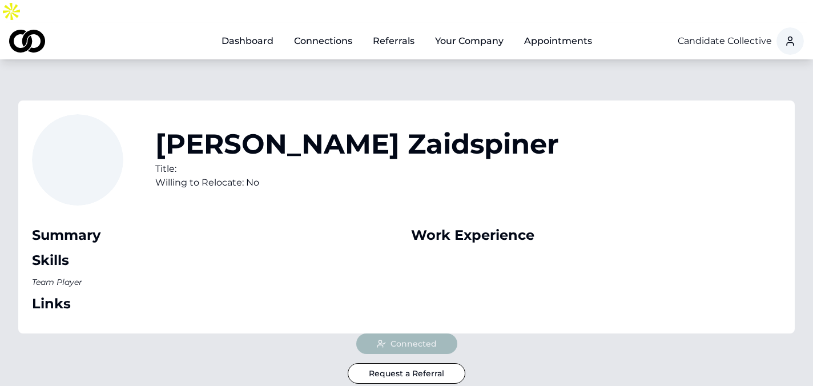
click at [251, 30] on link "Dashboard" at bounding box center [247, 41] width 70 height 23
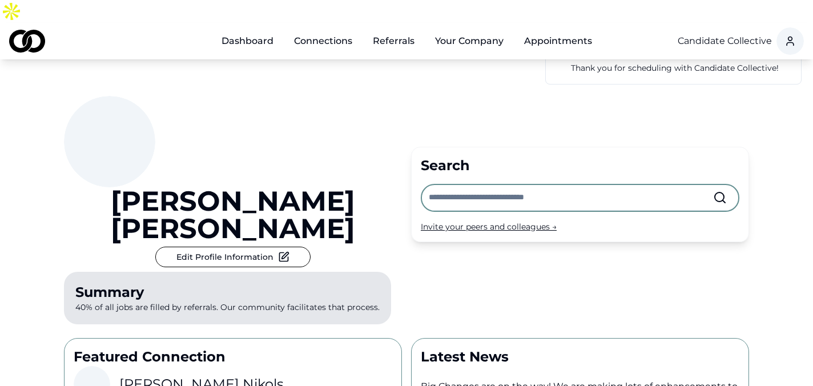
click at [466, 185] on input "text" at bounding box center [571, 197] width 284 height 25
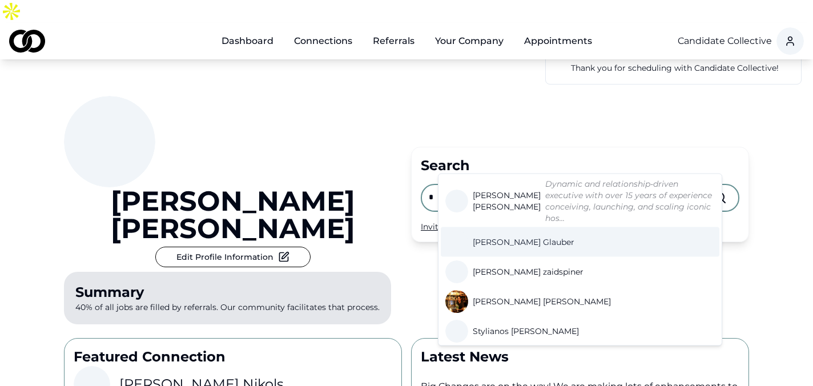
scroll to position [66, 0]
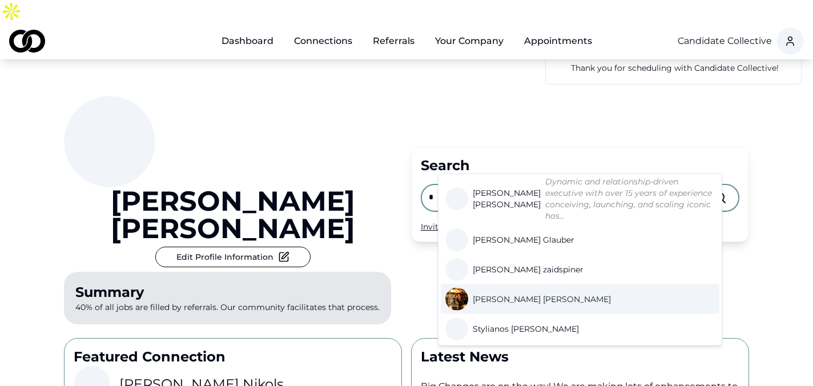
type input "*"
click at [501, 293] on span "Sam Brooks" at bounding box center [542, 298] width 138 height 11
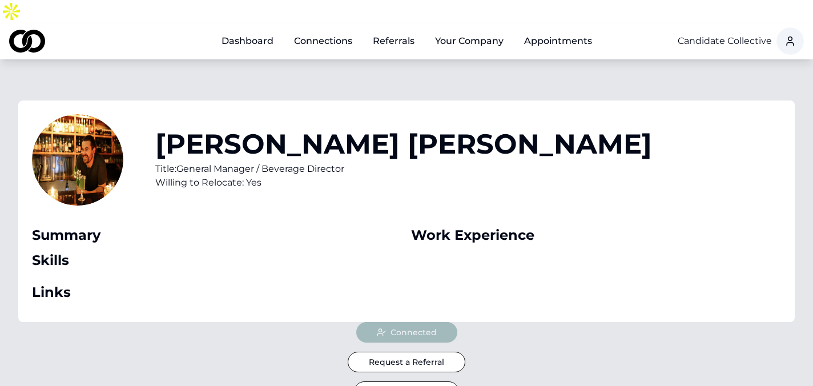
click at [428, 381] on button "Send a Referral" at bounding box center [406, 391] width 105 height 21
click at [434, 381] on button "Send a Referral" at bounding box center [406, 391] width 105 height 21
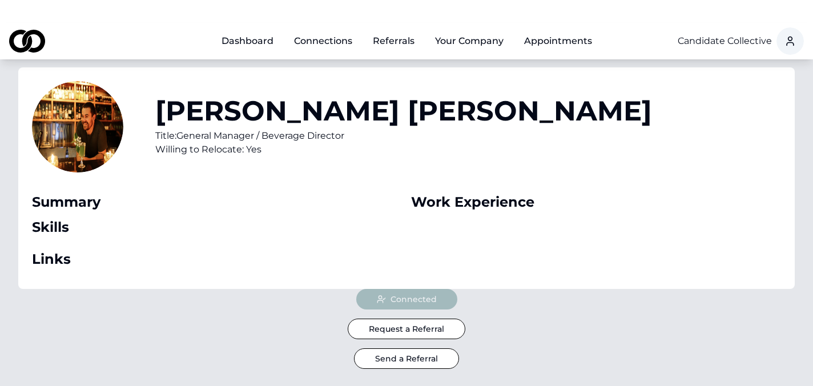
scroll to position [67, 0]
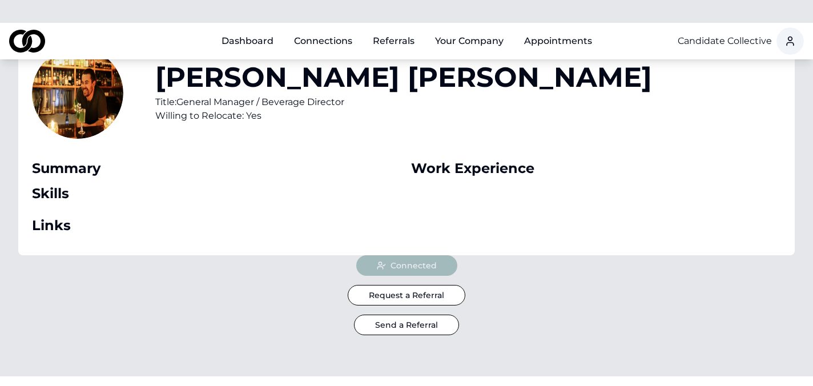
click at [415, 288] on div "Connected Request a Referral Send a Referral" at bounding box center [406, 295] width 685 height 80
click at [410, 315] on button "Send a Referral" at bounding box center [406, 325] width 105 height 21
click at [478, 290] on div "Connected Request a Referral Send a Referral" at bounding box center [406, 295] width 685 height 80
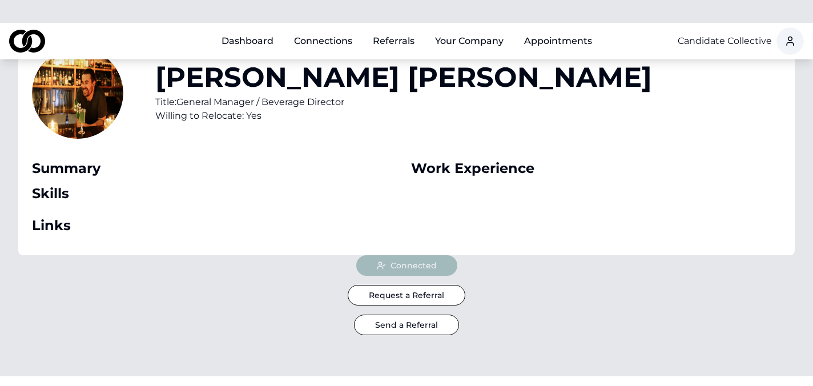
click at [248, 30] on link "Dashboard" at bounding box center [247, 41] width 70 height 23
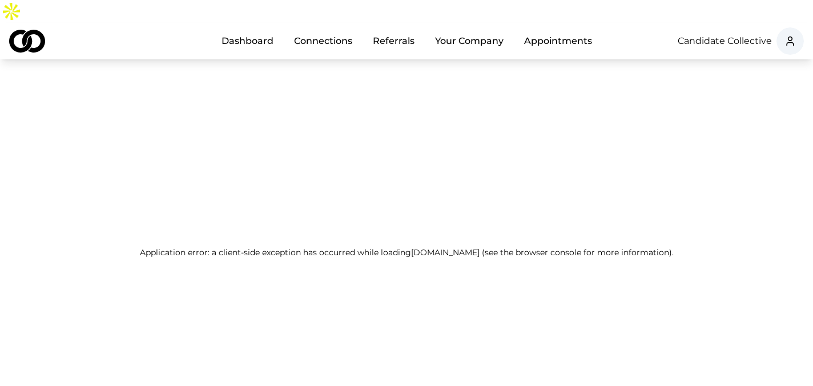
click at [305, 30] on link "Connections" at bounding box center [323, 41] width 76 height 23
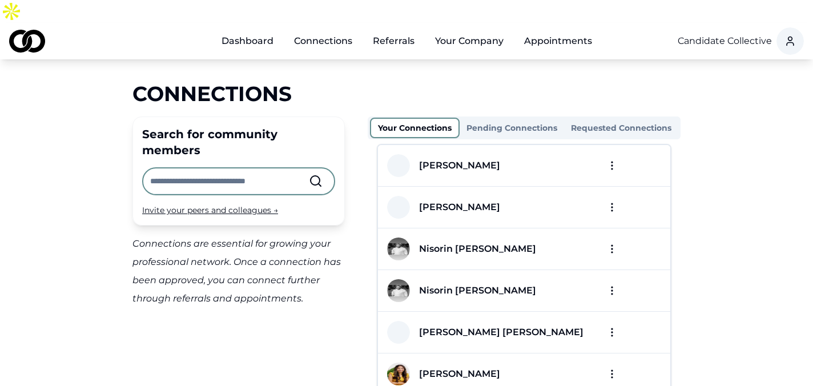
click at [255, 30] on link "Dashboard" at bounding box center [247, 41] width 70 height 23
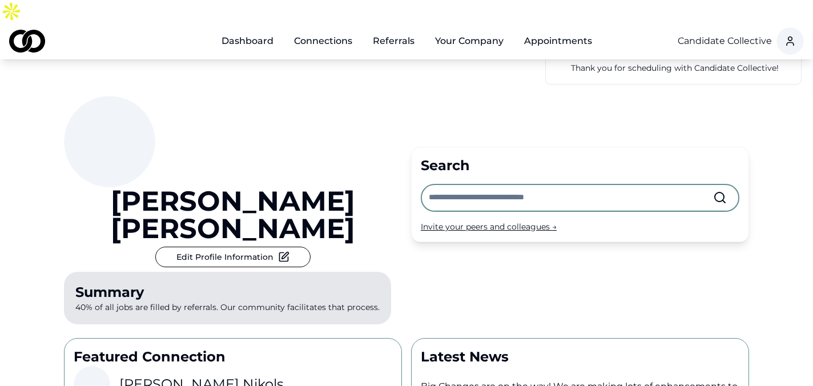
click at [464, 185] on input "text" at bounding box center [571, 197] width 284 height 25
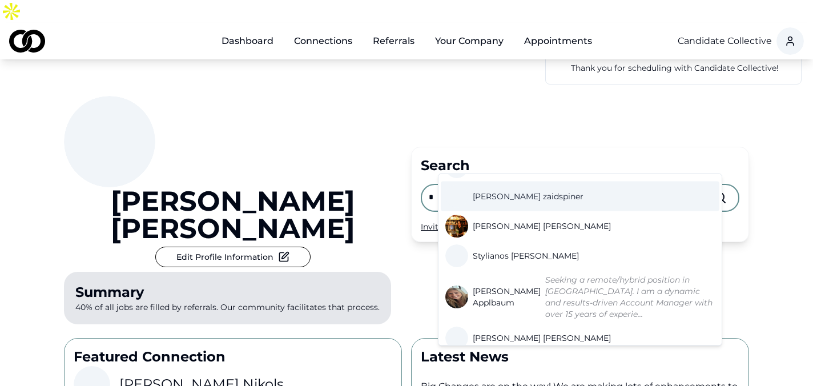
scroll to position [140, 0]
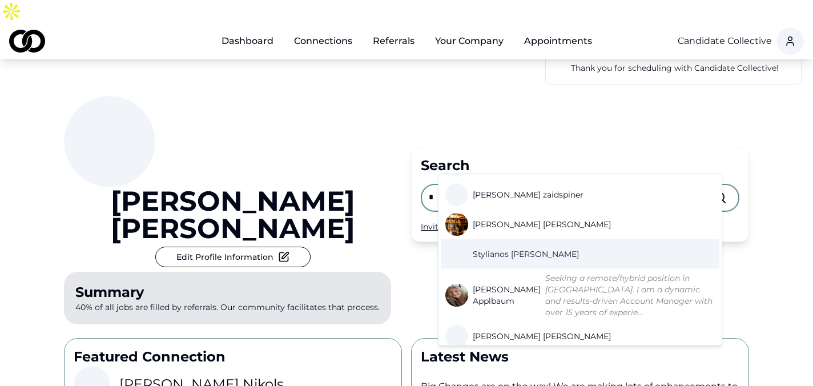
type input "*"
click at [514, 248] on span "Stylianos Logothetis" at bounding box center [526, 253] width 106 height 11
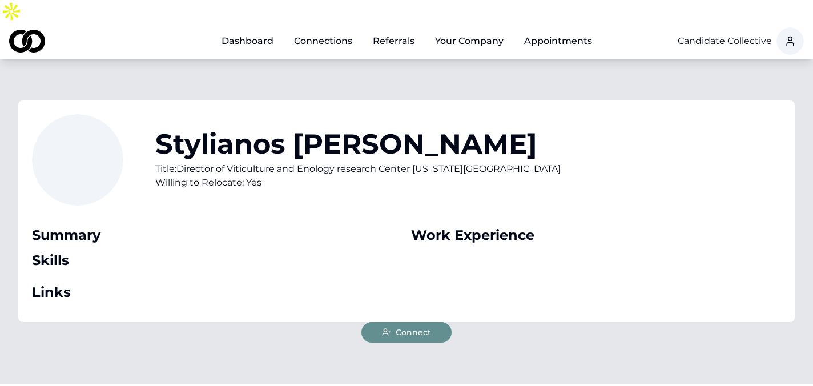
click at [408, 327] on span "Connect" at bounding box center [413, 332] width 35 height 11
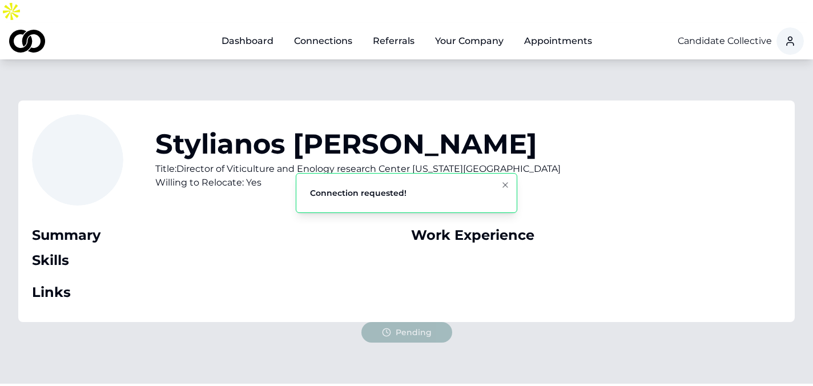
click at [257, 30] on link "Dashboard" at bounding box center [247, 41] width 70 height 23
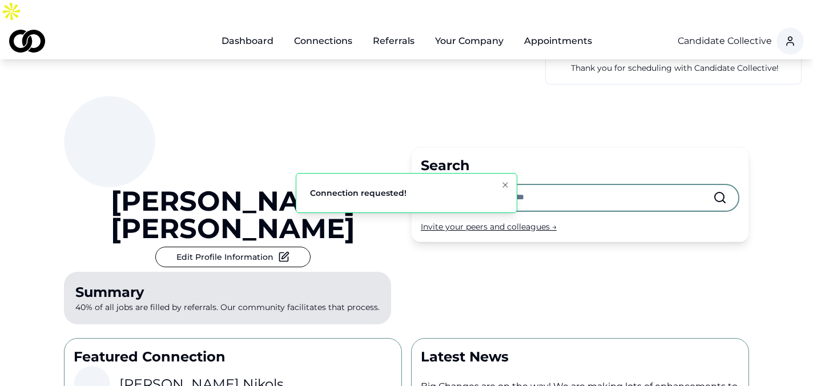
click at [440, 185] on input "text" at bounding box center [571, 197] width 284 height 25
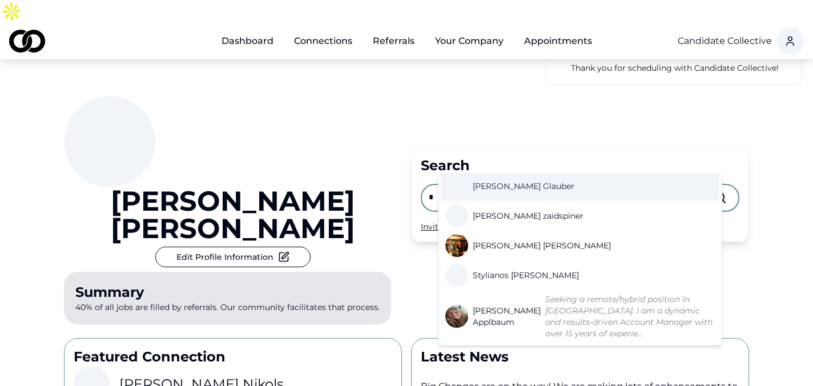
scroll to position [136, 0]
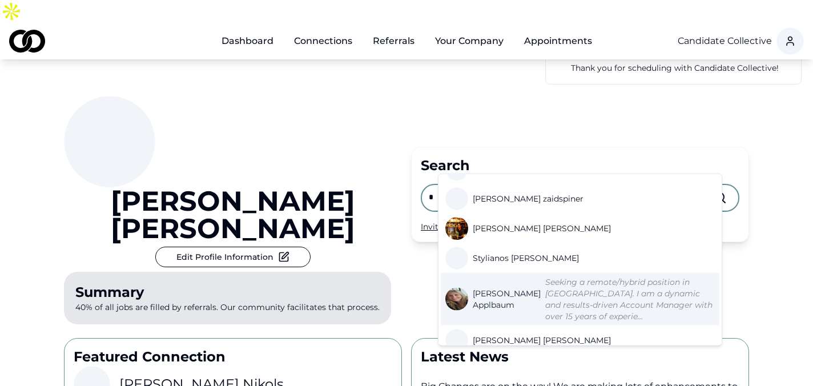
type input "*"
click at [495, 288] on span "Sandi Applbaum" at bounding box center [507, 299] width 68 height 23
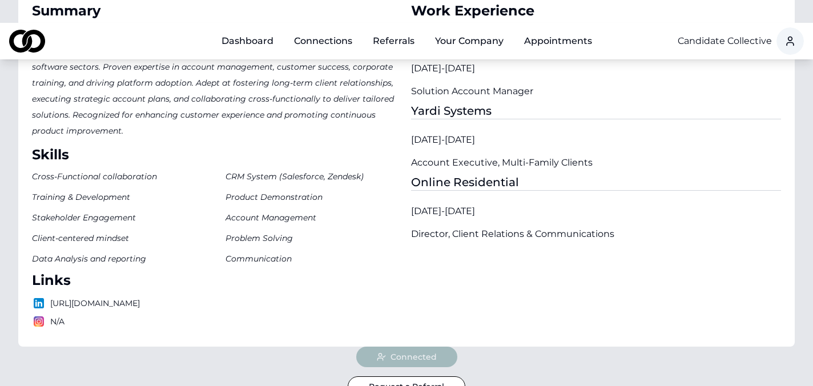
scroll to position [171, 0]
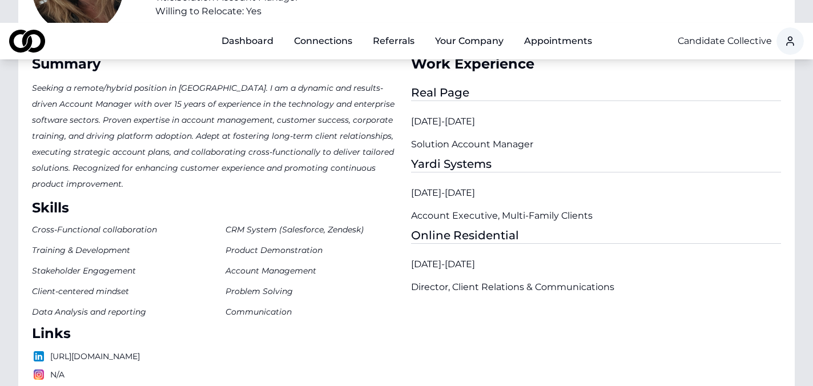
click at [255, 30] on link "Dashboard" at bounding box center [247, 41] width 70 height 23
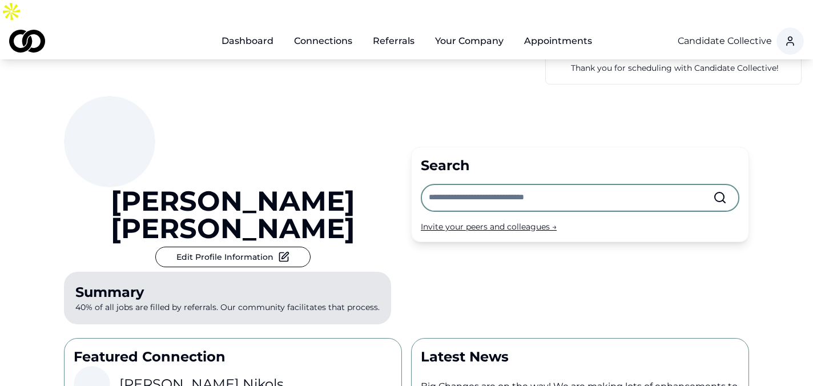
click at [479, 185] on input "text" at bounding box center [571, 197] width 284 height 25
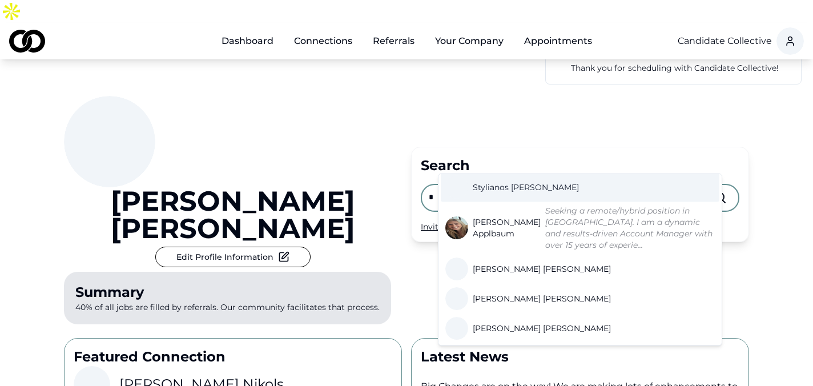
scroll to position [208, 0]
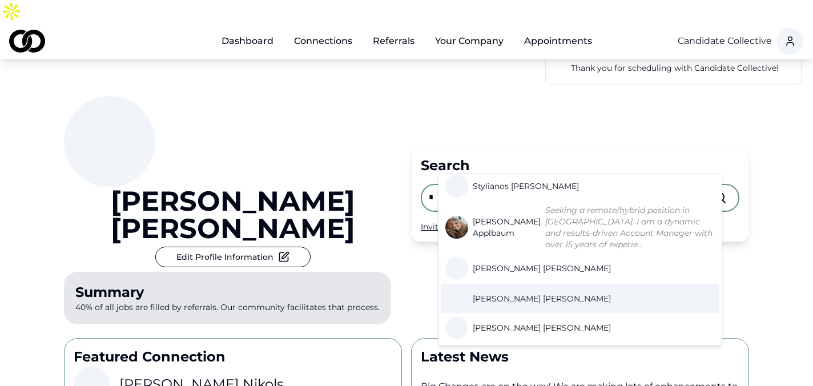
type input "*"
click at [499, 293] on span "Sean Thompson" at bounding box center [542, 298] width 138 height 11
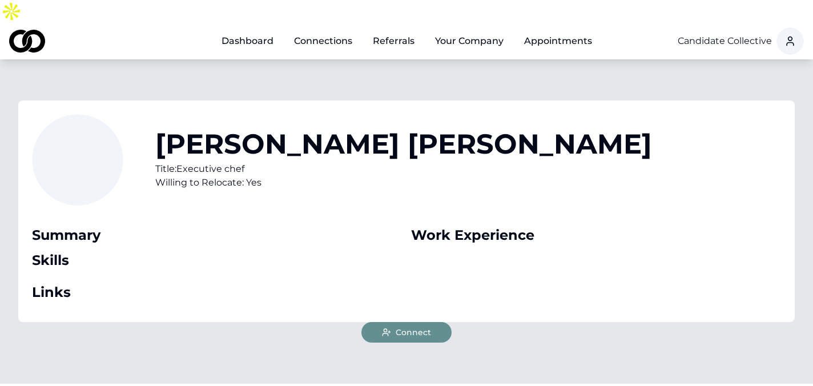
click at [421, 327] on span "Connect" at bounding box center [413, 332] width 35 height 11
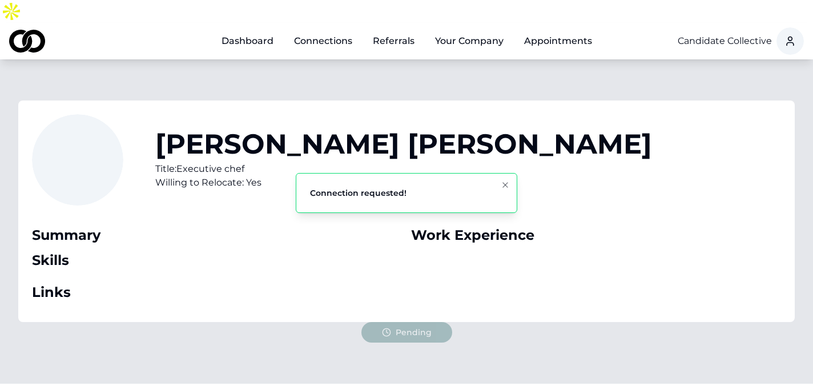
click at [221, 47] on div "Main" at bounding box center [221, 47] width 0 height 1
click at [257, 30] on link "Dashboard" at bounding box center [247, 41] width 70 height 23
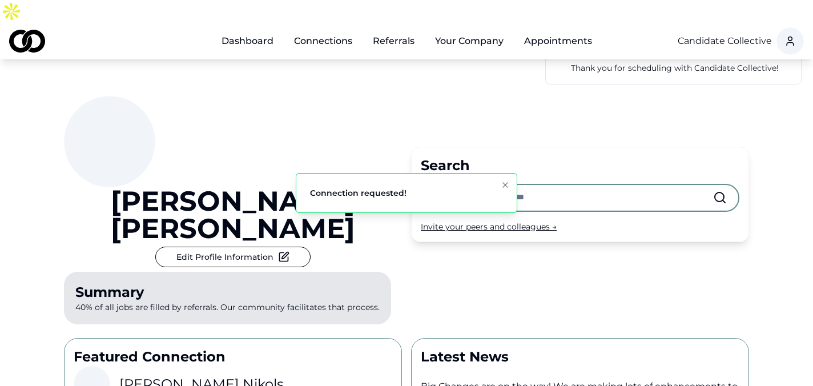
click at [445, 185] on input "text" at bounding box center [571, 197] width 284 height 25
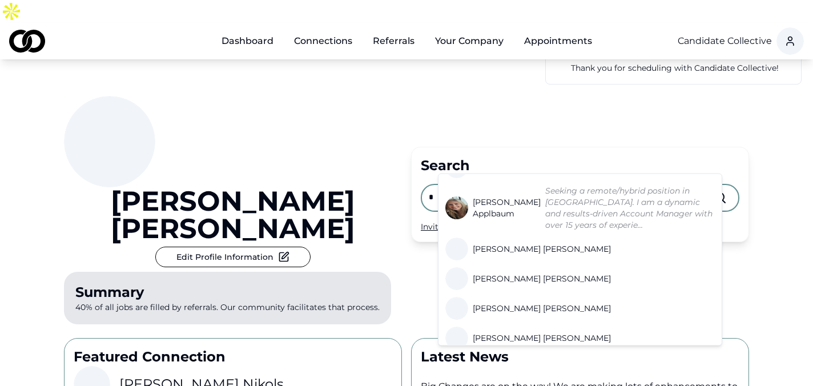
scroll to position [231, 0]
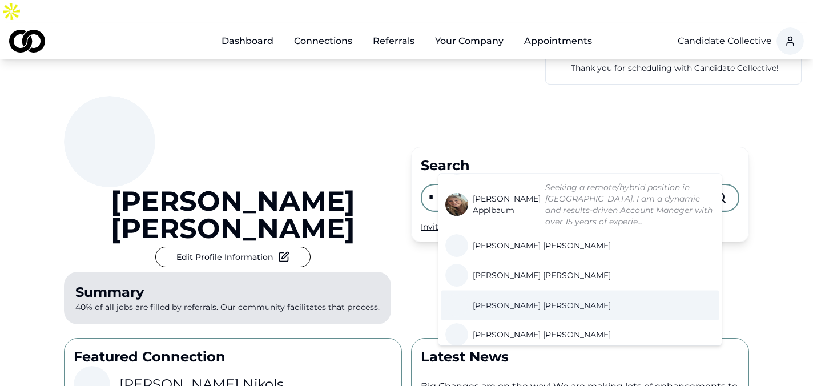
type input "*"
click at [511, 300] on span "Steven Giambrone" at bounding box center [542, 305] width 138 height 11
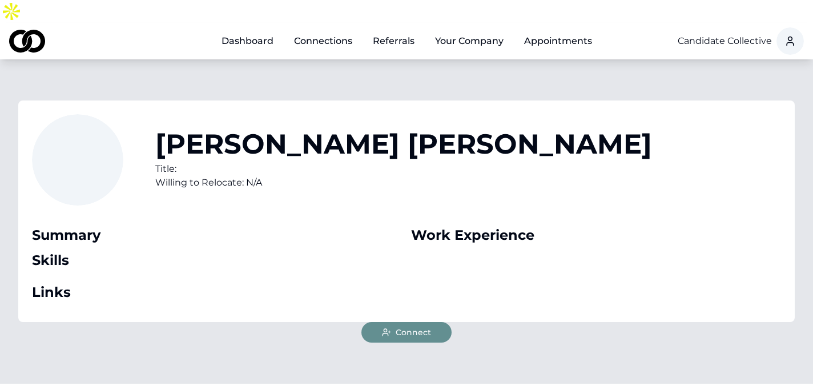
click at [404, 322] on button "Connect" at bounding box center [406, 332] width 90 height 21
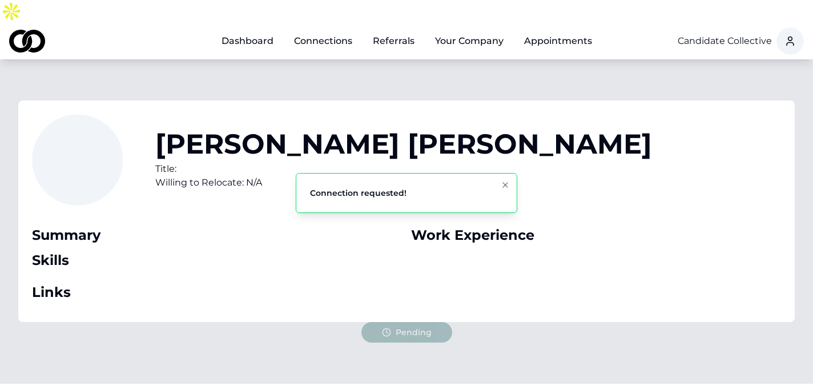
click at [254, 30] on link "Dashboard" at bounding box center [247, 41] width 70 height 23
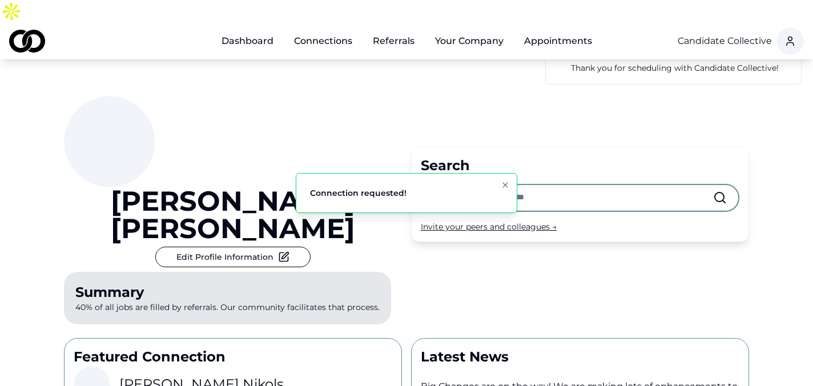
click at [469, 185] on input "text" at bounding box center [571, 197] width 284 height 25
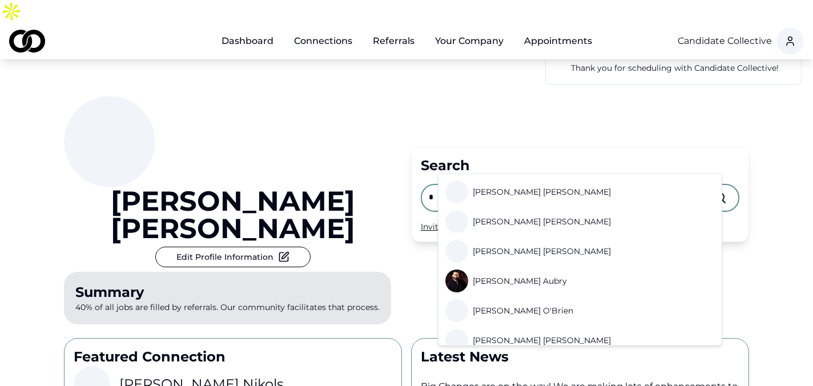
scroll to position [303, 0]
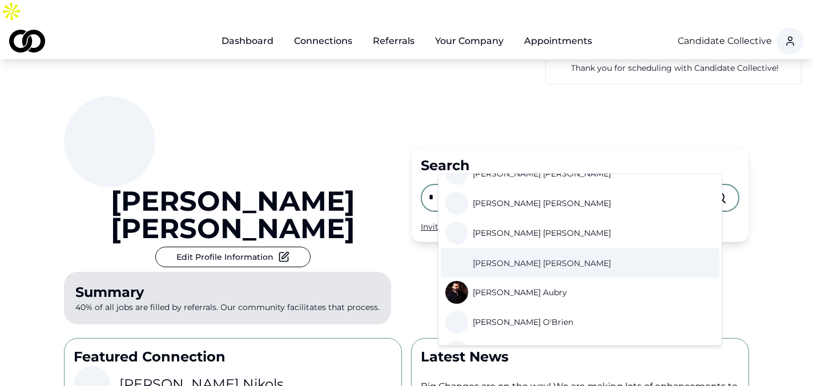
type input "*"
click at [505, 257] on span "Sandra Sadowski" at bounding box center [542, 262] width 138 height 11
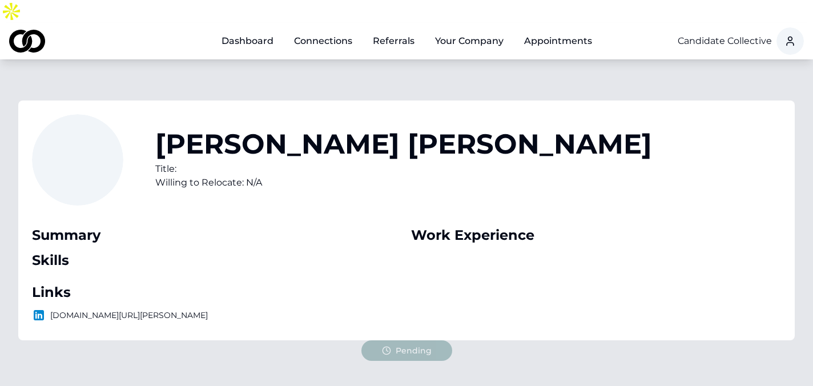
click at [274, 30] on link "Dashboard" at bounding box center [247, 41] width 70 height 23
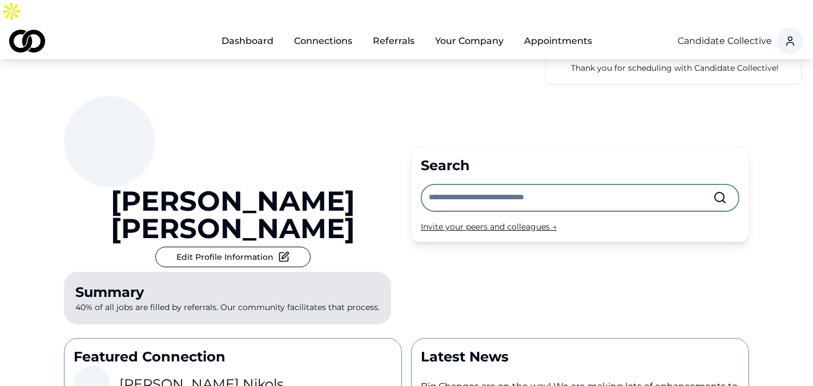
click at [462, 185] on input "text" at bounding box center [571, 197] width 284 height 25
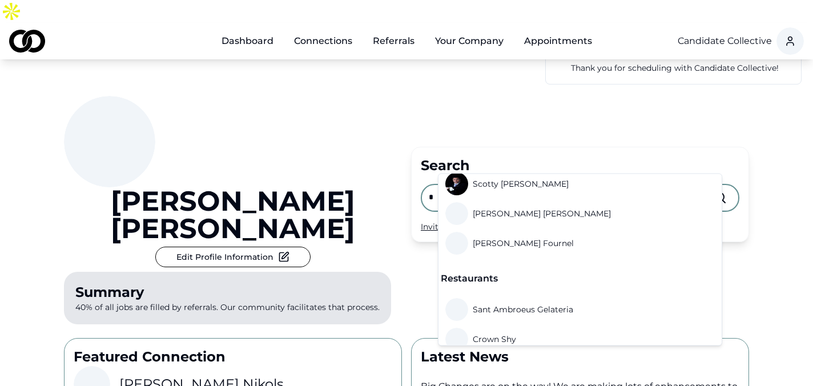
scroll to position [569, 0]
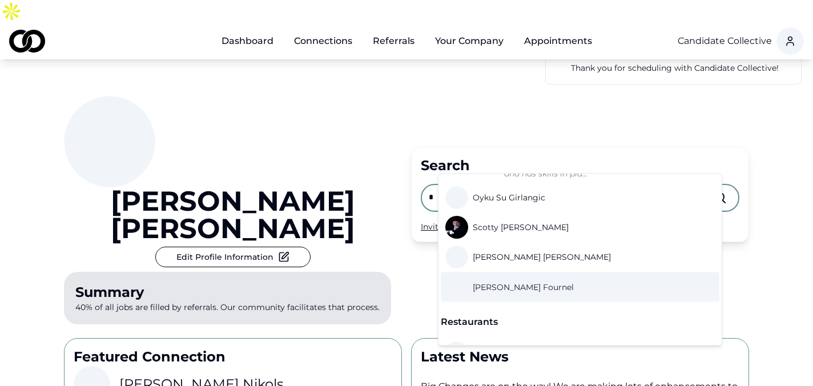
type input "*"
click at [512, 281] on span "Samy René Fournel" at bounding box center [523, 286] width 101 height 11
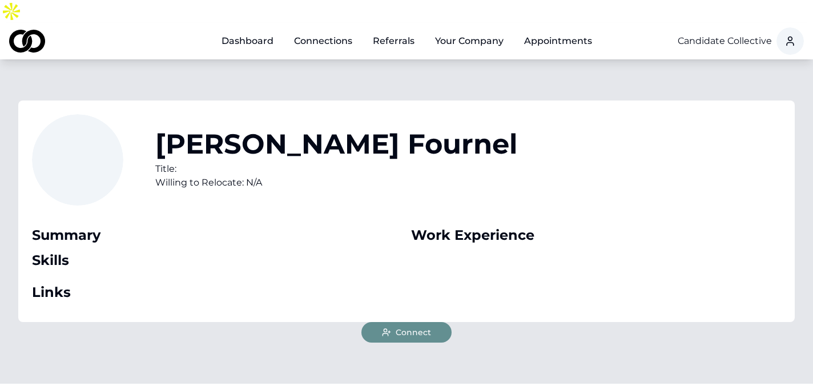
click at [423, 327] on span "Connect" at bounding box center [413, 332] width 35 height 11
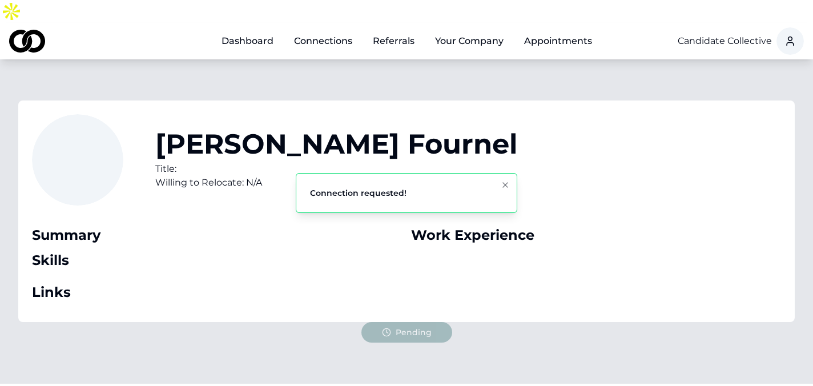
click at [252, 30] on link "Dashboard" at bounding box center [247, 41] width 70 height 23
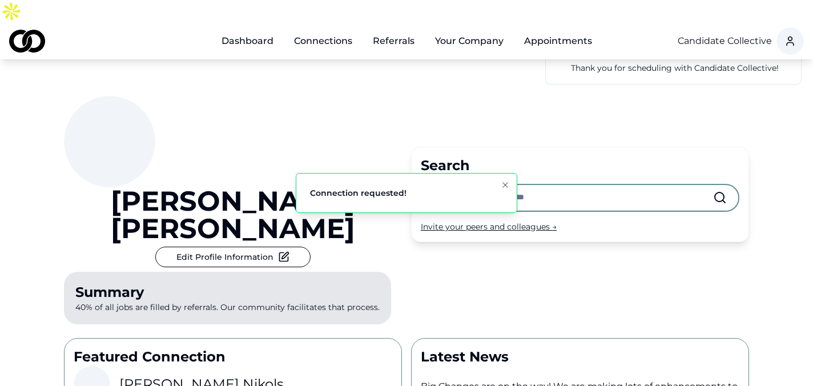
click at [447, 185] on input "text" at bounding box center [571, 197] width 284 height 25
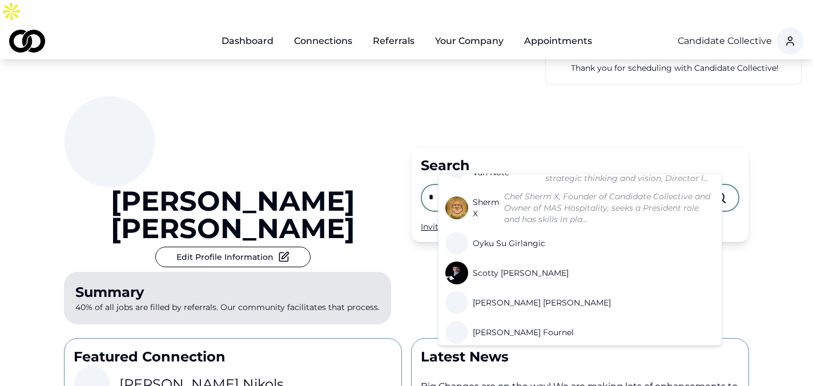
scroll to position [528, 0]
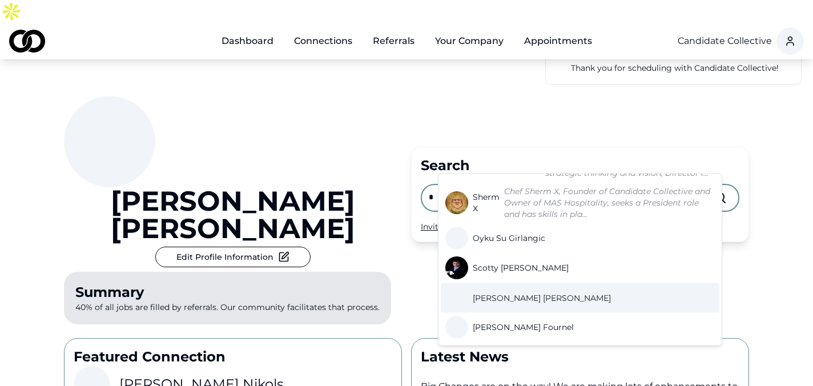
type input "*"
click at [506, 292] on span "Sean Mcnorton" at bounding box center [542, 297] width 138 height 11
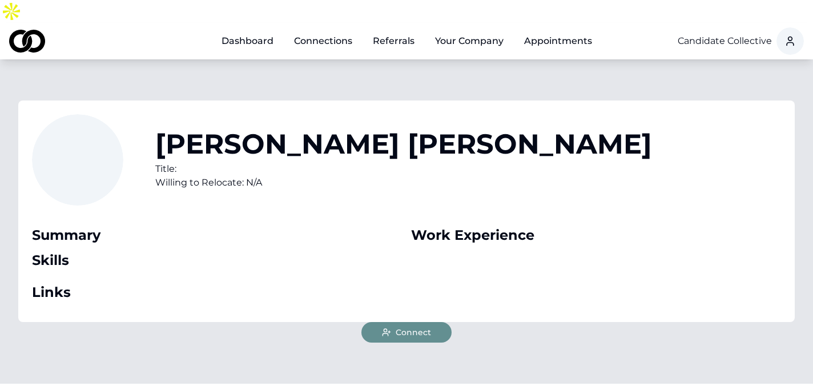
click at [423, 327] on span "Connect" at bounding box center [413, 332] width 35 height 11
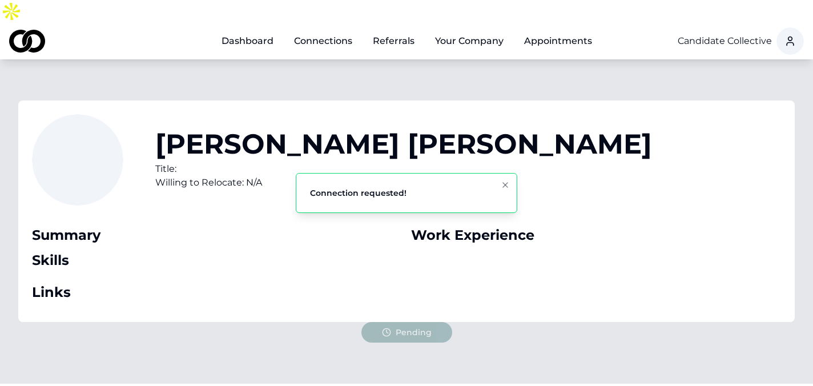
click at [233, 30] on link "Dashboard" at bounding box center [247, 41] width 70 height 23
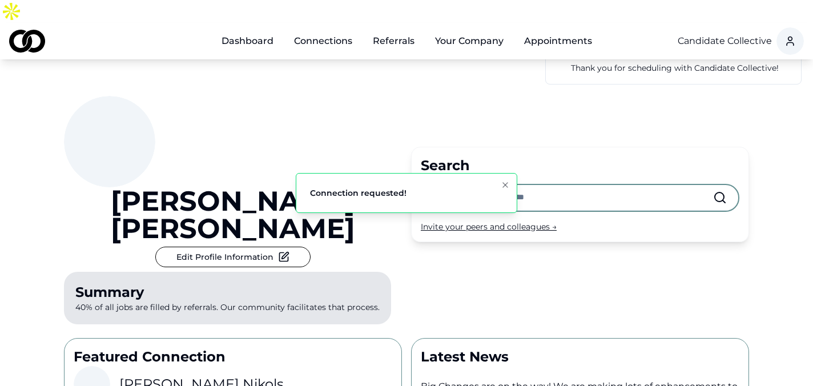
click at [457, 185] on input "text" at bounding box center [571, 197] width 284 height 25
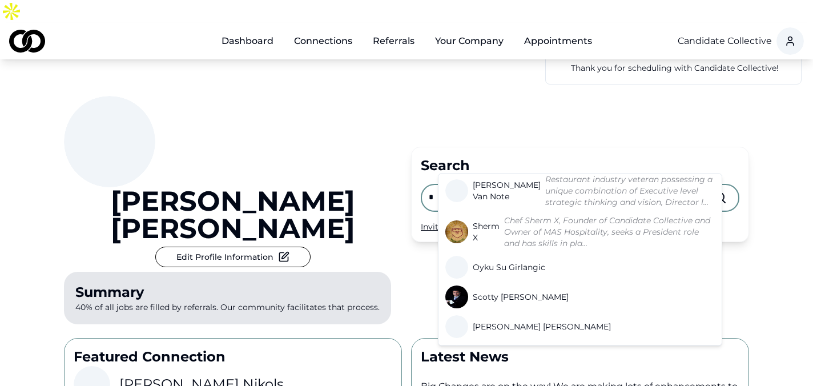
scroll to position [478, 0]
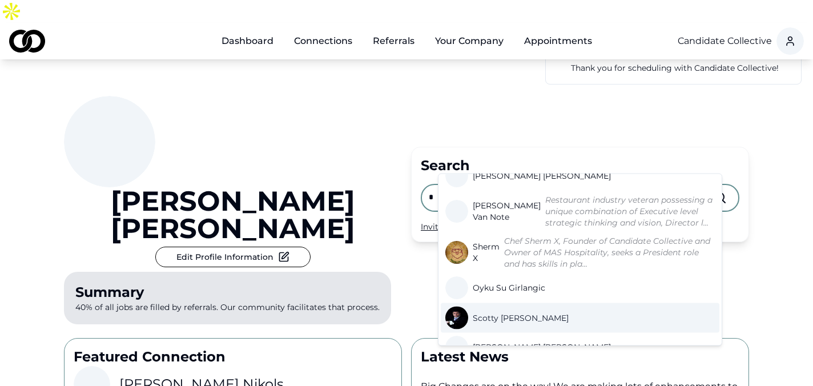
type input "*"
click at [499, 312] on span "Scotty Moran" at bounding box center [521, 317] width 96 height 11
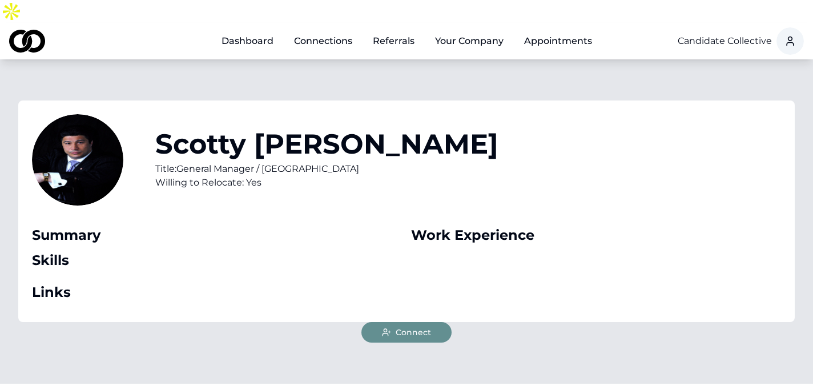
click at [395, 322] on button "Connect" at bounding box center [406, 332] width 90 height 21
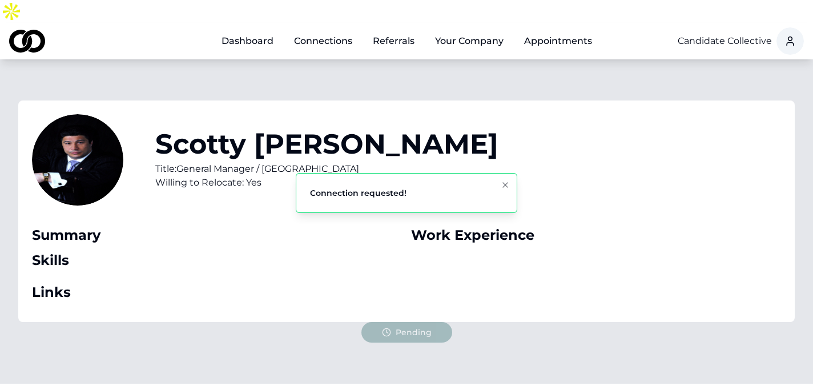
click at [268, 30] on link "Dashboard" at bounding box center [247, 41] width 70 height 23
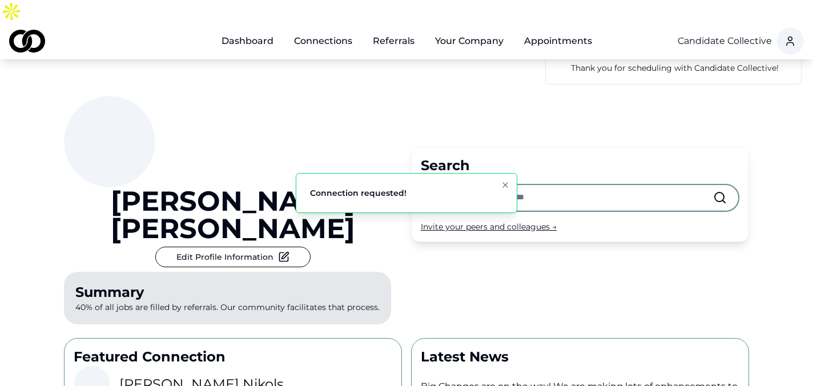
click at [462, 165] on ol "Connection requested!" at bounding box center [407, 193] width 240 height 58
click at [472, 185] on input "text" at bounding box center [571, 197] width 284 height 25
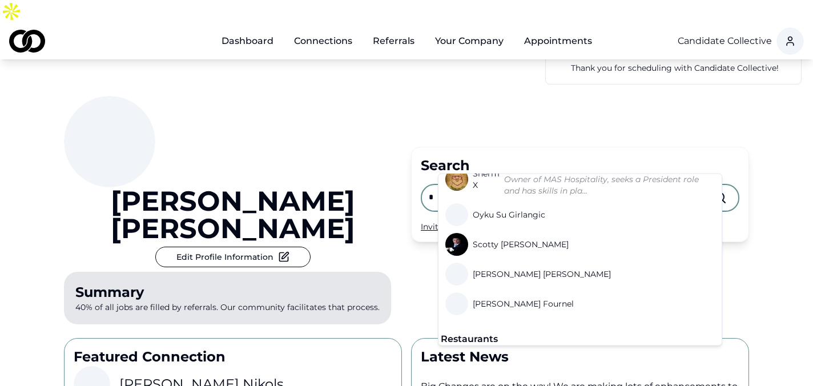
scroll to position [553, 0]
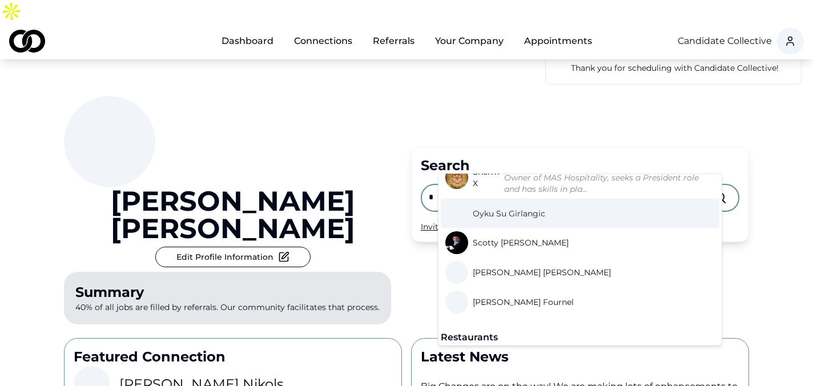
type input "*"
click at [510, 208] on span "Oyku Su Girlangic" at bounding box center [509, 213] width 72 height 11
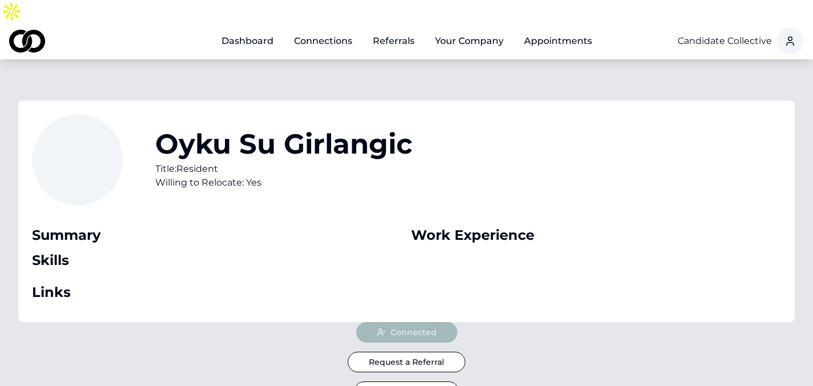
click at [261, 30] on link "Dashboard" at bounding box center [247, 41] width 70 height 23
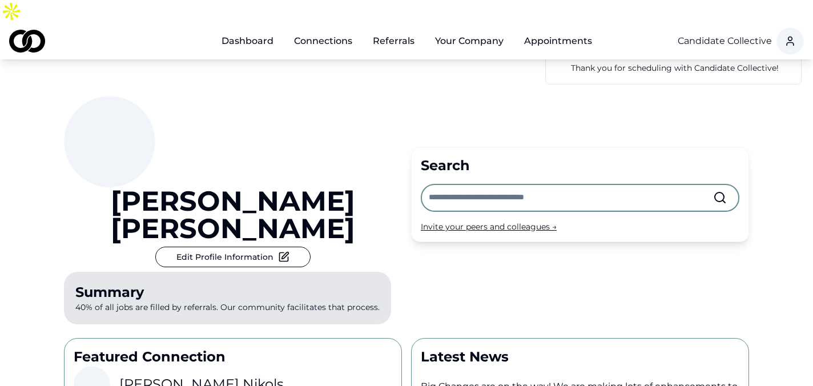
click at [483, 185] on input "text" at bounding box center [571, 197] width 284 height 25
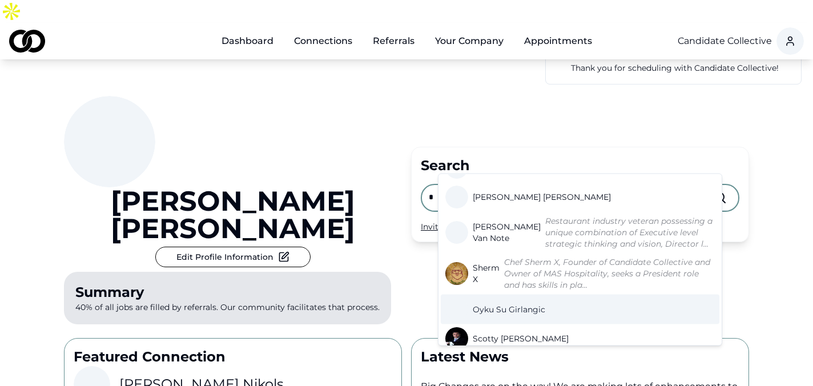
scroll to position [456, 0]
type input "*"
click at [494, 223] on span "Stephen Van Note" at bounding box center [507, 234] width 68 height 23
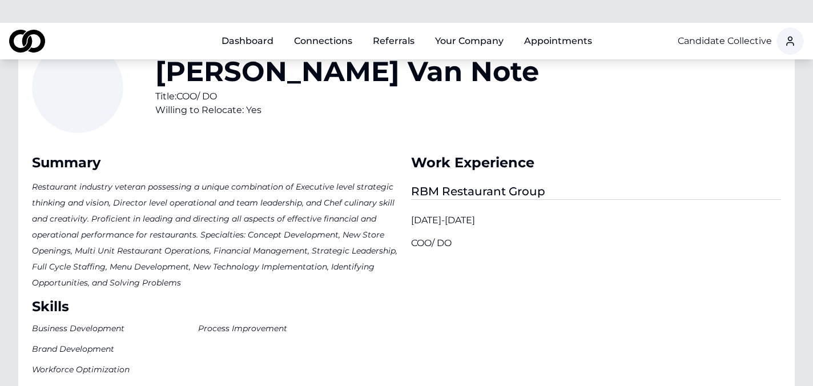
scroll to position [280, 0]
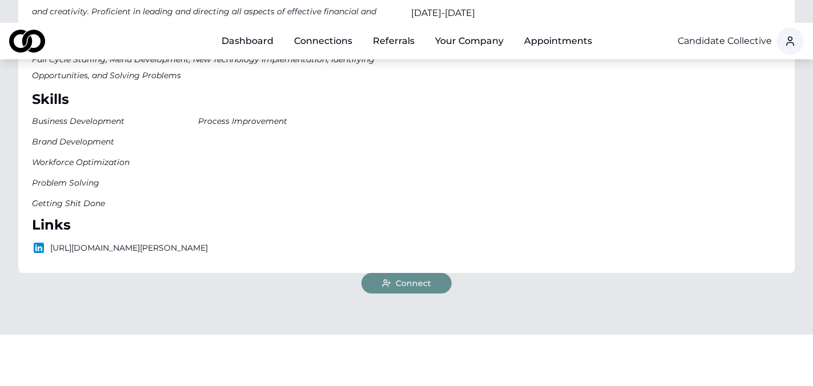
click at [429, 277] on span "Connect" at bounding box center [413, 282] width 35 height 11
click at [259, 30] on link "Dashboard" at bounding box center [247, 41] width 70 height 23
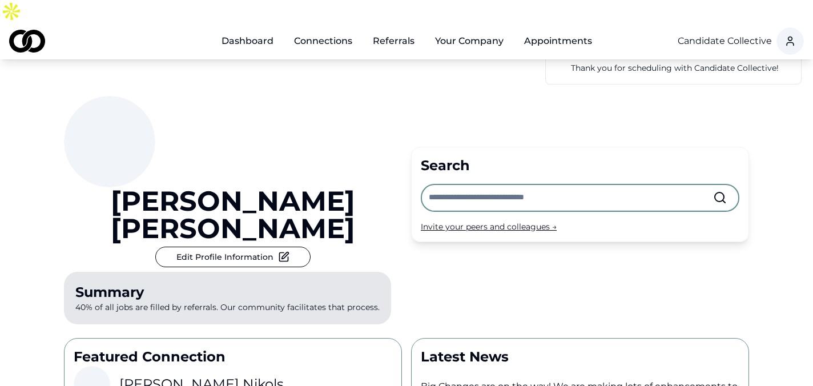
click at [448, 185] on input "text" at bounding box center [571, 197] width 284 height 25
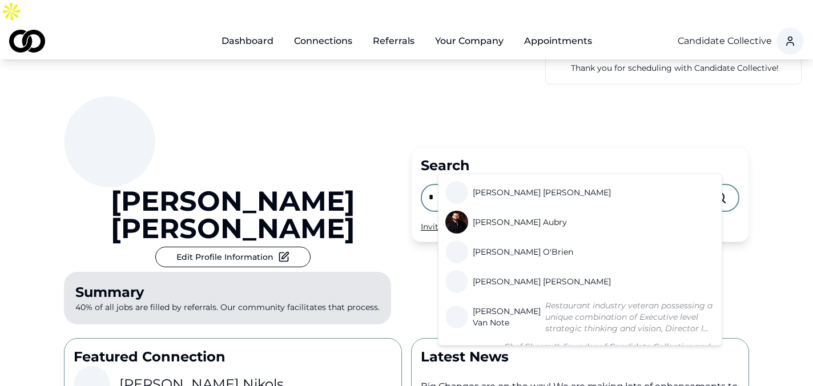
scroll to position [371, 0]
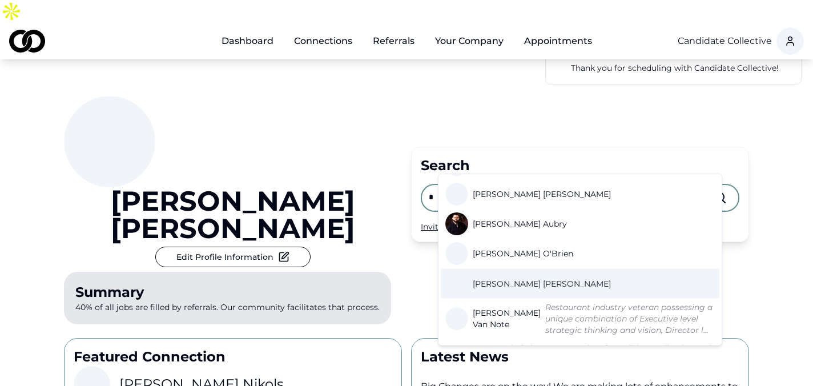
type input "*"
click at [512, 278] on span "Samuel Abrams" at bounding box center [542, 283] width 138 height 11
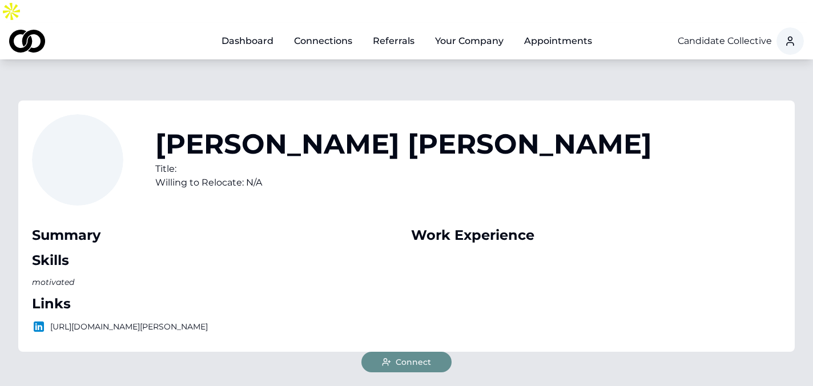
click at [407, 356] on span "Connect" at bounding box center [413, 361] width 35 height 11
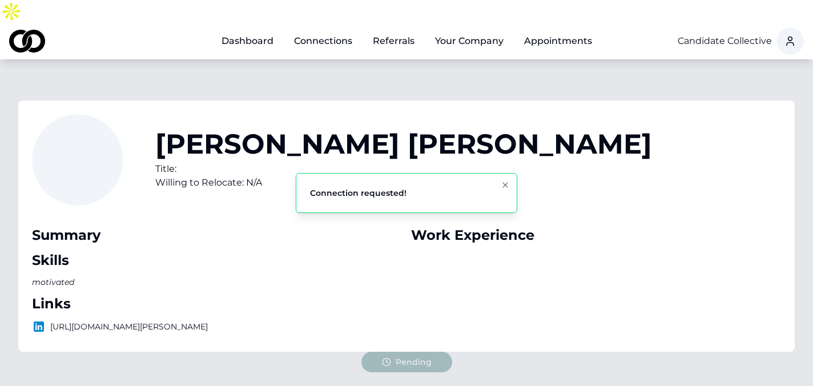
click at [265, 30] on link "Dashboard" at bounding box center [247, 41] width 70 height 23
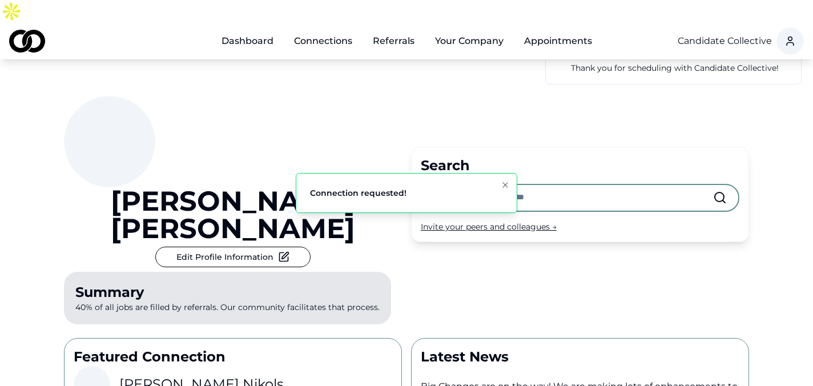
click at [497, 185] on input "text" at bounding box center [571, 197] width 284 height 25
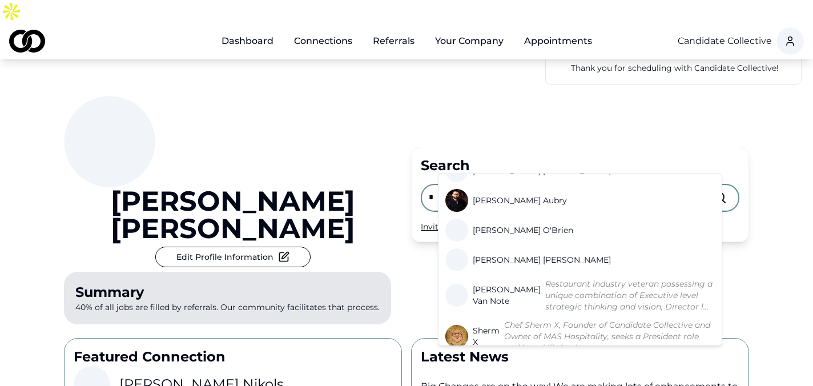
scroll to position [338, 0]
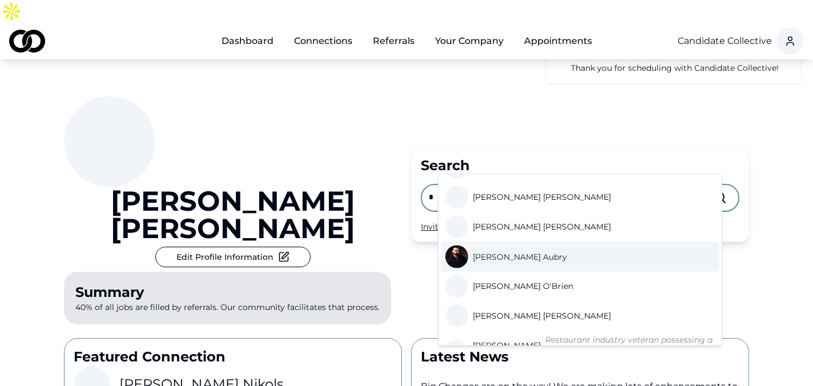
type input "*"
click at [503, 251] on span "Sylvain Aubry" at bounding box center [520, 256] width 94 height 11
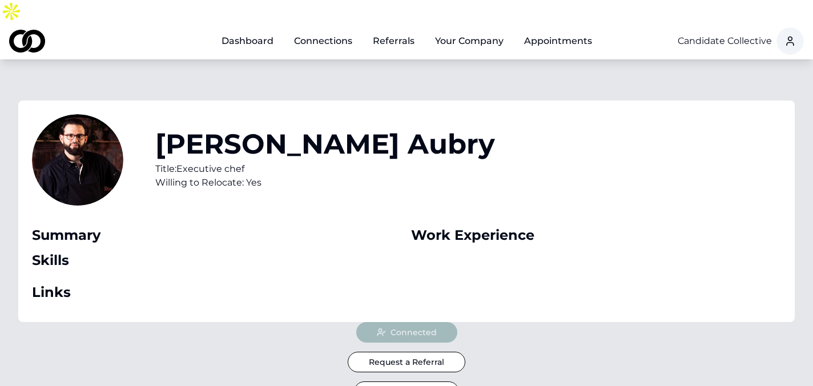
click at [260, 30] on link "Dashboard" at bounding box center [247, 41] width 70 height 23
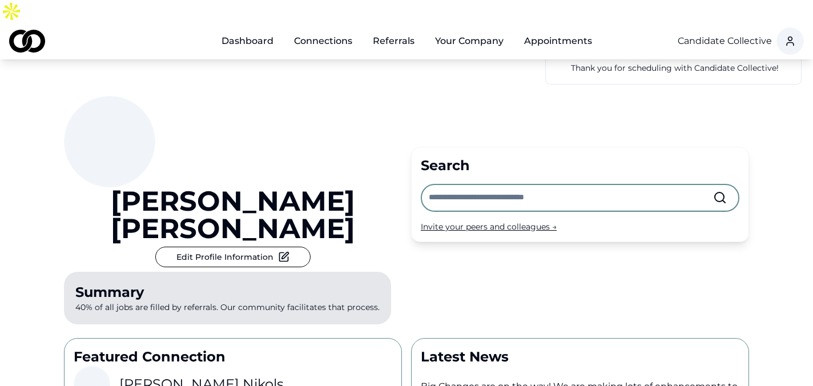
click at [494, 185] on input "text" at bounding box center [571, 197] width 284 height 25
type input "*"
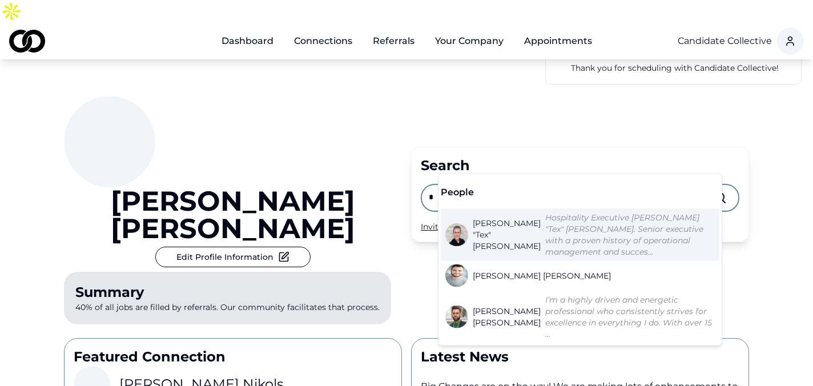
type input "*"
click at [499, 227] on span "Anthony "Tex" Doughty" at bounding box center [507, 234] width 68 height 34
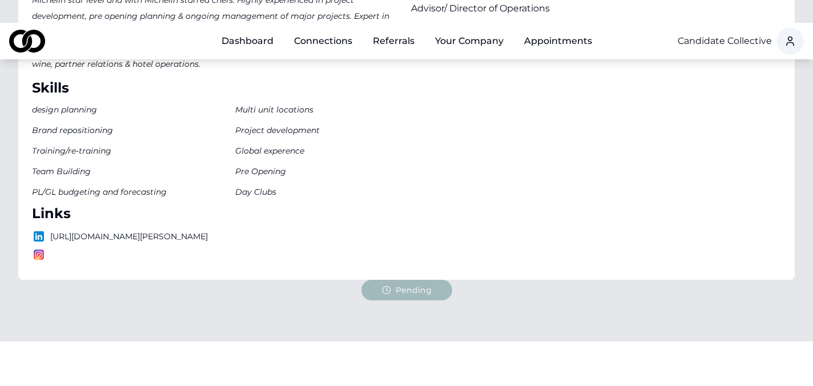
scroll to position [370, 0]
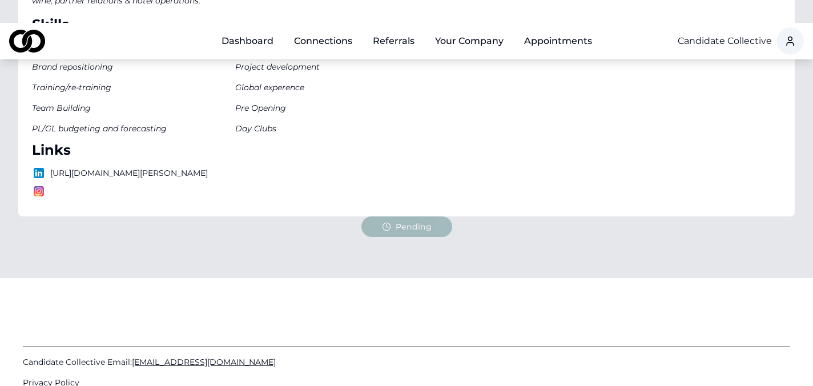
click at [239, 30] on link "Dashboard" at bounding box center [247, 41] width 70 height 23
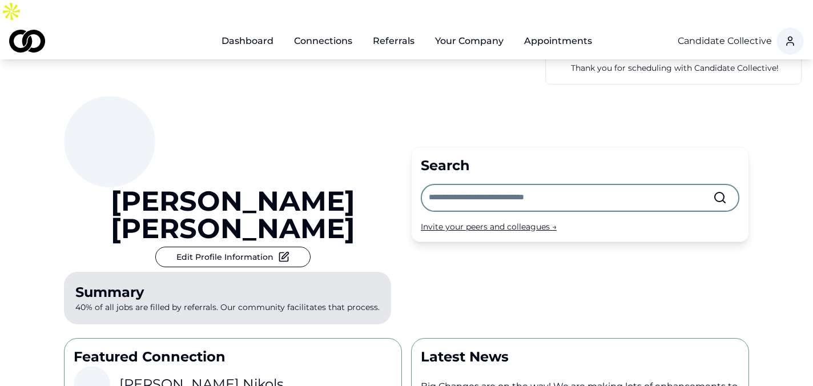
click at [458, 185] on input "text" at bounding box center [571, 197] width 284 height 25
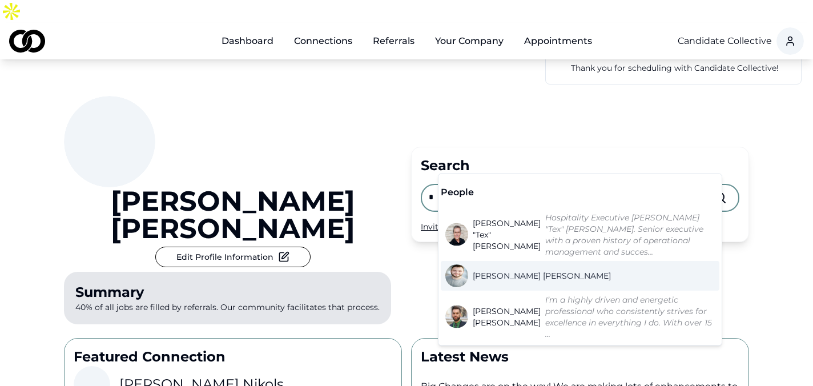
type input "*"
click at [496, 264] on link "Terrence Greco" at bounding box center [530, 275] width 170 height 23
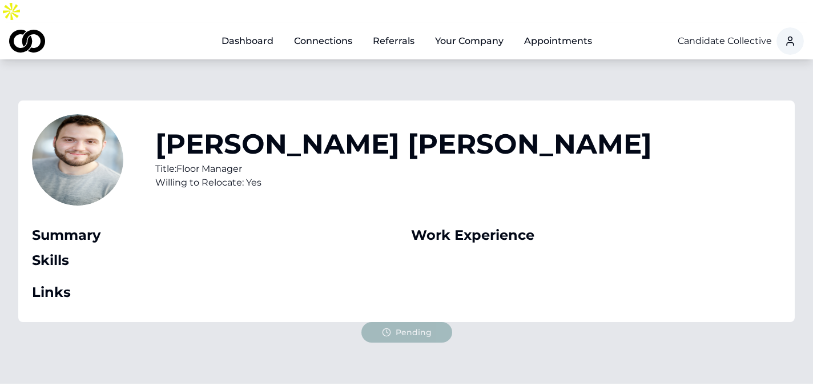
click at [256, 30] on link "Dashboard" at bounding box center [247, 41] width 70 height 23
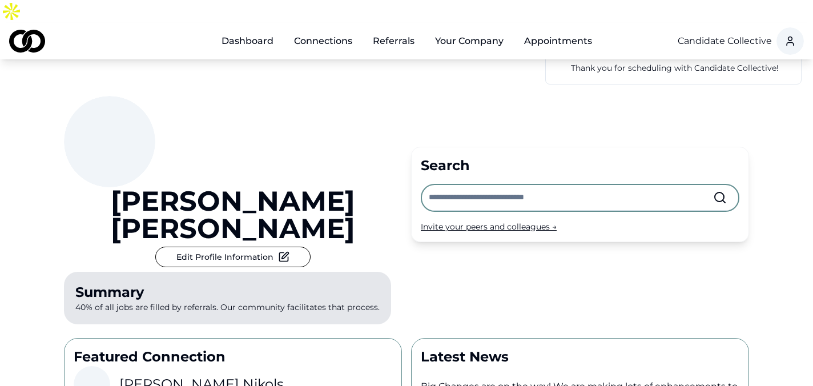
click at [469, 147] on div "Search Invite your peers and colleagues →" at bounding box center [580, 194] width 338 height 95
click at [465, 185] on input "text" at bounding box center [571, 197] width 284 height 25
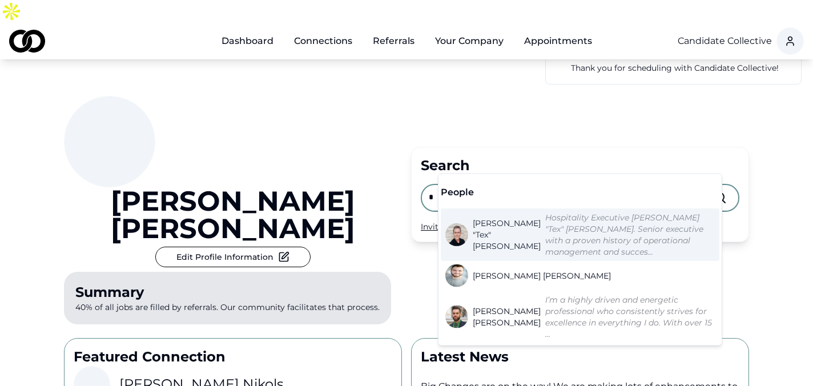
type input "*"
